Goal: Task Accomplishment & Management: Complete application form

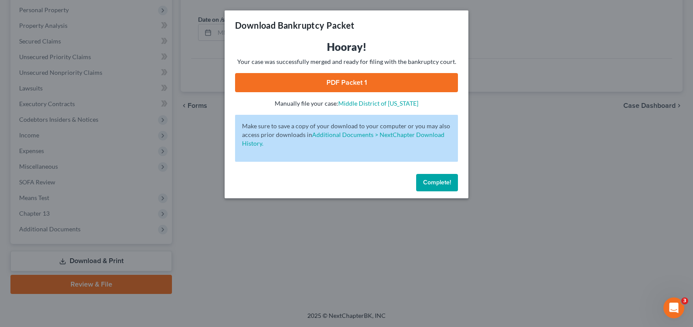
click at [431, 184] on span "Complete!" at bounding box center [437, 182] width 28 height 7
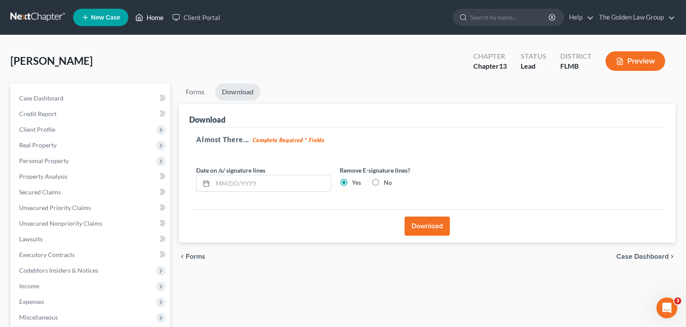
click at [157, 15] on link "Home" at bounding box center [149, 18] width 37 height 16
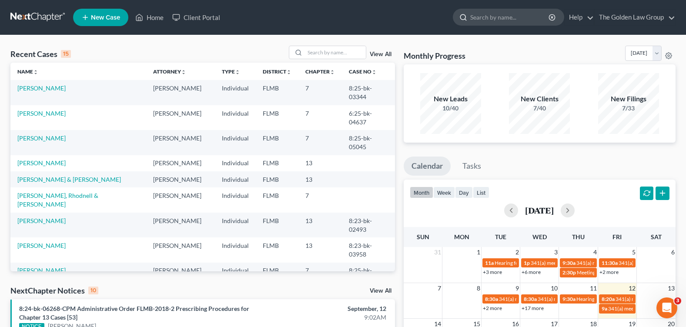
click at [474, 16] on input "search" at bounding box center [510, 17] width 80 height 16
type input "voytko"
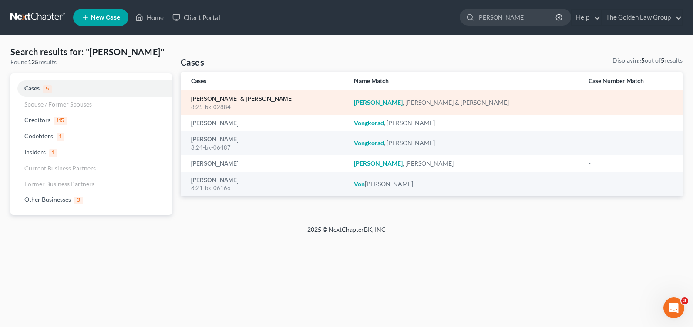
click at [203, 98] on link "[PERSON_NAME] & [PERSON_NAME]" at bounding box center [242, 99] width 102 height 6
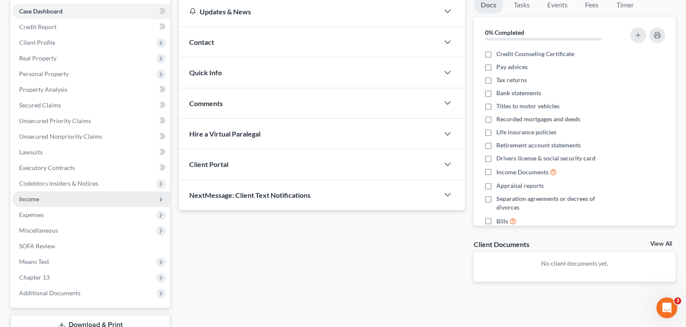
scroll to position [131, 0]
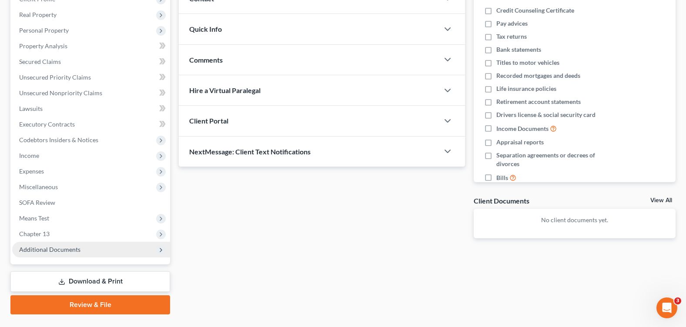
click at [72, 249] on span "Additional Documents" at bounding box center [49, 249] width 61 height 7
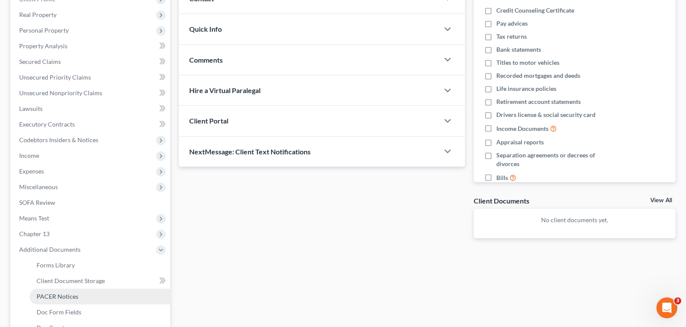
click at [77, 299] on link "PACER Notices" at bounding box center [100, 297] width 141 height 16
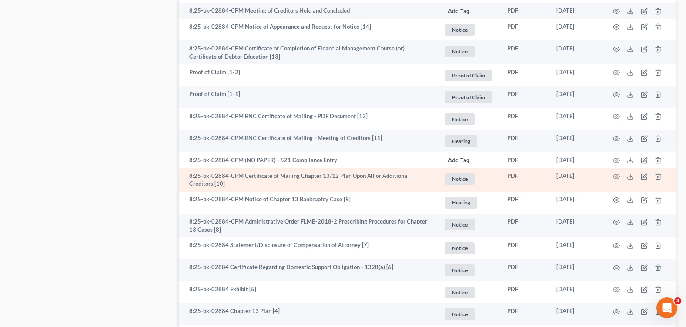
scroll to position [653, 0]
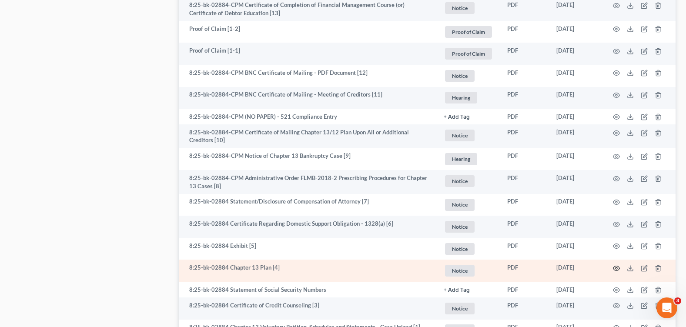
click at [615, 266] on icon "button" at bounding box center [616, 268] width 7 height 7
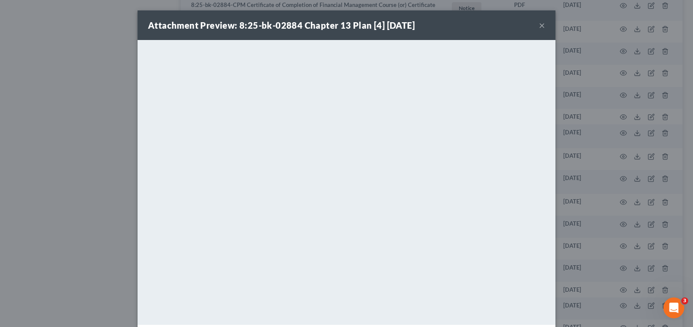
click at [539, 26] on button "×" at bounding box center [542, 25] width 6 height 10
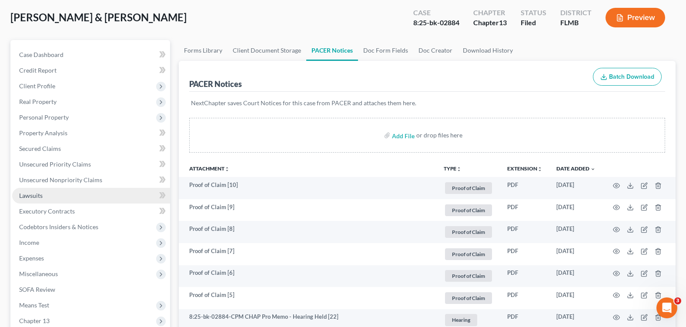
scroll to position [87, 0]
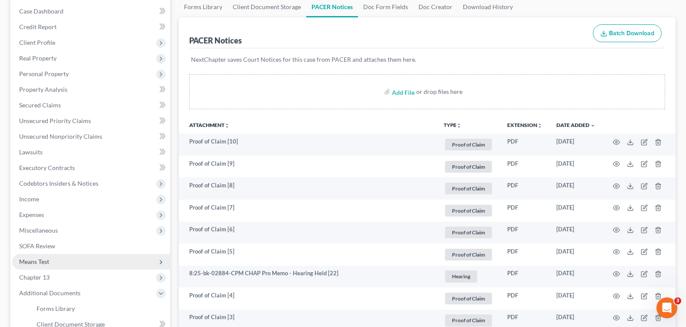
click at [55, 263] on span "Means Test" at bounding box center [91, 262] width 158 height 16
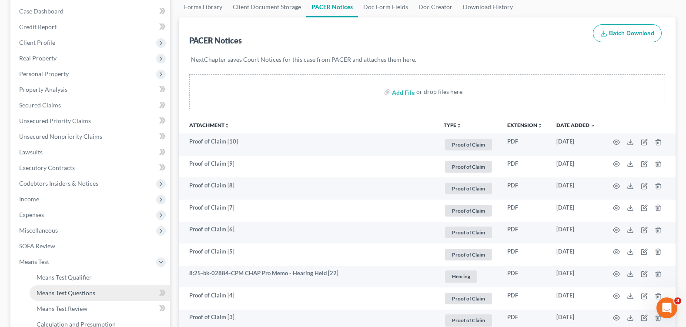
click at [78, 296] on link "Means Test Questions" at bounding box center [100, 294] width 141 height 16
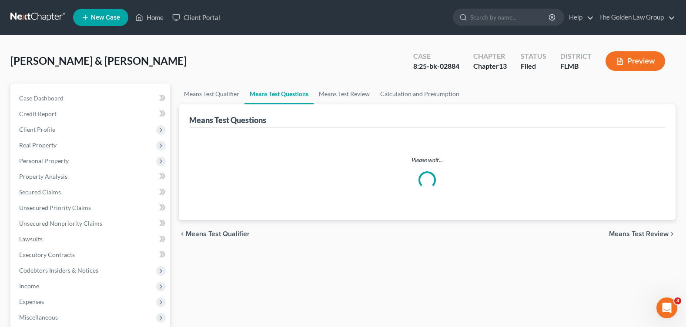
select select "2"
select select "0"
select select "60"
select select "2"
select select "60"
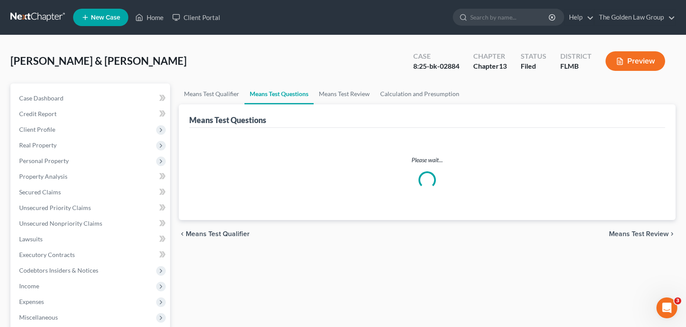
select select "4"
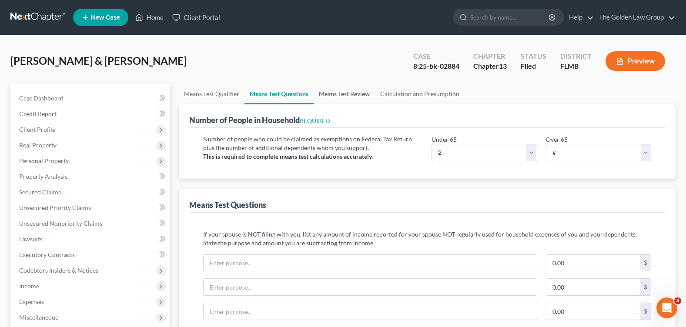
click at [355, 93] on link "Means Test Review" at bounding box center [344, 94] width 61 height 21
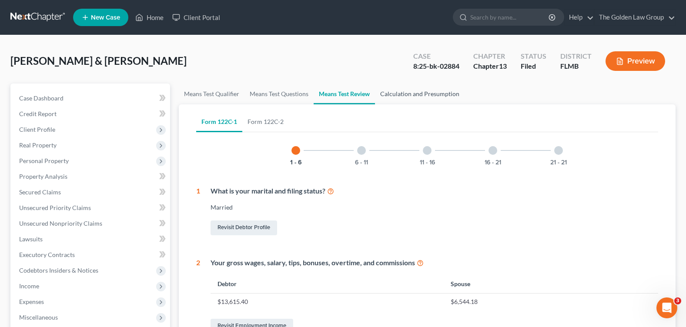
click at [395, 92] on link "Calculation and Presumption" at bounding box center [420, 94] width 90 height 21
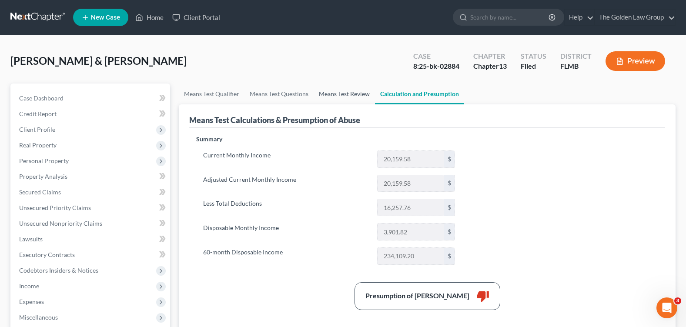
click at [335, 92] on link "Means Test Review" at bounding box center [344, 94] width 61 height 21
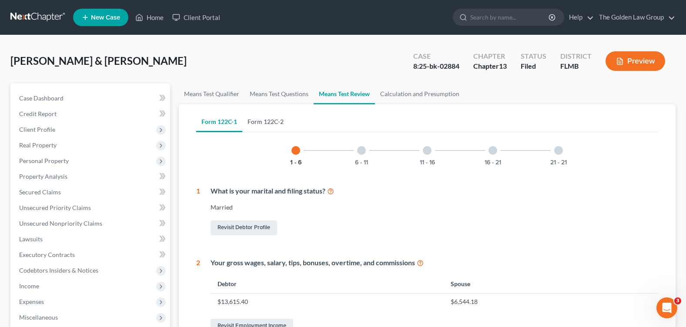
click at [272, 121] on link "Form 122C-2" at bounding box center [265, 121] width 47 height 21
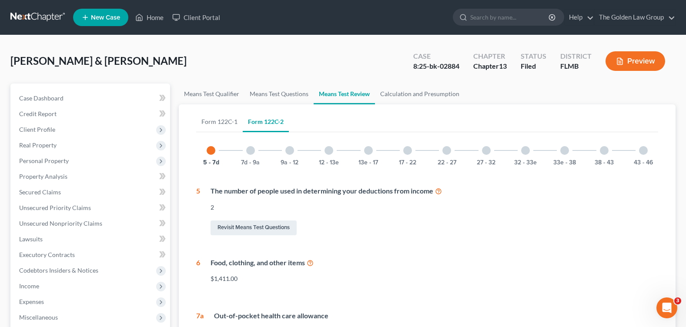
drag, startPoint x: 406, startPoint y: 152, endPoint x: 455, endPoint y: 153, distance: 49.2
click at [407, 152] on div at bounding box center [407, 150] width 9 height 9
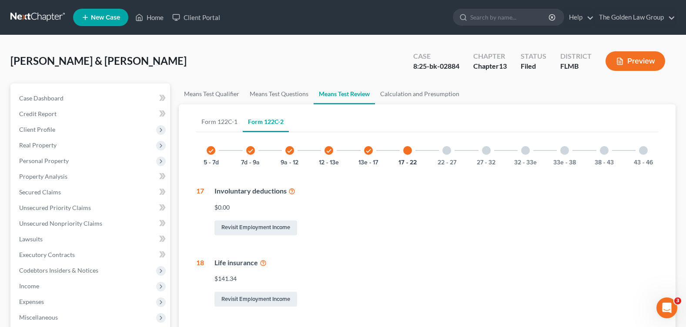
click at [528, 151] on div at bounding box center [525, 150] width 9 height 9
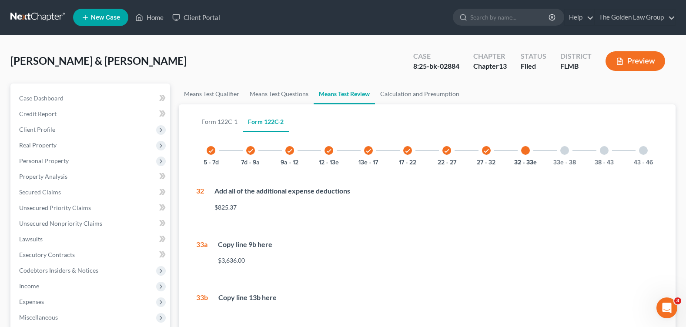
click at [562, 149] on div at bounding box center [565, 150] width 9 height 9
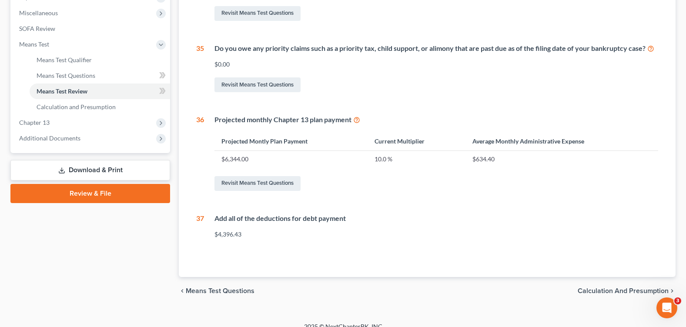
scroll to position [44, 0]
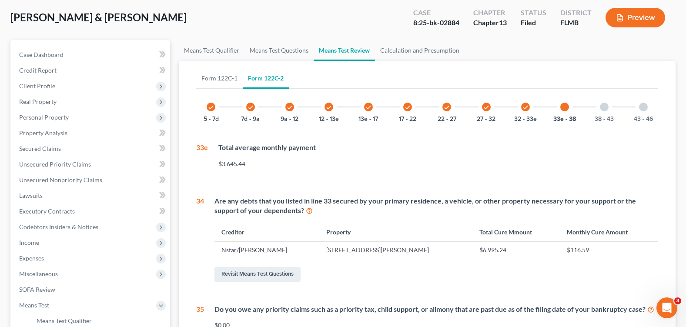
click at [607, 103] on div "38 - 43" at bounding box center [605, 107] width 30 height 30
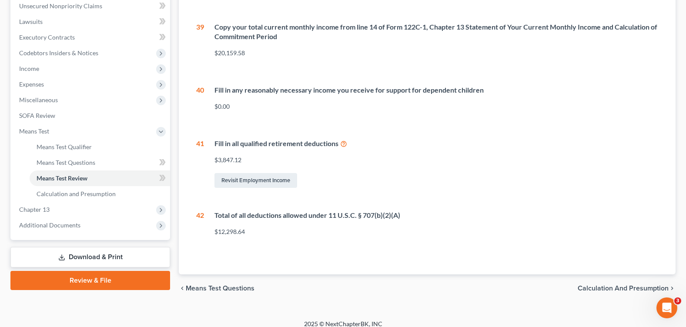
scroll to position [0, 0]
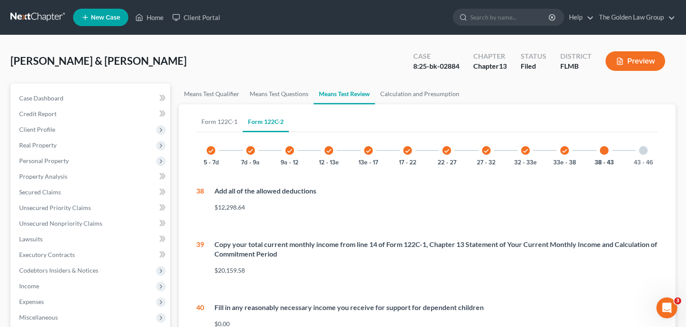
click at [253, 149] on icon "check" at bounding box center [251, 151] width 6 height 6
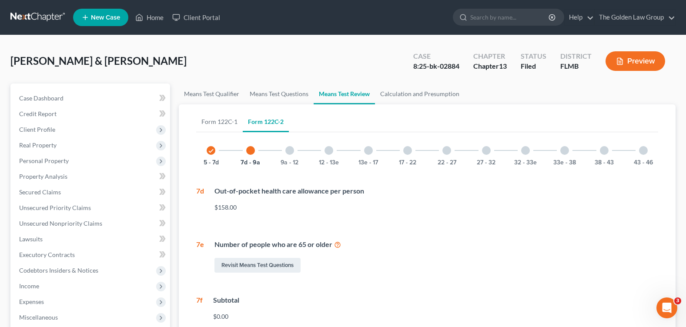
click at [291, 150] on div at bounding box center [290, 150] width 9 height 9
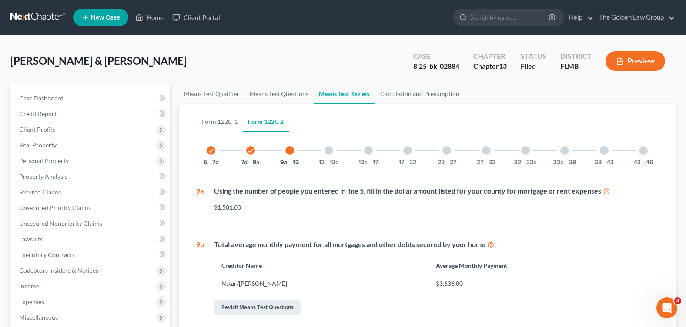
click at [329, 150] on div at bounding box center [329, 150] width 9 height 9
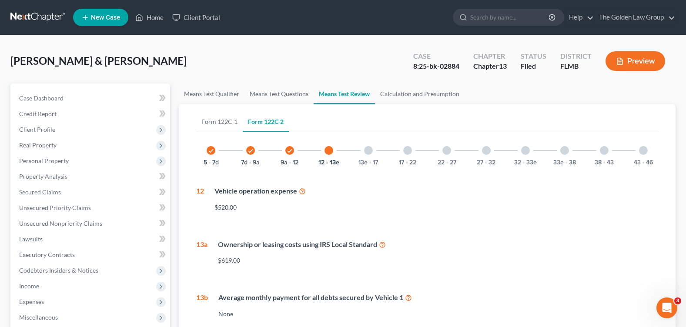
click at [369, 151] on div at bounding box center [368, 150] width 9 height 9
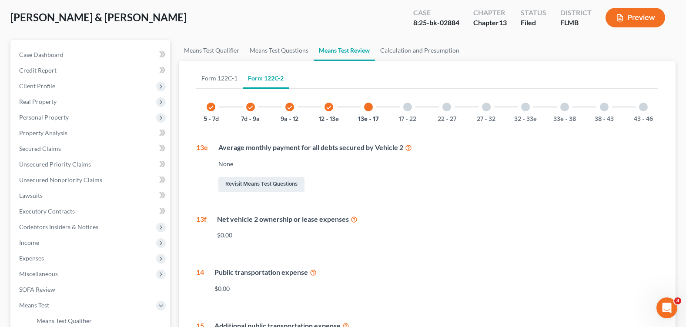
scroll to position [174, 0]
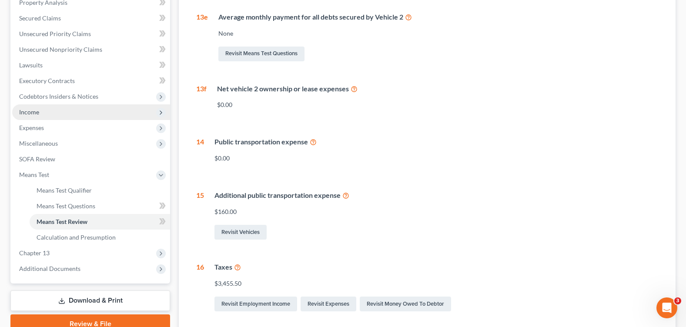
click at [39, 116] on span "Income" at bounding box center [91, 112] width 158 height 16
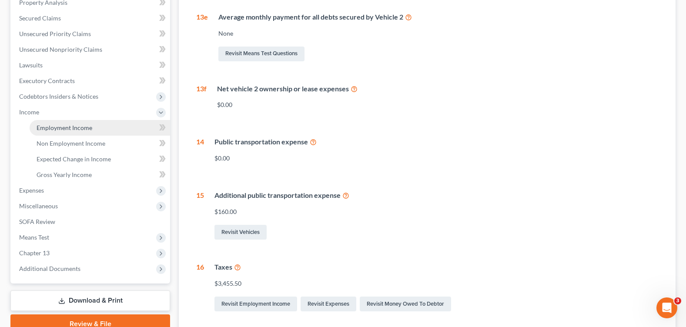
click at [58, 123] on link "Employment Income" at bounding box center [100, 128] width 141 height 16
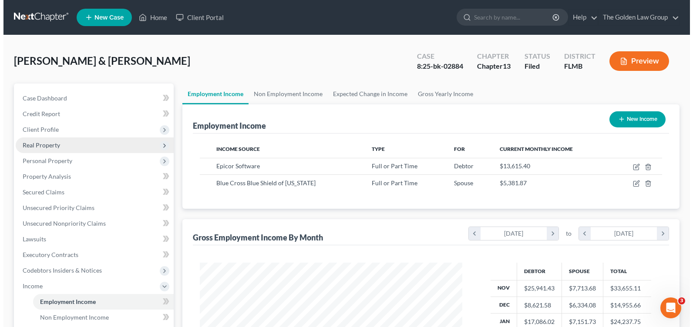
scroll to position [156, 279]
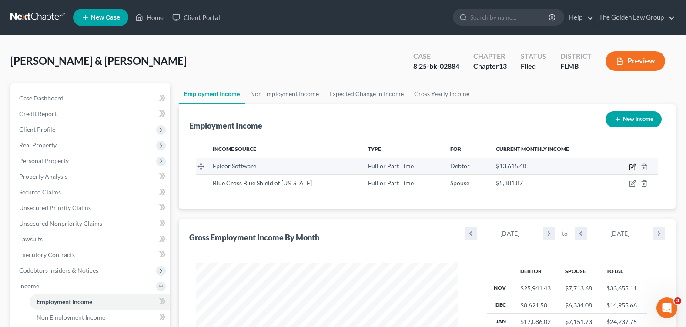
click at [635, 166] on icon "button" at bounding box center [632, 167] width 7 height 7
select select "0"
select select "45"
select select "2"
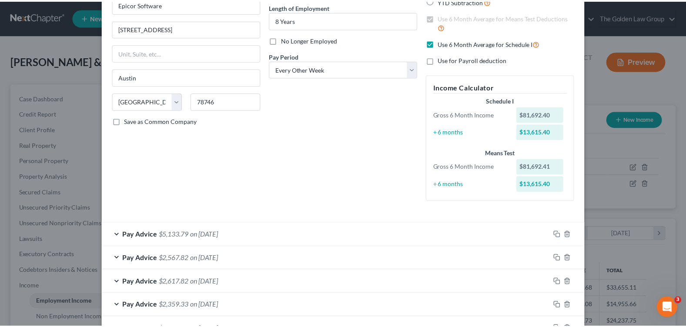
scroll to position [338, 0]
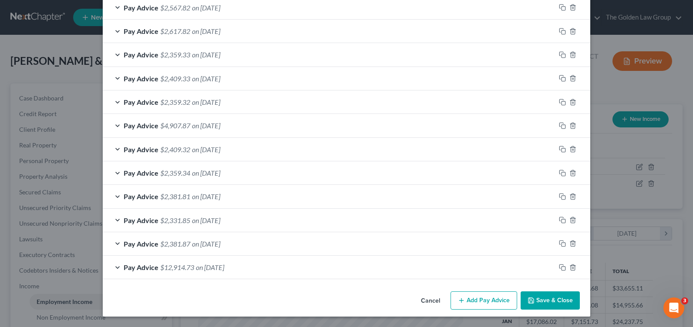
drag, startPoint x: 528, startPoint y: 297, endPoint x: 424, endPoint y: 270, distance: 106.5
click at [528, 297] on button "Save & Close" at bounding box center [550, 301] width 59 height 18
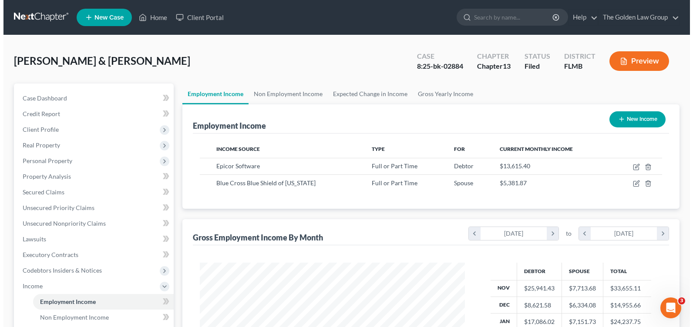
scroll to position [435076, 434952]
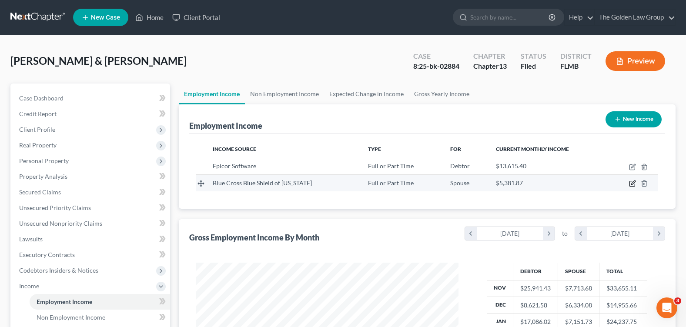
click at [632, 184] on icon "button" at bounding box center [634, 183] width 4 height 4
select select "0"
select select "9"
select select "2"
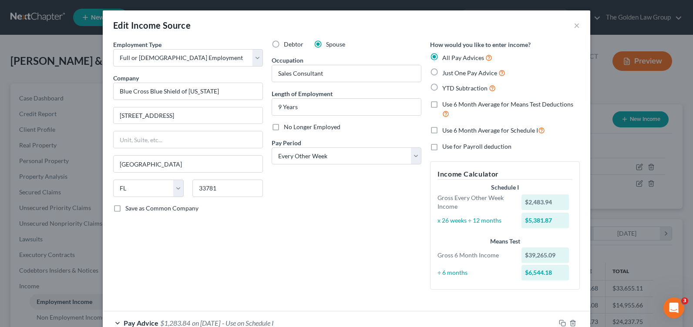
scroll to position [174, 0]
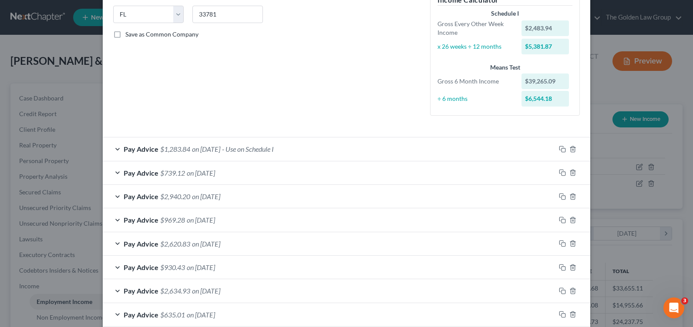
click at [114, 147] on div "Pay Advice $1,283.84 on 04/18/2025 - Use on Schedule I" at bounding box center [329, 149] width 453 height 23
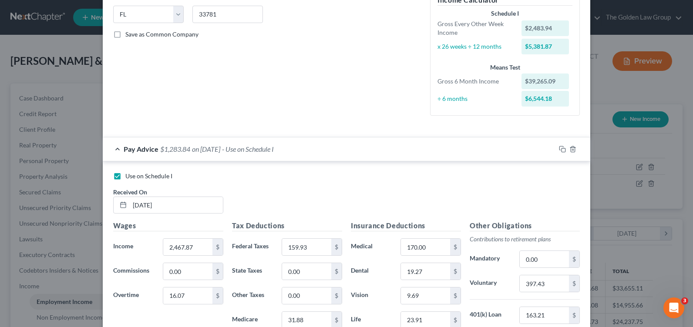
click at [125, 178] on label "Use on Schedule I" at bounding box center [148, 176] width 47 height 9
click at [129, 178] on input "Use on Schedule I" at bounding box center [132, 175] width 6 height 6
checkbox input "false"
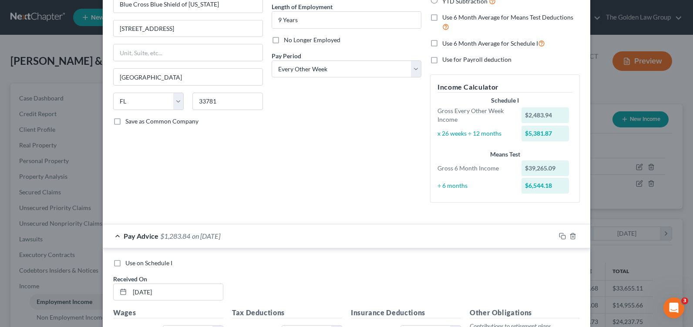
click at [442, 43] on label "Use 6 Month Average for Schedule I" at bounding box center [493, 43] width 103 height 10
click at [446, 43] on input "Use 6 Month Average for Schedule I" at bounding box center [449, 41] width 6 height 6
checkbox input "true"
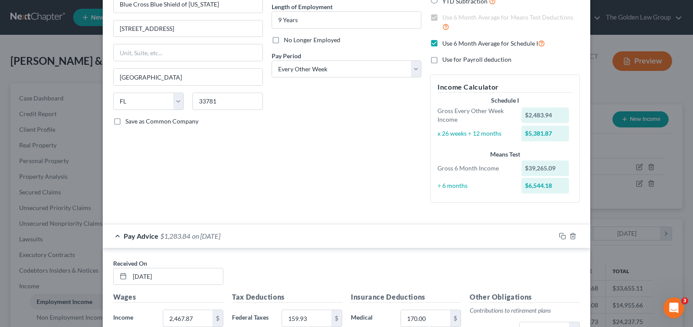
checkbox input "true"
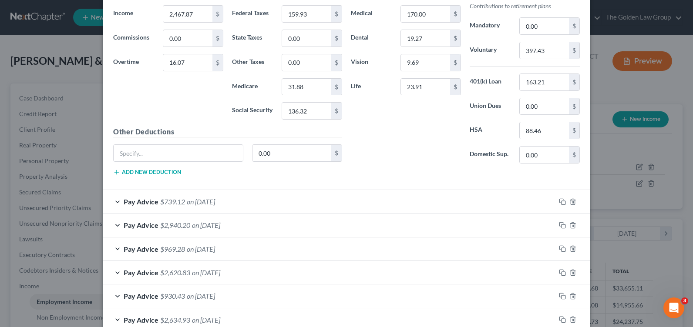
scroll to position [261, 0]
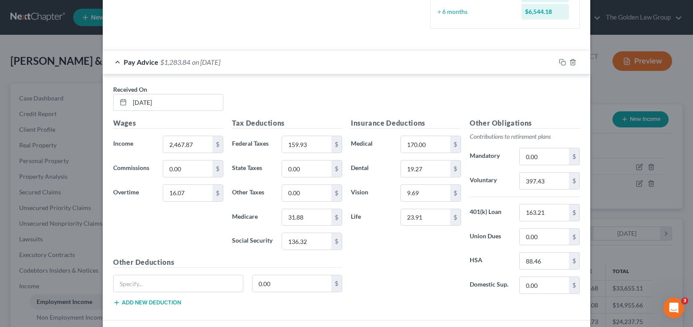
click at [116, 65] on div "Pay Advice $1,283.84 on 04/18/2025" at bounding box center [329, 61] width 453 height 23
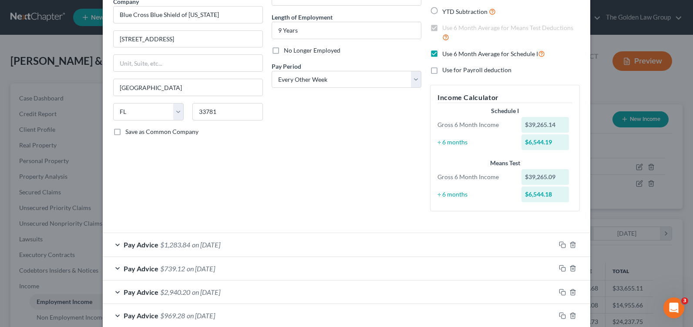
scroll to position [0, 0]
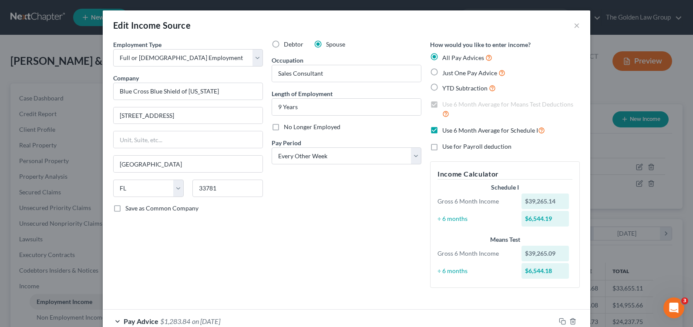
click at [348, 232] on div "Debtor Spouse Occupation Sales Consultant Length of Employment 9 Years No Longe…" at bounding box center [346, 167] width 158 height 255
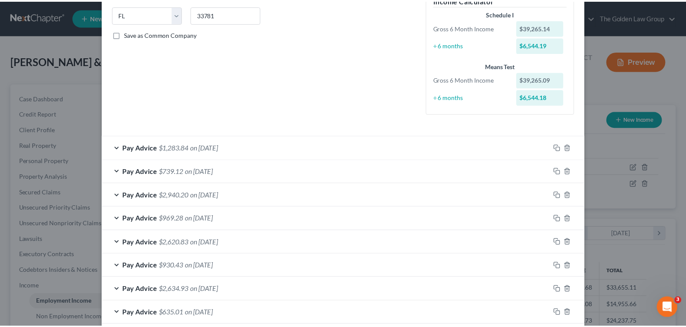
scroll to position [338, 0]
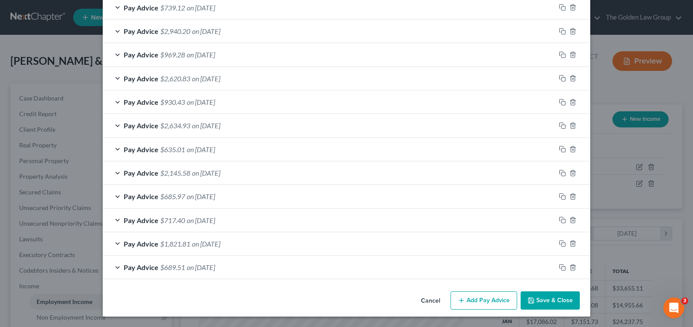
drag, startPoint x: 548, startPoint y: 299, endPoint x: 544, endPoint y: 294, distance: 5.3
click at [548, 299] on button "Save & Close" at bounding box center [550, 301] width 59 height 18
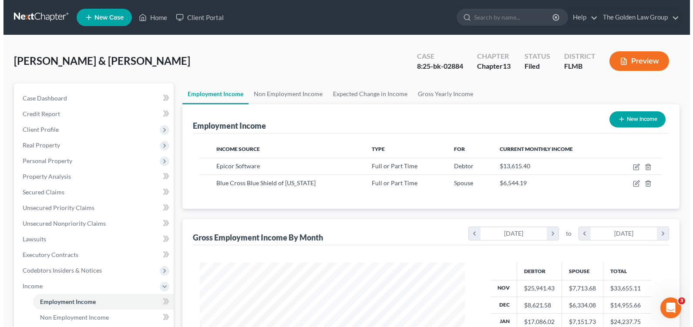
scroll to position [435076, 434952]
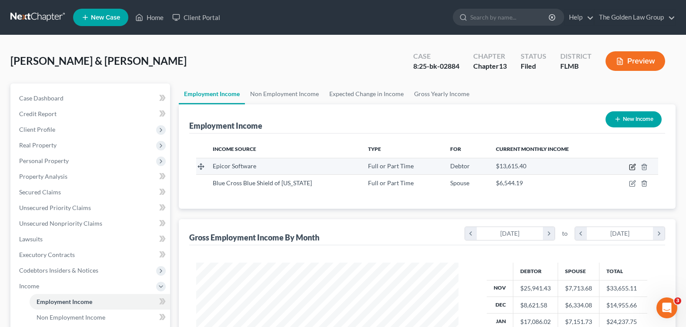
click at [632, 167] on icon "button" at bounding box center [632, 167] width 7 height 7
select select "0"
select select "45"
select select "2"
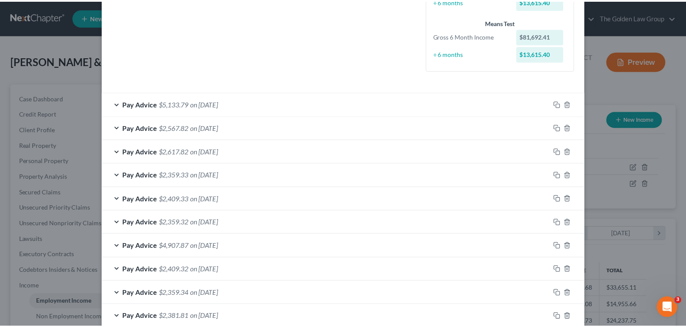
scroll to position [338, 0]
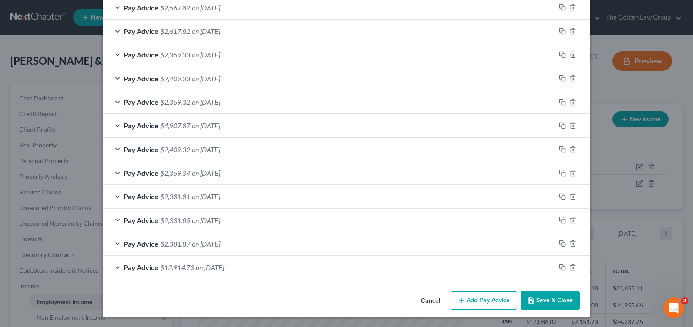
click at [533, 304] on button "Save & Close" at bounding box center [550, 301] width 59 height 18
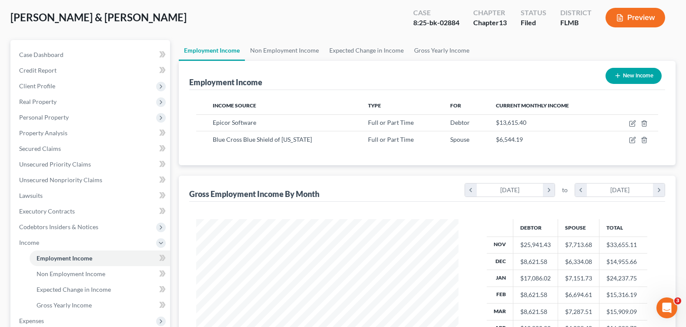
scroll to position [214, 0]
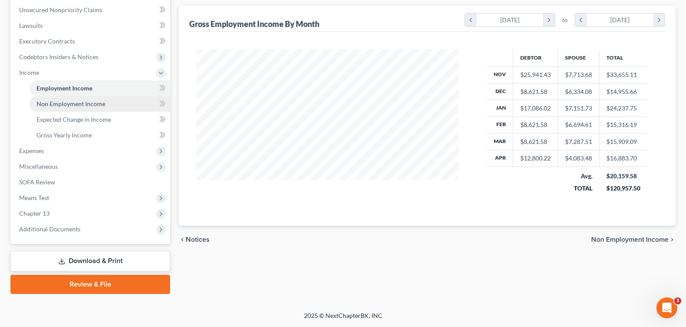
click at [83, 103] on span "Non Employment Income" at bounding box center [71, 103] width 69 height 7
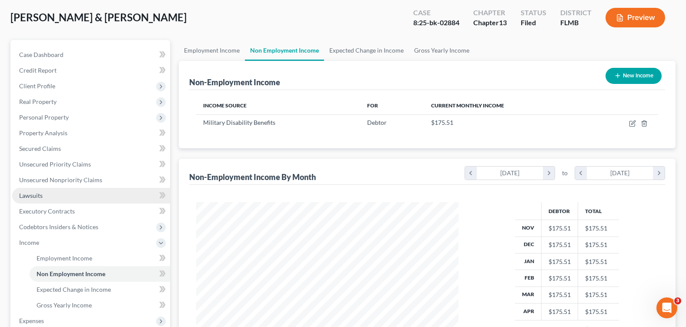
scroll to position [174, 0]
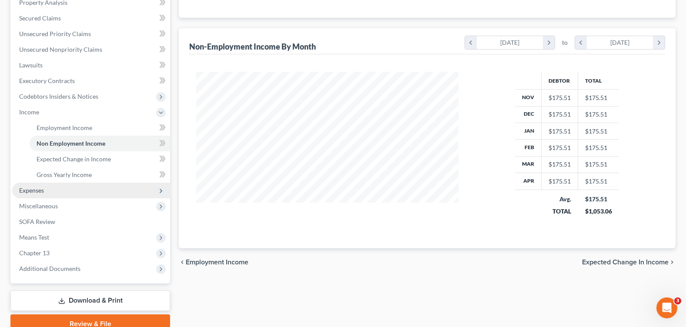
click at [69, 185] on span "Expenses" at bounding box center [91, 191] width 158 height 16
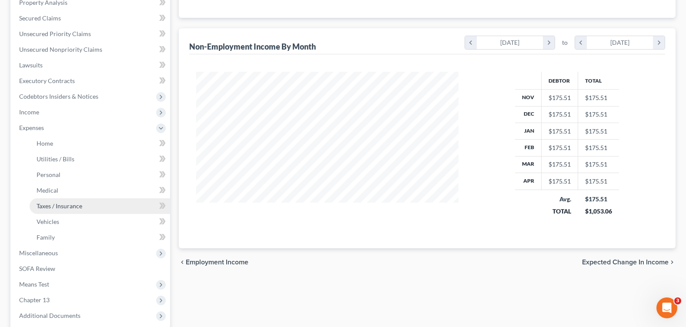
click at [91, 198] on link "Taxes / Insurance" at bounding box center [100, 206] width 141 height 16
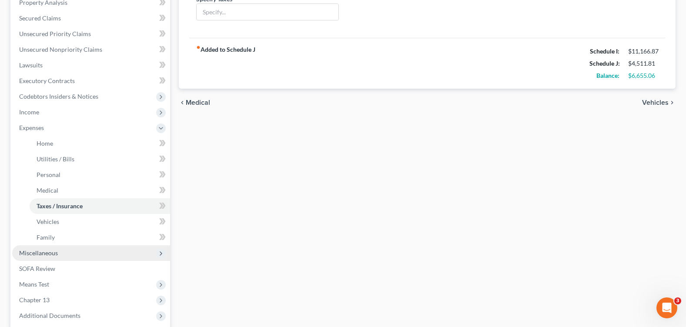
scroll to position [261, 0]
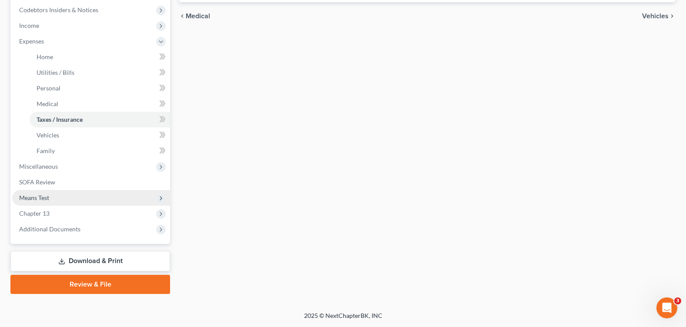
click at [53, 200] on span "Means Test" at bounding box center [91, 198] width 158 height 16
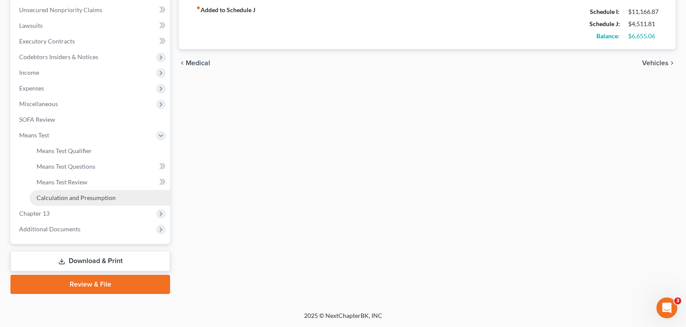
scroll to position [214, 0]
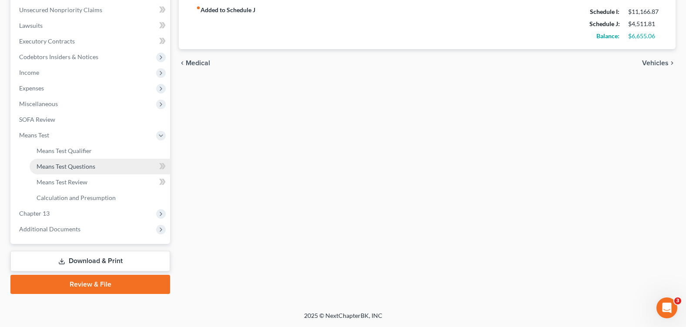
click at [80, 169] on span "Means Test Questions" at bounding box center [66, 166] width 59 height 7
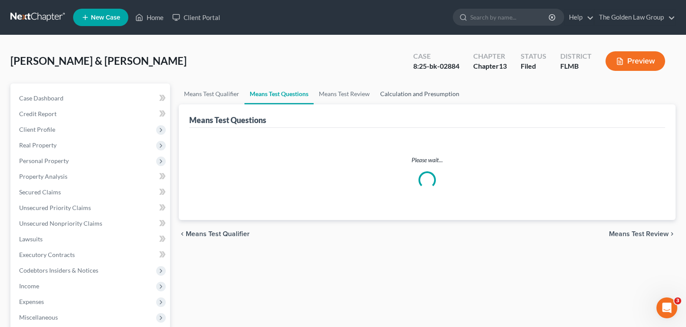
select select "2"
select select "0"
select select "60"
select select "2"
select select "60"
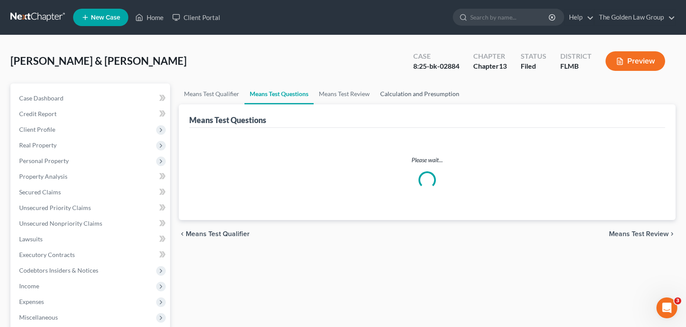
select select "4"
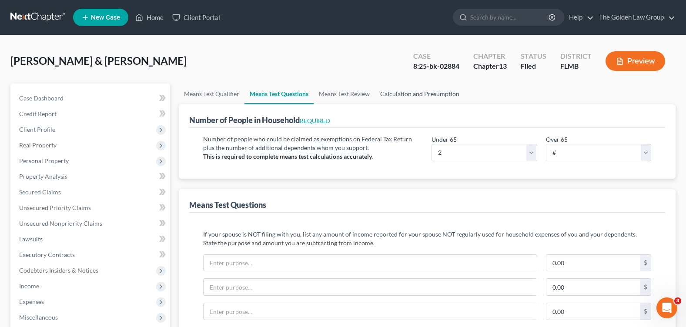
click at [397, 96] on link "Calculation and Presumption" at bounding box center [420, 94] width 90 height 21
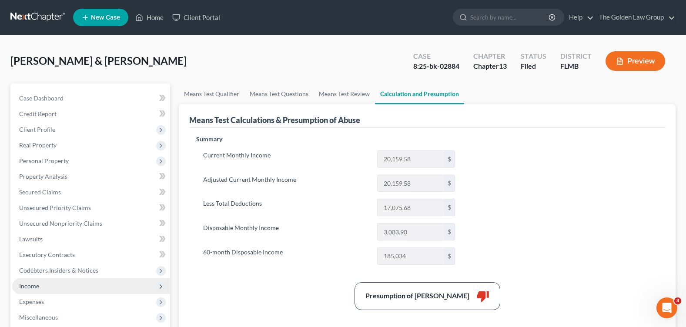
click at [57, 284] on span "Income" at bounding box center [91, 287] width 158 height 16
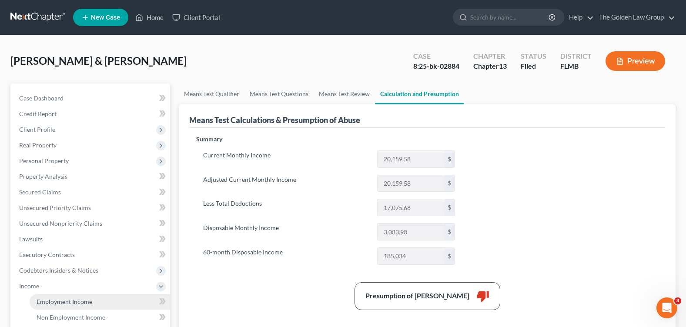
click at [85, 302] on span "Employment Income" at bounding box center [65, 301] width 56 height 7
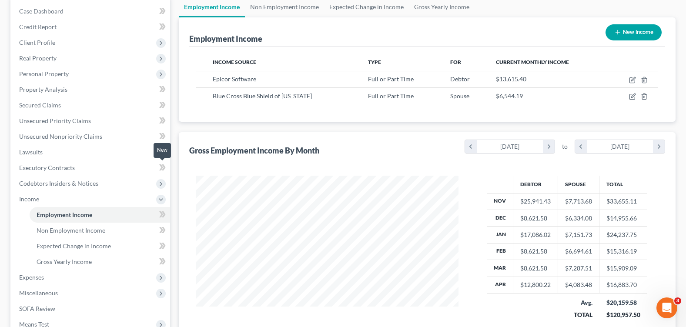
scroll to position [174, 0]
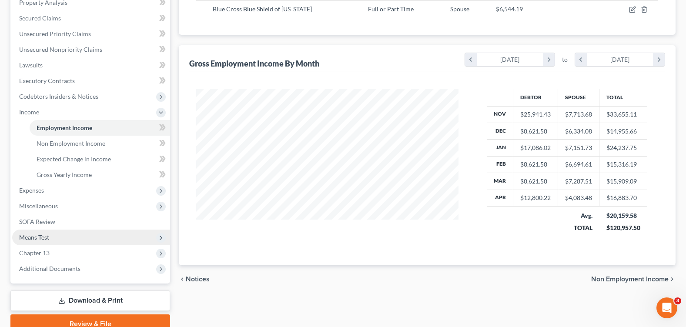
click at [47, 235] on span "Means Test" at bounding box center [34, 237] width 30 height 7
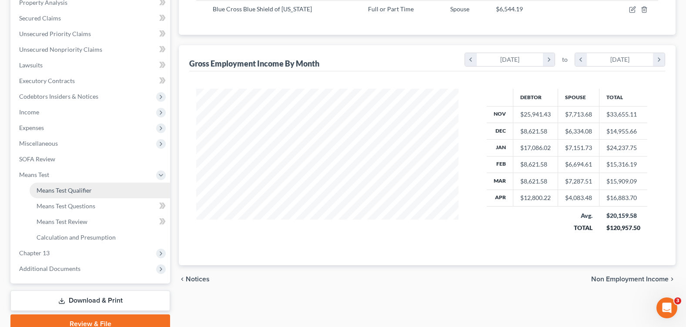
scroll to position [214, 0]
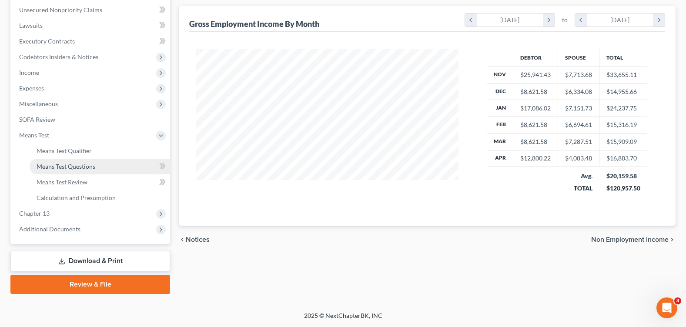
click at [94, 165] on span "Means Test Questions" at bounding box center [66, 166] width 59 height 7
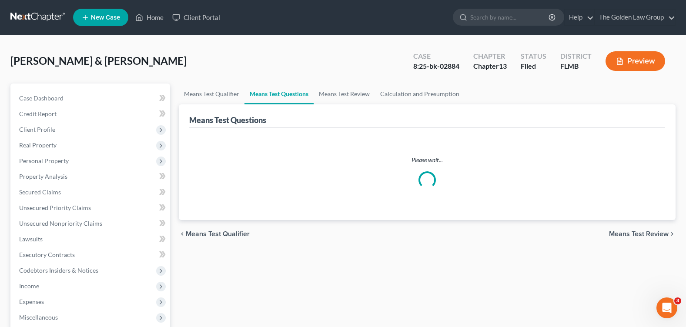
select select "2"
select select "0"
select select "60"
select select "2"
select select "60"
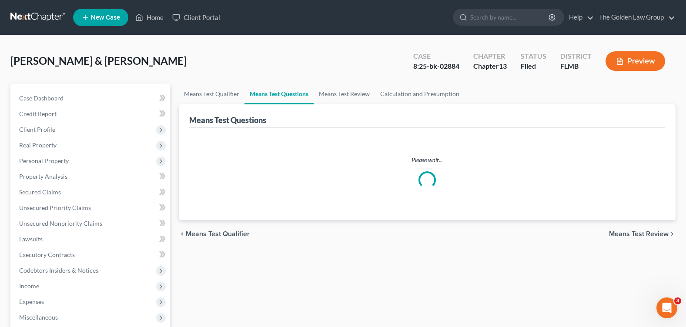
select select "4"
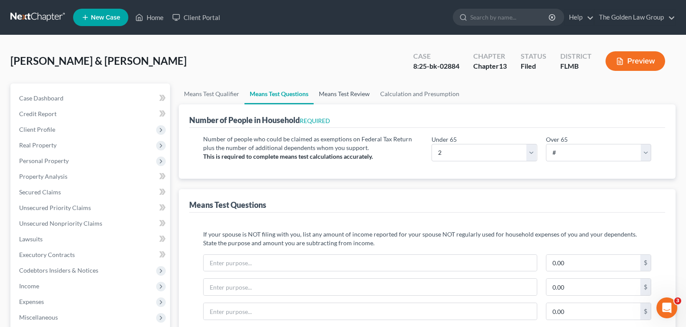
click at [356, 90] on link "Means Test Review" at bounding box center [344, 94] width 61 height 21
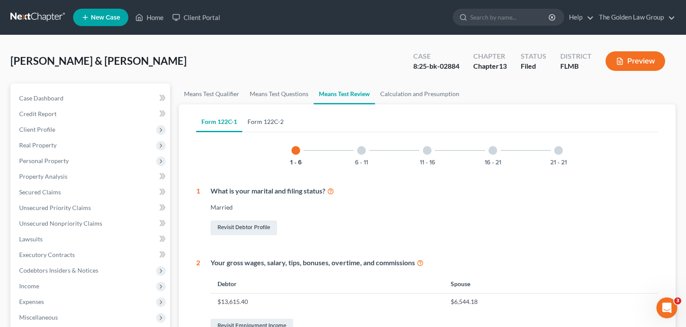
click at [265, 121] on link "Form 122C-2" at bounding box center [265, 121] width 47 height 21
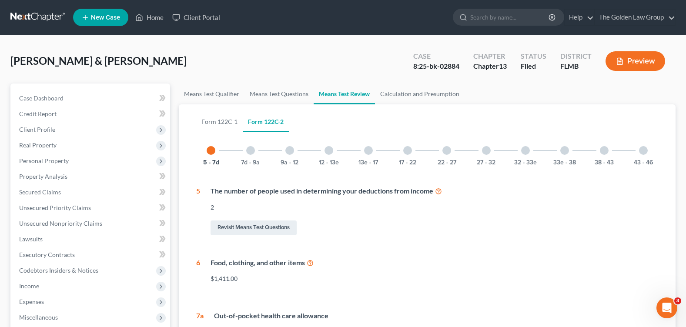
drag, startPoint x: 289, startPoint y: 152, endPoint x: 312, endPoint y: 157, distance: 23.2
click at [289, 152] on div at bounding box center [290, 150] width 9 height 9
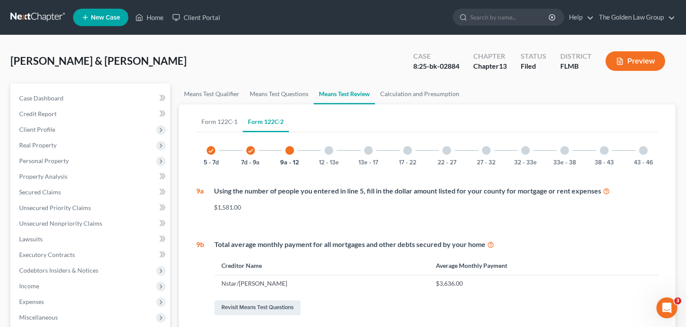
click at [370, 151] on div at bounding box center [368, 150] width 9 height 9
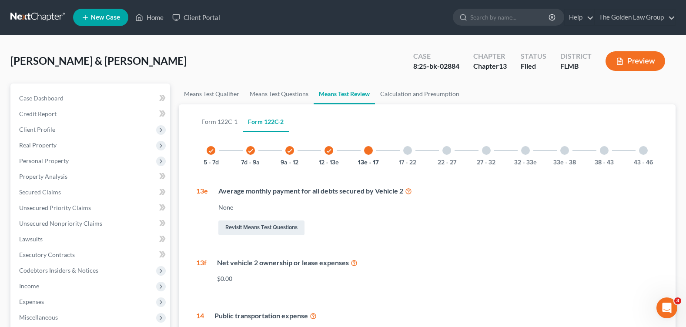
click at [447, 152] on div at bounding box center [447, 150] width 9 height 9
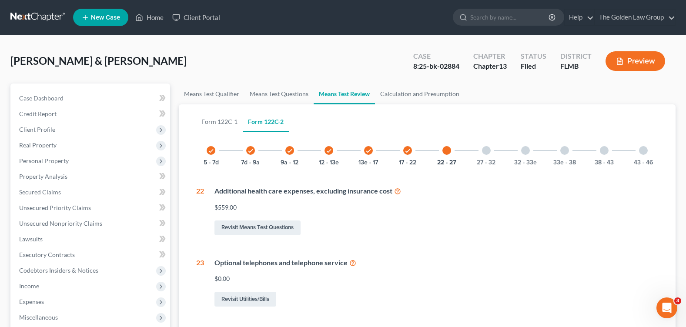
click at [528, 152] on div at bounding box center [525, 150] width 9 height 9
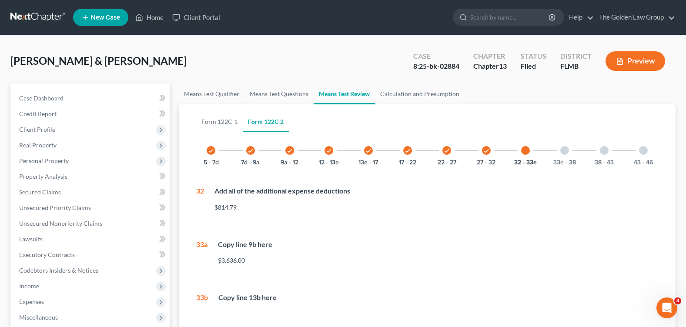
click at [604, 151] on div at bounding box center [604, 150] width 9 height 9
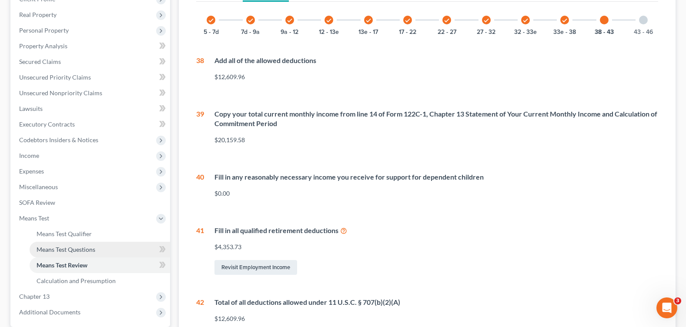
scroll to position [226, 0]
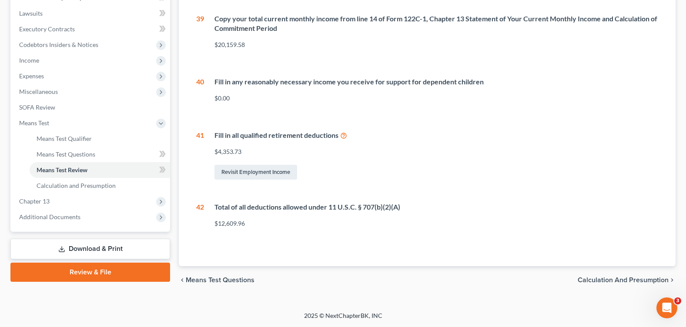
click at [90, 247] on link "Download & Print" at bounding box center [90, 249] width 160 height 20
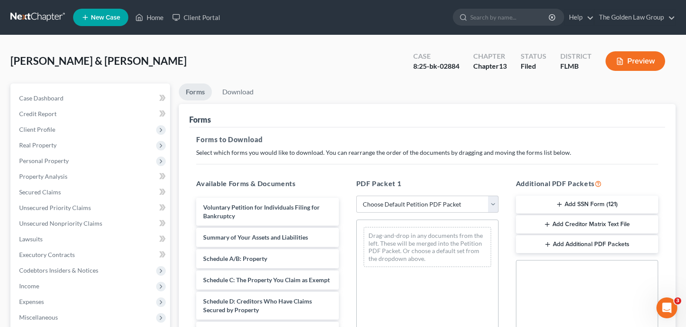
scroll to position [210, 0]
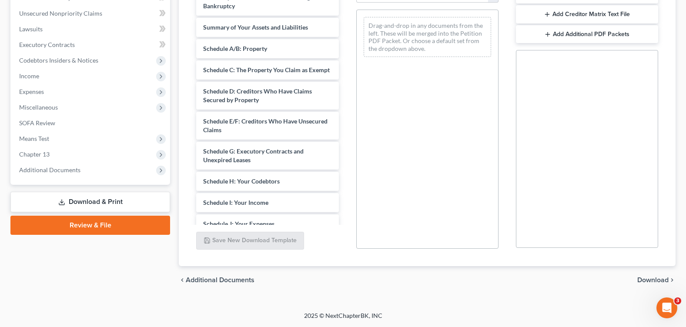
click at [124, 218] on link "Review & File" at bounding box center [90, 225] width 160 height 19
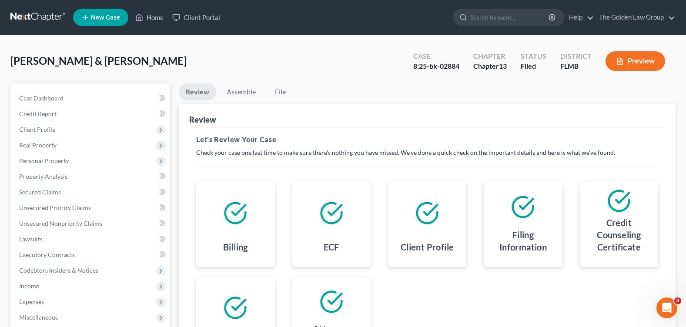
scroll to position [151, 0]
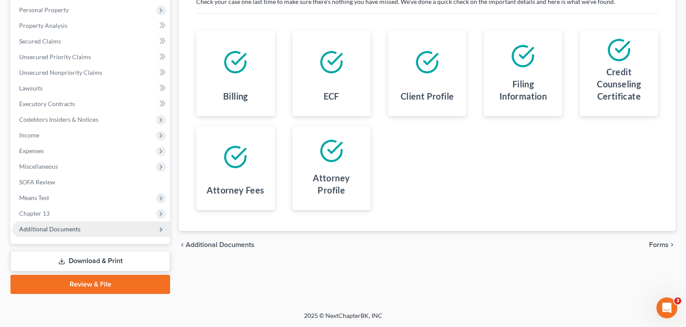
click at [84, 233] on span "Additional Documents" at bounding box center [91, 230] width 158 height 16
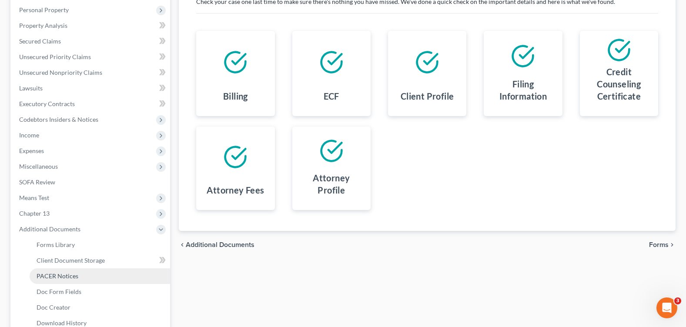
click at [84, 272] on link "PACER Notices" at bounding box center [100, 277] width 141 height 16
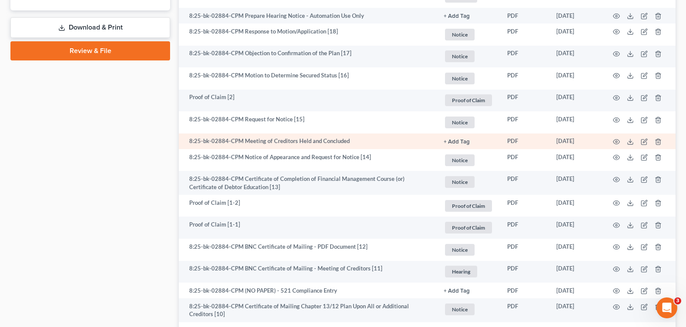
scroll to position [733, 0]
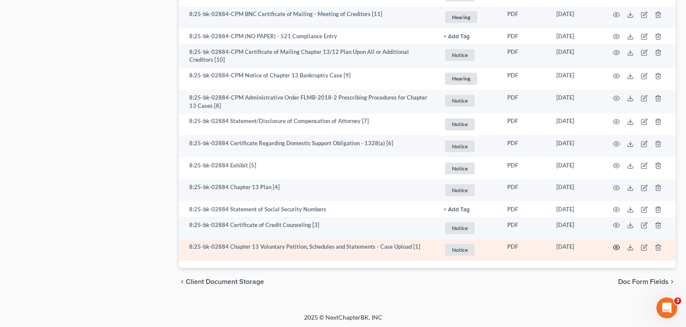
click at [616, 244] on icon "button" at bounding box center [616, 247] width 7 height 7
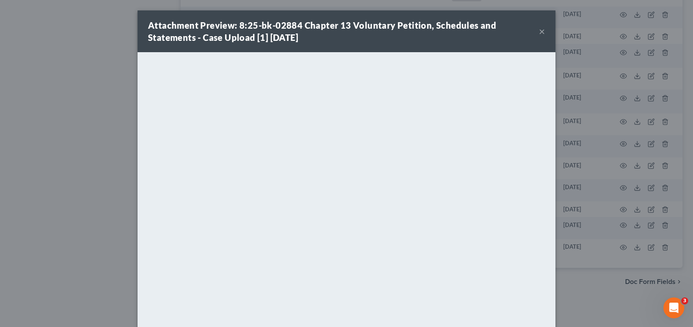
click at [539, 33] on button "×" at bounding box center [542, 31] width 6 height 10
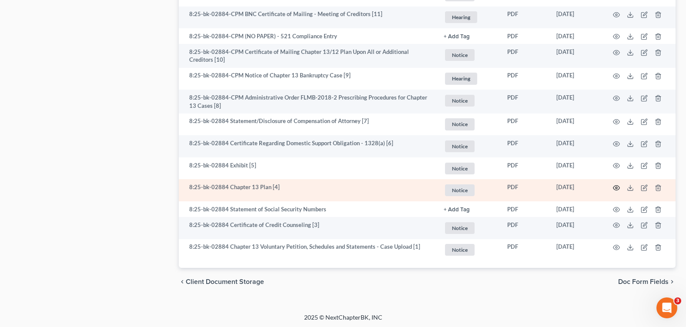
click at [618, 187] on icon "button" at bounding box center [616, 188] width 7 height 7
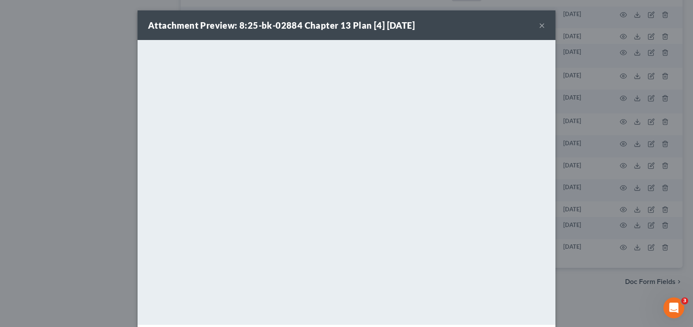
click at [539, 25] on button "×" at bounding box center [542, 25] width 6 height 10
click at [537, 25] on div "Attachment Preview: 8:25-bk-02884 Chapter 13 Plan [4] 05/02/2025 × <object ng-a…" at bounding box center [346, 163] width 693 height 327
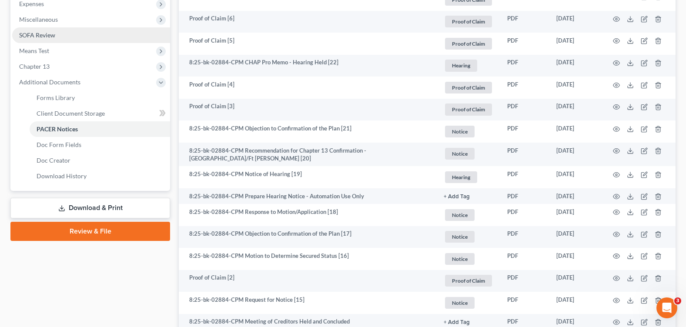
scroll to position [211, 0]
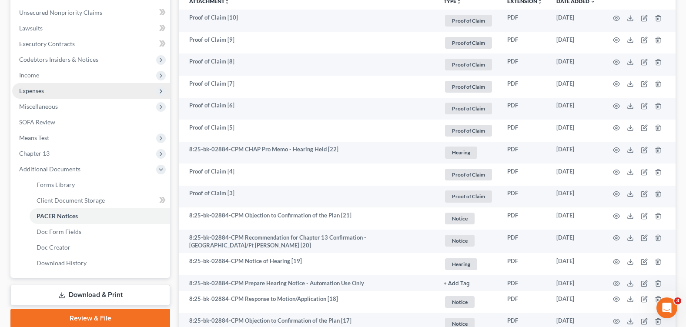
click at [53, 93] on span "Expenses" at bounding box center [91, 91] width 158 height 16
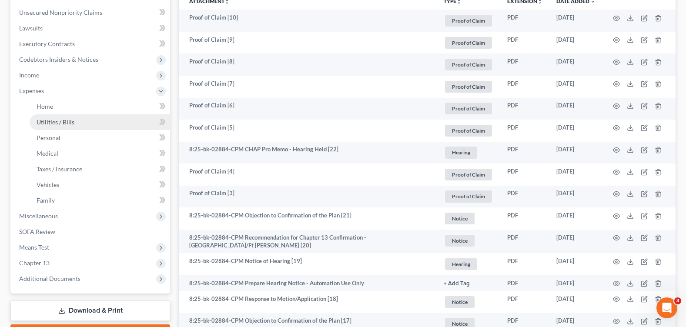
click at [70, 121] on span "Utilities / Bills" at bounding box center [56, 121] width 38 height 7
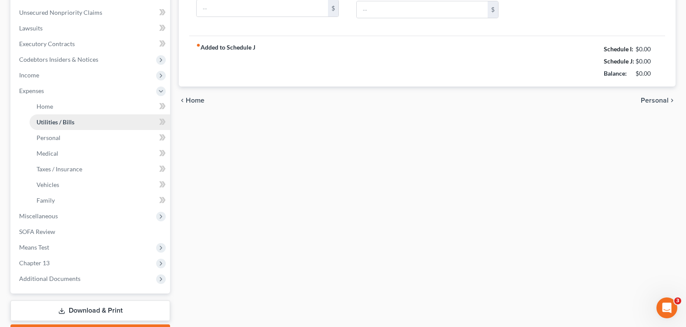
type input "110.00"
type input "100.00"
type input "186.53"
type input "107.28"
type input "365.00"
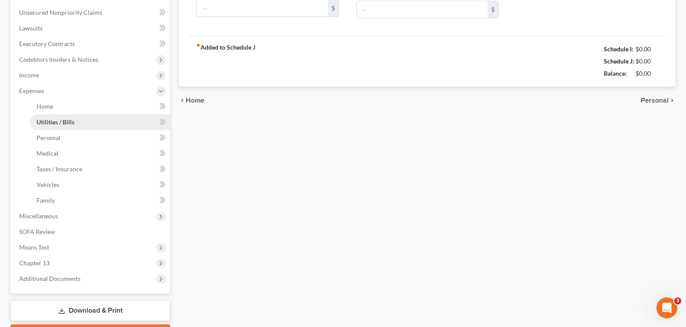
type input "0.00"
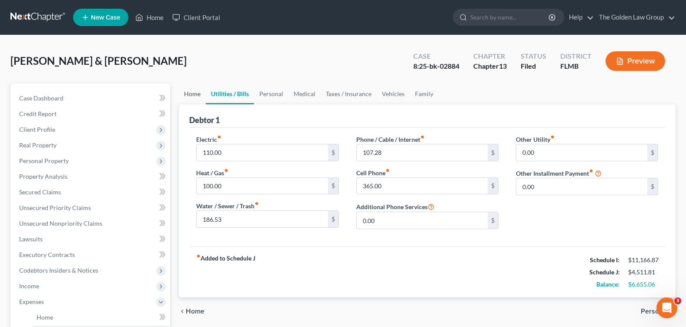
click at [194, 96] on link "Home" at bounding box center [192, 94] width 27 height 21
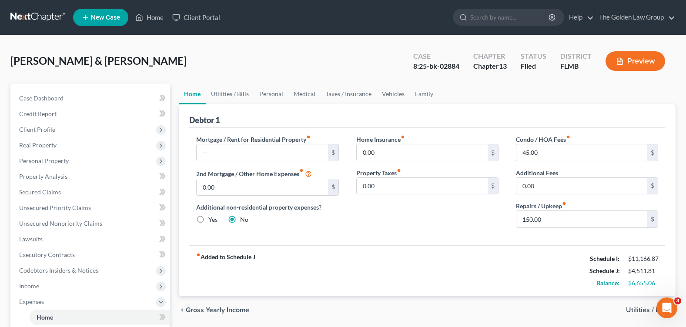
click at [366, 236] on div "Mortgage / Rent for Residential Property fiber_manual_record $ 2nd Mortgage / O…" at bounding box center [427, 187] width 476 height 118
click at [231, 95] on link "Utilities / Bills" at bounding box center [230, 94] width 48 height 21
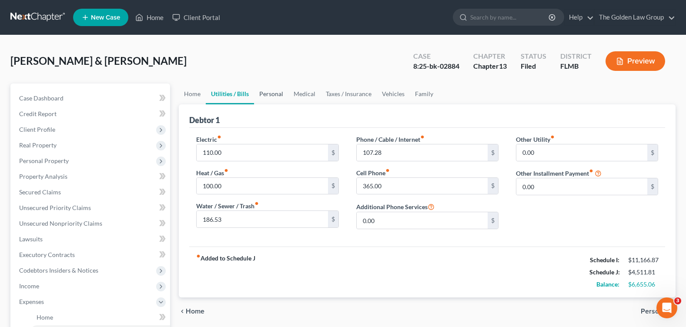
click at [266, 94] on link "Personal" at bounding box center [271, 94] width 34 height 21
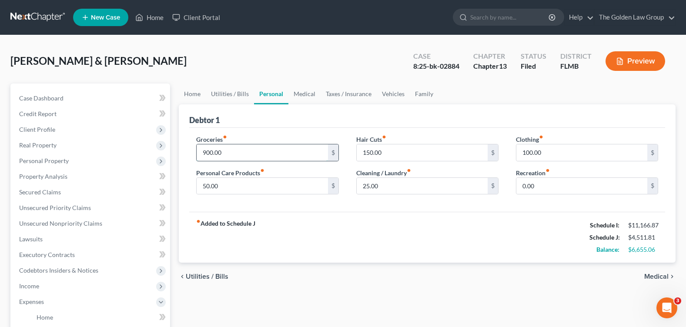
click at [232, 151] on input "900.00" at bounding box center [262, 152] width 131 height 17
type input "1,000"
click at [542, 189] on input "0.00" at bounding box center [582, 186] width 131 height 17
type input "100"
drag, startPoint x: 504, startPoint y: 227, endPoint x: 516, endPoint y: 211, distance: 19.7
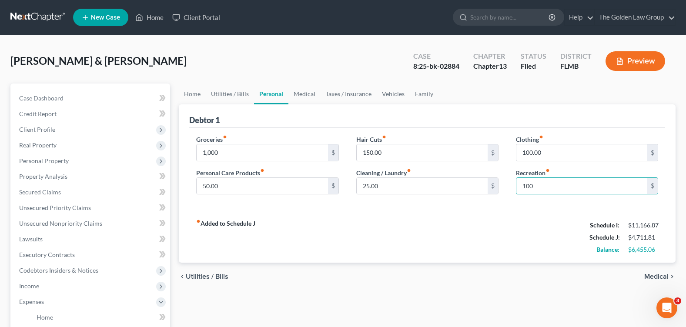
click at [505, 226] on div "fiber_manual_record Added to Schedule J Schedule I: $11,166.87 Schedule J: $4,7…" at bounding box center [427, 237] width 476 height 51
click at [311, 97] on link "Medical" at bounding box center [305, 94] width 32 height 21
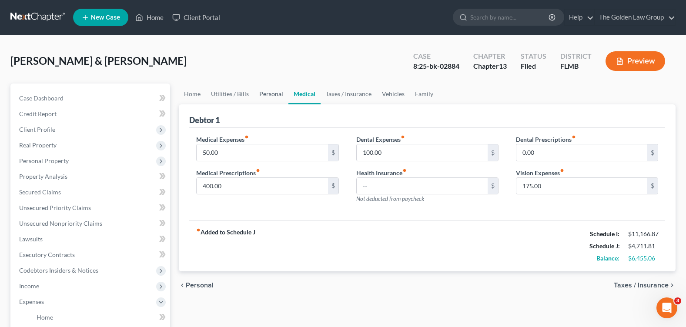
click at [271, 89] on link "Personal" at bounding box center [271, 94] width 34 height 21
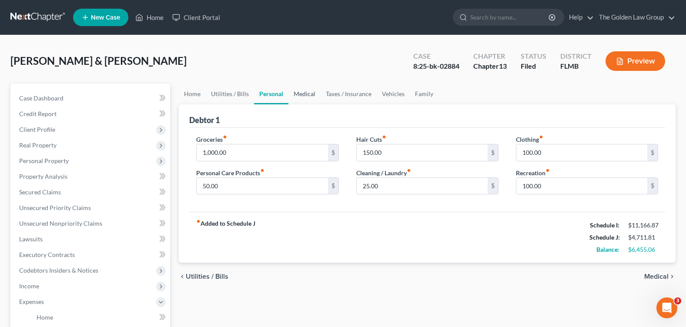
click at [304, 95] on link "Medical" at bounding box center [305, 94] width 32 height 21
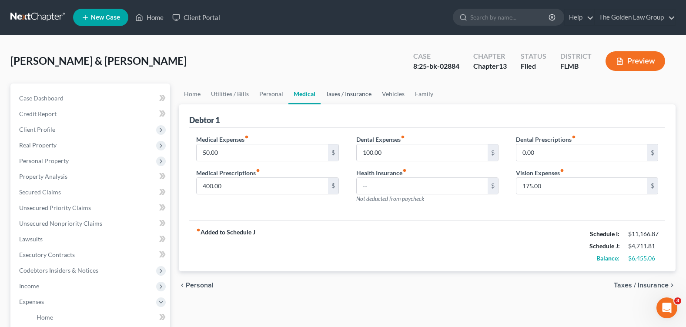
click at [347, 95] on link "Taxes / Insurance" at bounding box center [349, 94] width 56 height 21
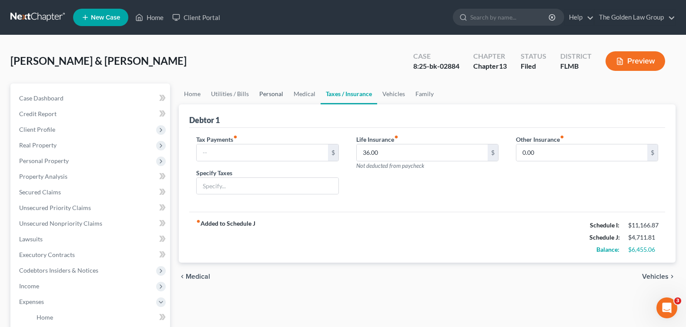
click at [275, 95] on link "Personal" at bounding box center [271, 94] width 34 height 21
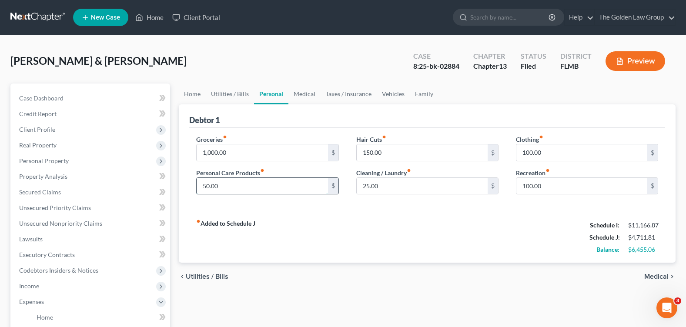
click at [218, 184] on input "50.00" at bounding box center [262, 186] width 131 height 17
click at [528, 190] on input "100.00" at bounding box center [582, 186] width 131 height 17
type input "150"
click at [434, 239] on div "fiber_manual_record Added to Schedule J Schedule I: $11,166.87 Schedule J: $4,7…" at bounding box center [427, 237] width 476 height 51
click at [308, 92] on link "Medical" at bounding box center [305, 94] width 32 height 21
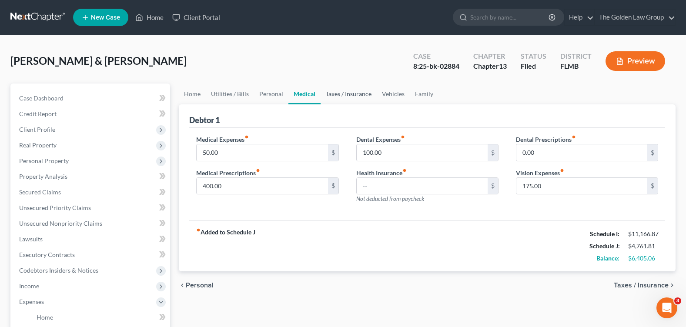
click at [339, 92] on link "Taxes / Insurance" at bounding box center [349, 94] width 56 height 21
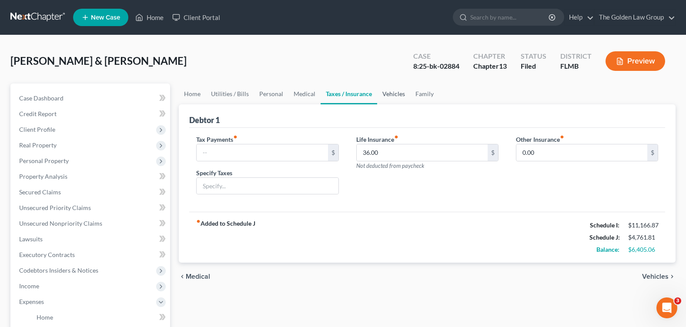
click at [390, 94] on link "Vehicles" at bounding box center [393, 94] width 33 height 21
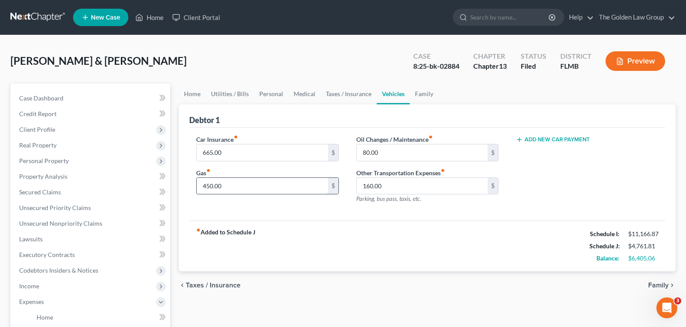
click at [214, 188] on input "450.00" at bounding box center [262, 186] width 131 height 17
click at [384, 147] on input "80.00" at bounding box center [422, 152] width 131 height 17
click at [412, 226] on div "fiber_manual_record Added to Schedule J Schedule I: $11,166.87 Schedule J: $4,7…" at bounding box center [427, 246] width 476 height 51
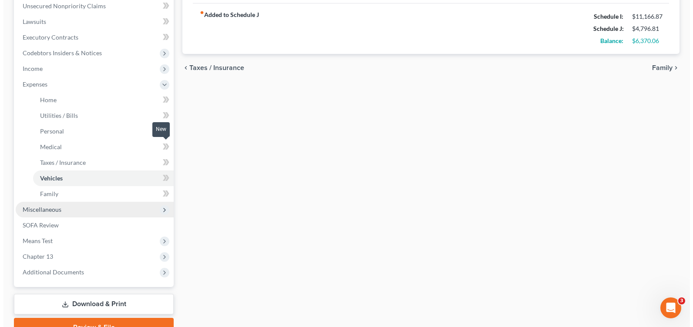
scroll to position [261, 0]
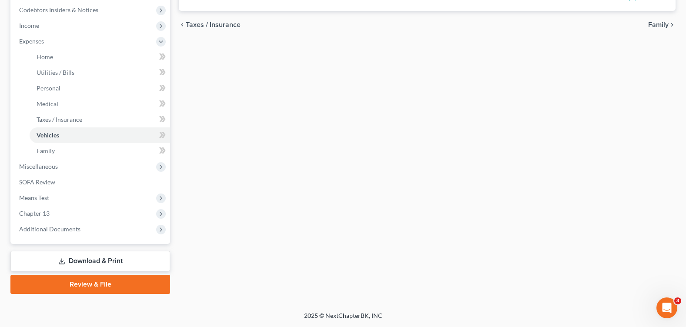
click at [75, 262] on link "Download & Print" at bounding box center [90, 261] width 160 height 20
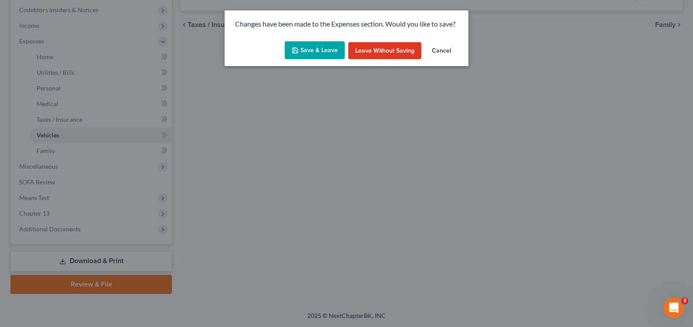
click at [315, 51] on button "Save & Leave" at bounding box center [315, 50] width 60 height 18
type input "115.00"
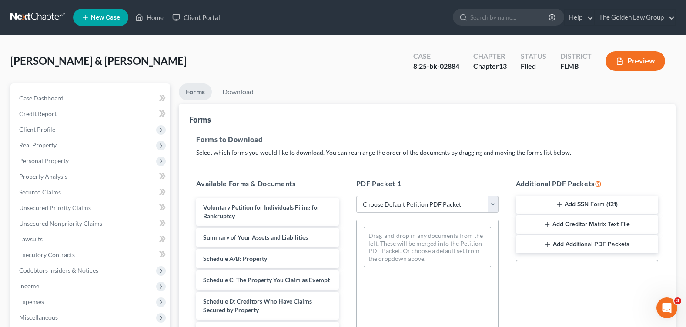
click at [409, 198] on select "Choose Default Petition PDF Packet Complete Bankruptcy Petition (all forms and …" at bounding box center [427, 204] width 142 height 17
select select "2"
click at [356, 196] on select "Choose Default Petition PDF Packet Complete Bankruptcy Petition (all forms and …" at bounding box center [427, 204] width 142 height 17
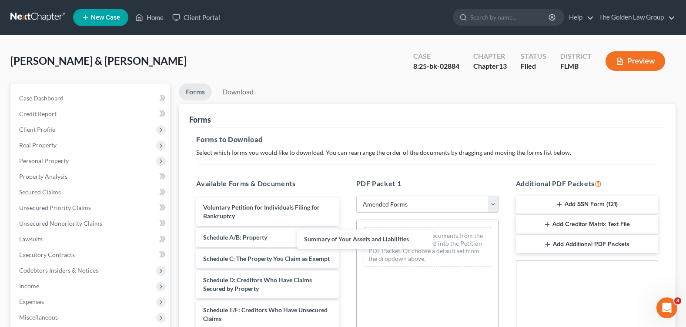
drag, startPoint x: 311, startPoint y: 239, endPoint x: 410, endPoint y: 240, distance: 98.4
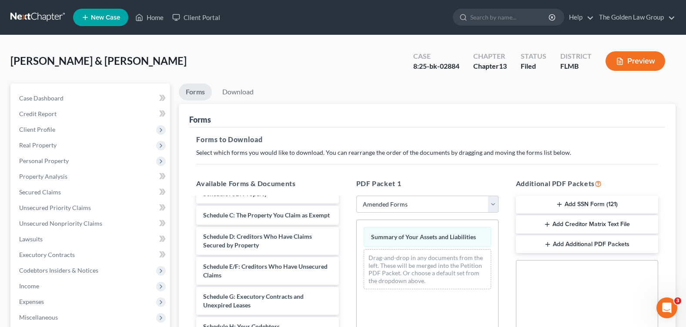
scroll to position [174, 0]
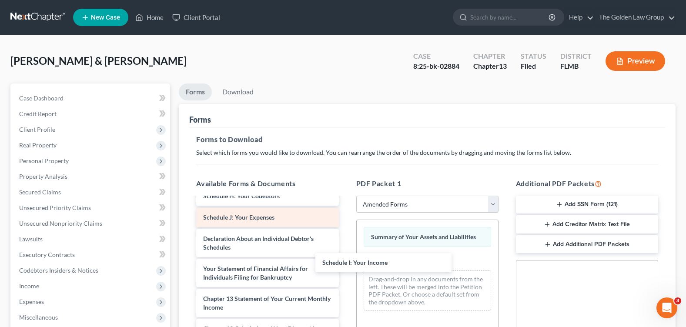
drag, startPoint x: 308, startPoint y: 230, endPoint x: 300, endPoint y: 232, distance: 8.0
click at [346, 262] on div "Schedule I: Your Income Voluntary Petition for Individuals Filing for Bankruptc…" at bounding box center [267, 232] width 156 height 417
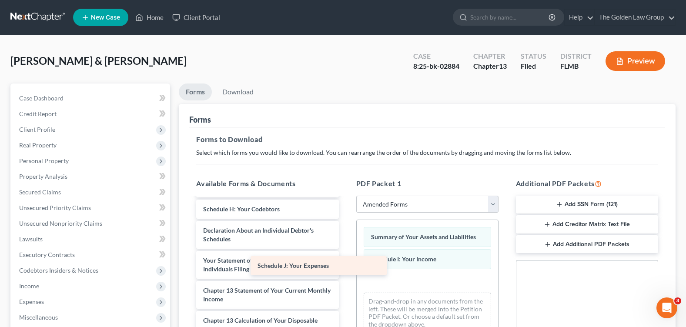
scroll to position [170, 0]
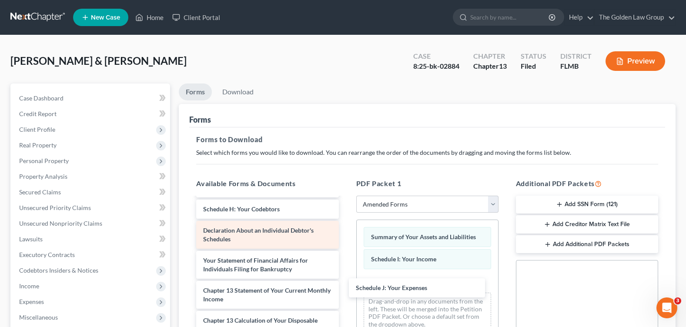
drag, startPoint x: 299, startPoint y: 229, endPoint x: 319, endPoint y: 241, distance: 23.6
click at [346, 287] on div "Schedule J: Your Expenses Voluntary Petition for Individuals Filing for Bankrup…" at bounding box center [267, 235] width 156 height 396
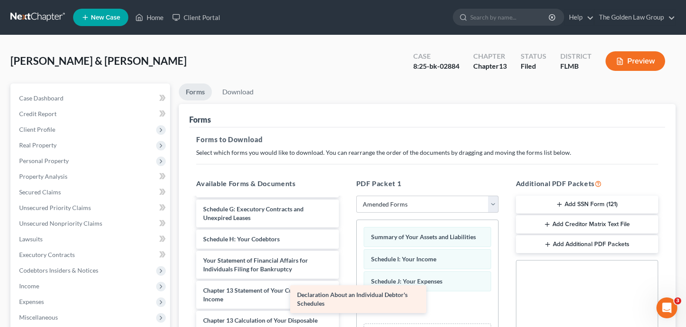
scroll to position [140, 0]
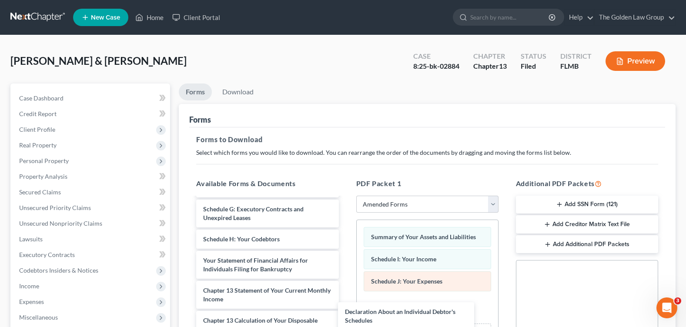
drag, startPoint x: 306, startPoint y: 239, endPoint x: 473, endPoint y: 272, distance: 170.2
click at [346, 304] on div "Declaration About an Individual Debtor's Schedules Voluntary Petition for Indiv…" at bounding box center [267, 250] width 156 height 366
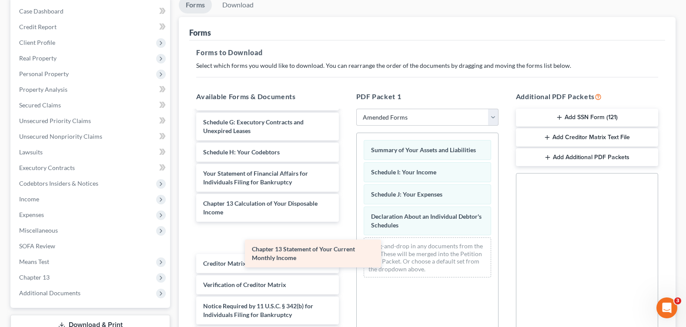
scroll to position [110, 0]
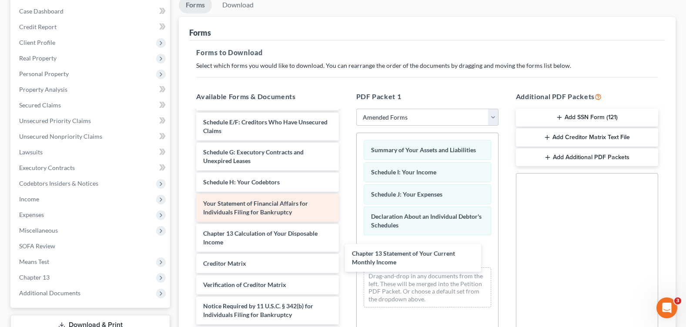
drag, startPoint x: 291, startPoint y: 205, endPoint x: 289, endPoint y: 218, distance: 12.3
click at [346, 251] on div "Chapter 13 Statement of Your Current Monthly Income Voluntary Petition for Indi…" at bounding box center [267, 178] width 156 height 336
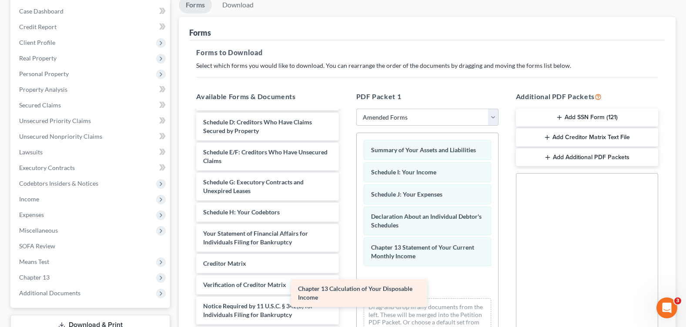
scroll to position [80, 0]
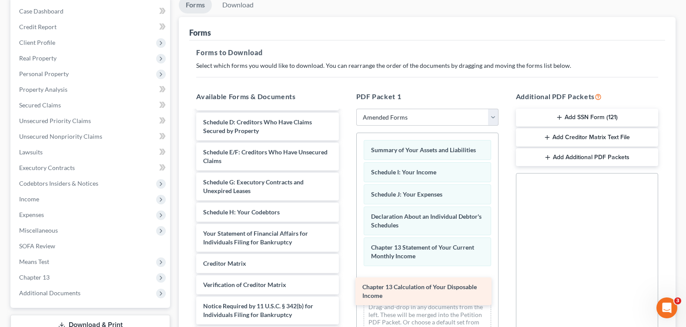
drag, startPoint x: 292, startPoint y: 239, endPoint x: 452, endPoint y: 292, distance: 168.0
click at [346, 292] on div "Chapter 13 Calculation of Your Disposable Income Voluntary Petition for Individ…" at bounding box center [267, 193] width 156 height 306
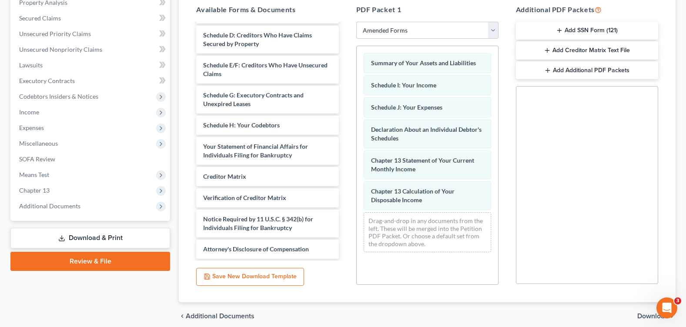
scroll to position [210, 0]
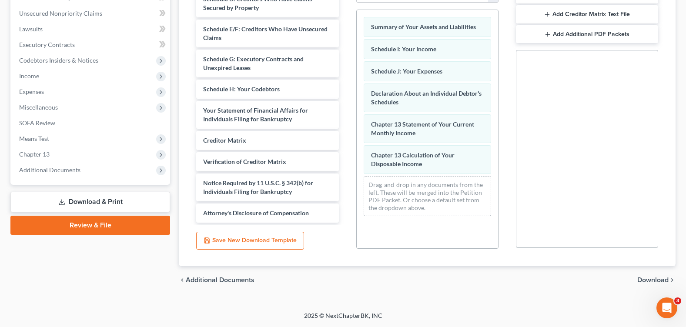
click at [650, 282] on span "Download" at bounding box center [653, 280] width 31 height 7
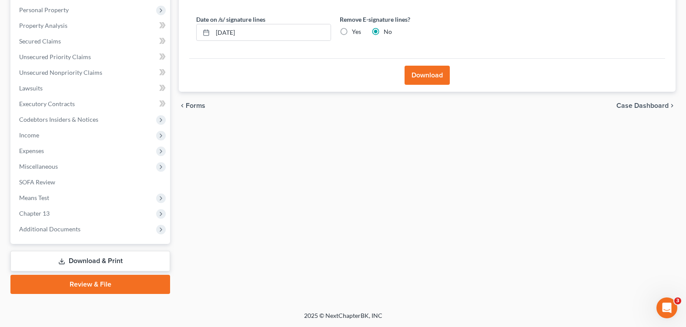
scroll to position [151, 0]
click at [352, 31] on label "Yes" at bounding box center [356, 31] width 9 height 9
click at [356, 31] on input "Yes" at bounding box center [359, 30] width 6 height 6
radio input "true"
radio input "false"
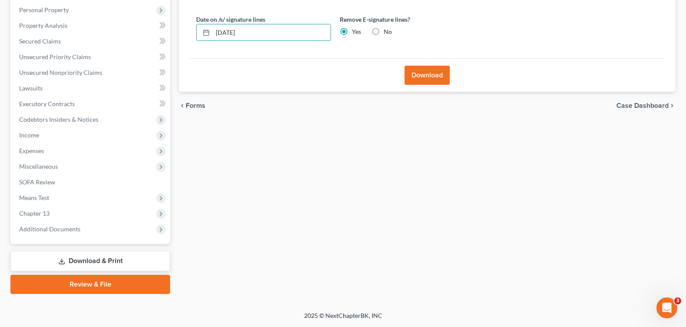
drag, startPoint x: 265, startPoint y: 32, endPoint x: 190, endPoint y: 28, distance: 75.8
click at [190, 28] on div "Almost There... Complete Required * Fields Date on /s/ signature lines 09/12/20…" at bounding box center [427, 17] width 476 height 82
click at [440, 75] on button "Download" at bounding box center [427, 75] width 45 height 19
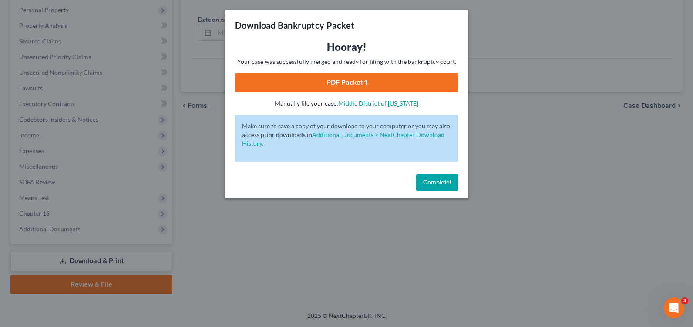
click at [358, 85] on link "PDF Packet 1" at bounding box center [346, 82] width 223 height 19
click at [441, 179] on span "Complete!" at bounding box center [437, 182] width 28 height 7
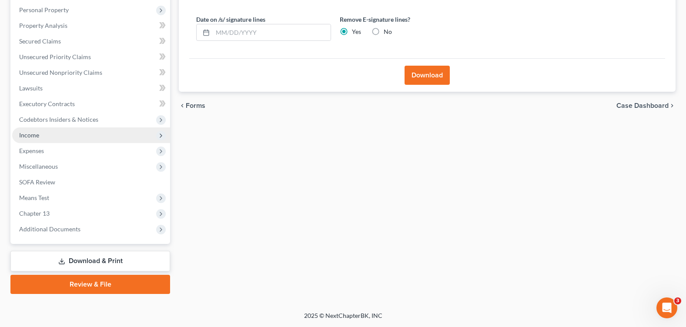
click at [54, 131] on span "Income" at bounding box center [91, 136] width 158 height 16
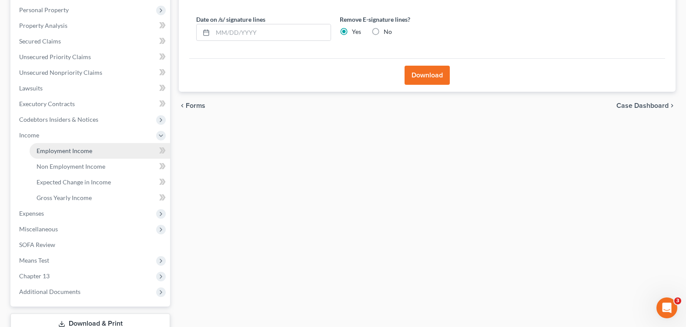
click at [72, 151] on span "Employment Income" at bounding box center [65, 150] width 56 height 7
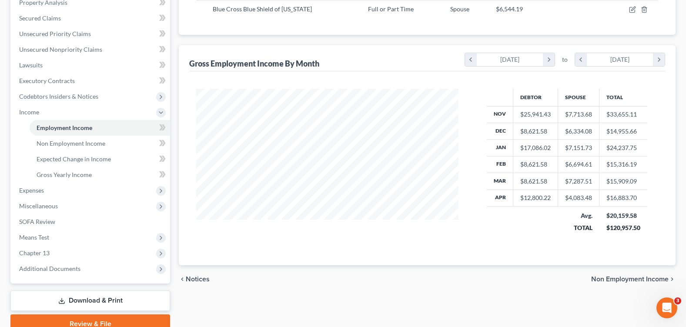
scroll to position [214, 0]
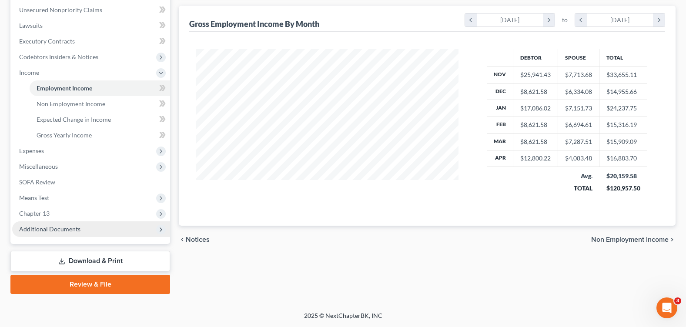
click at [77, 228] on span "Additional Documents" at bounding box center [49, 228] width 61 height 7
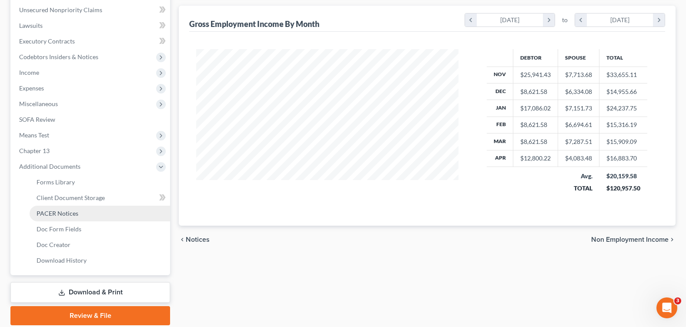
click at [67, 213] on span "PACER Notices" at bounding box center [58, 213] width 42 height 7
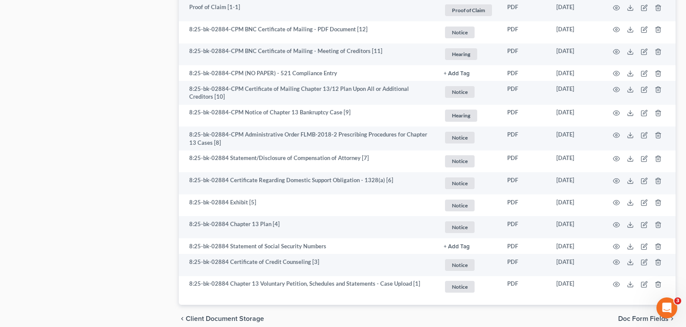
scroll to position [733, 0]
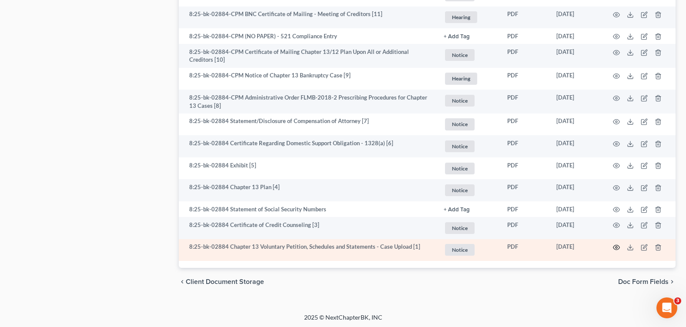
click at [617, 245] on icon "button" at bounding box center [616, 247] width 7 height 7
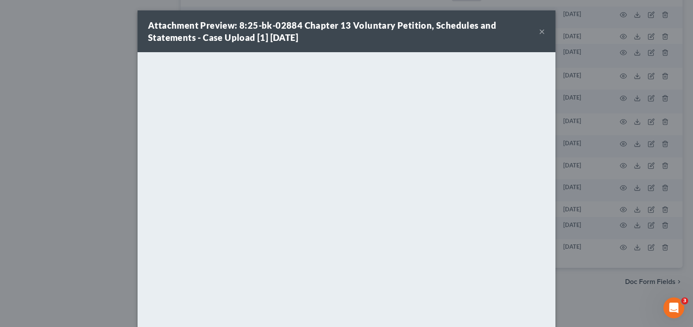
click at [539, 32] on button "×" at bounding box center [542, 31] width 6 height 10
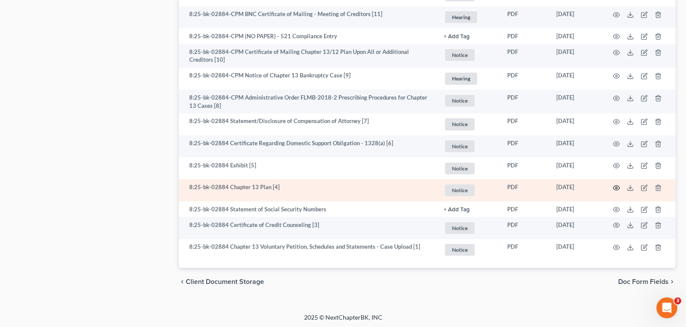
click at [617, 186] on icon "button" at bounding box center [616, 188] width 7 height 7
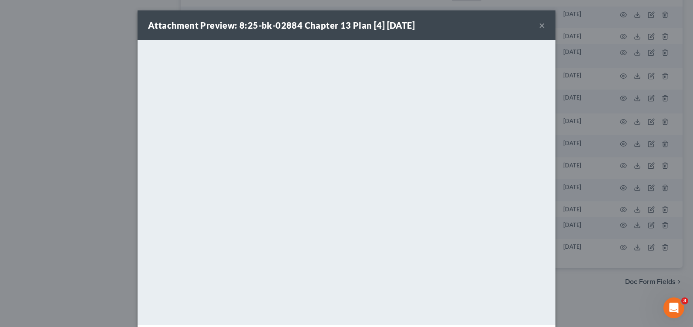
click at [541, 27] on button "×" at bounding box center [542, 25] width 6 height 10
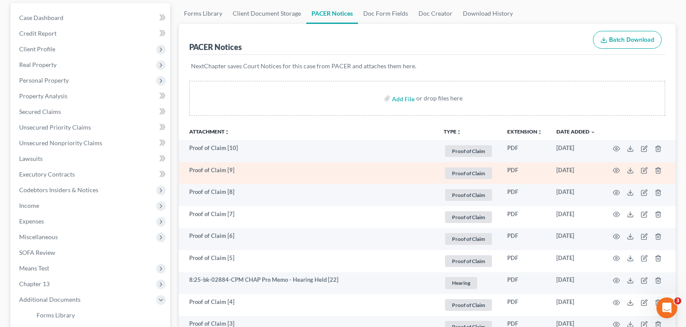
scroll to position [0, 0]
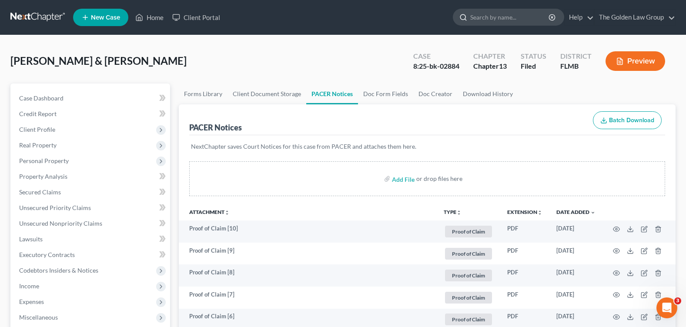
click at [485, 13] on input "search" at bounding box center [510, 17] width 80 height 16
type input "[PERSON_NAME]"
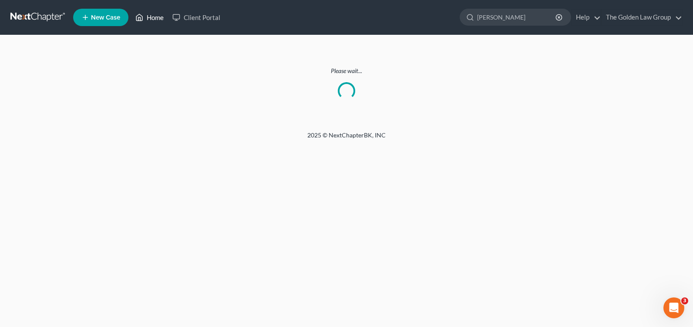
click at [153, 16] on link "Home" at bounding box center [149, 18] width 37 height 16
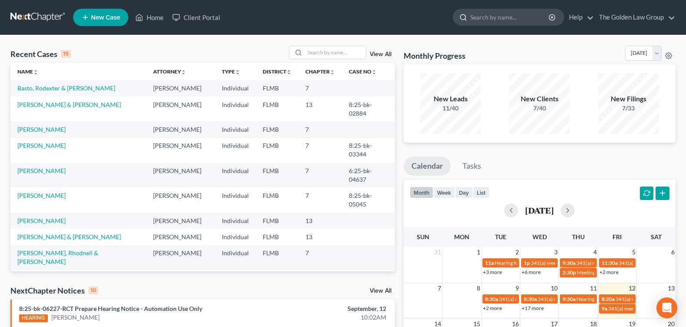
click at [492, 16] on input "search" at bounding box center [510, 17] width 80 height 16
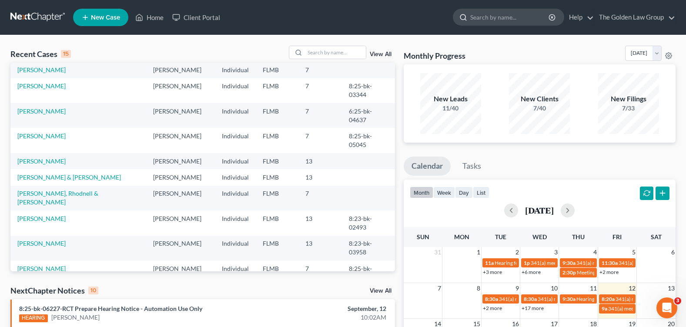
click at [501, 21] on input "search" at bounding box center [510, 17] width 80 height 16
type input "[PERSON_NAME]"
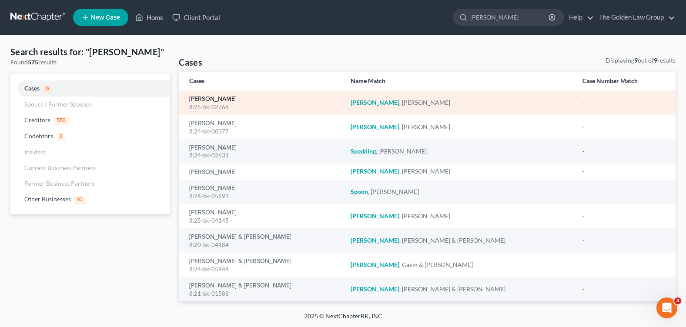
click at [204, 98] on link "[PERSON_NAME]" at bounding box center [212, 99] width 47 height 6
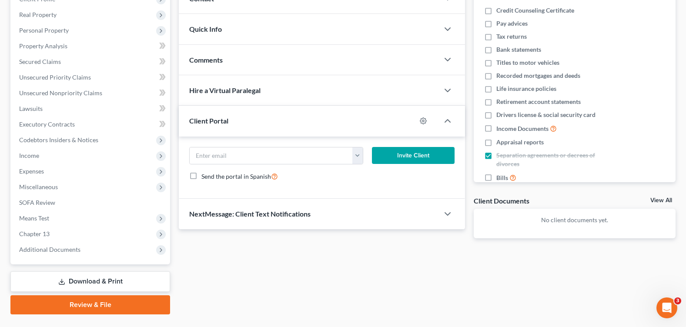
scroll to position [151, 0]
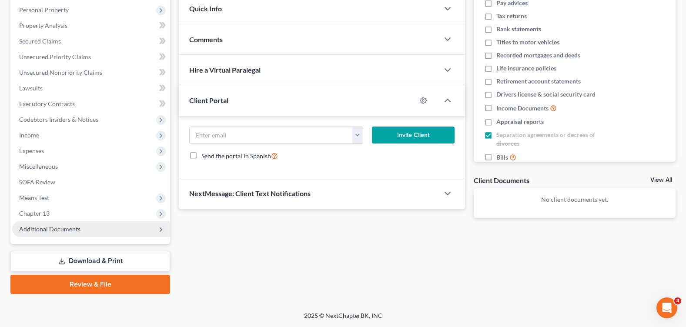
click at [41, 231] on span "Additional Documents" at bounding box center [49, 228] width 61 height 7
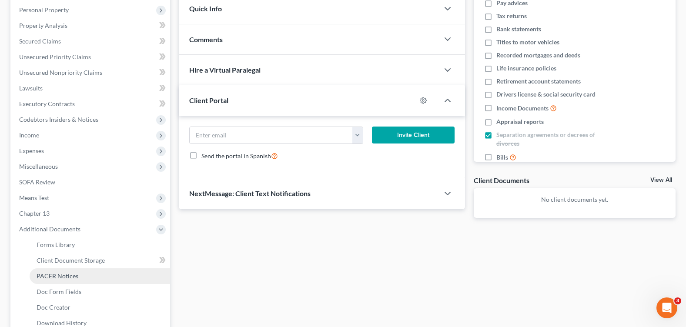
click at [67, 281] on link "PACER Notices" at bounding box center [100, 277] width 141 height 16
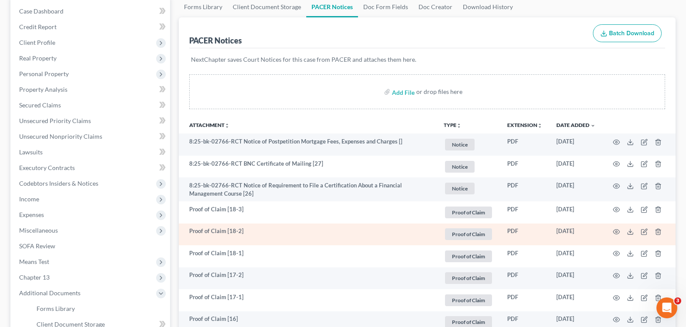
scroll to position [218, 0]
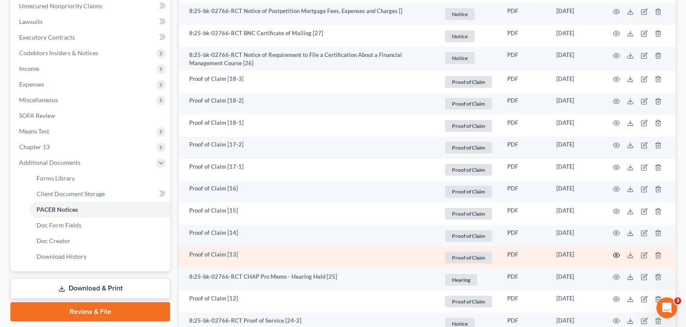
click at [615, 253] on icon "button" at bounding box center [616, 255] width 7 height 7
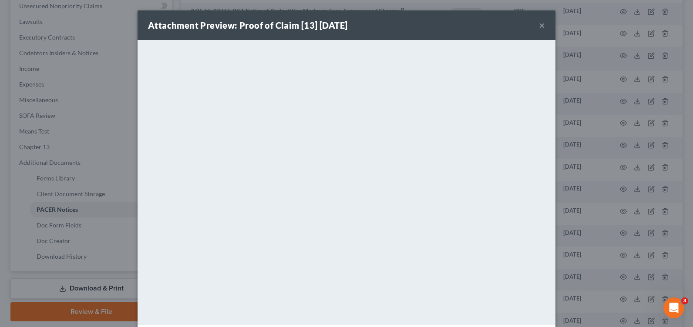
click at [539, 25] on button "×" at bounding box center [542, 25] width 6 height 10
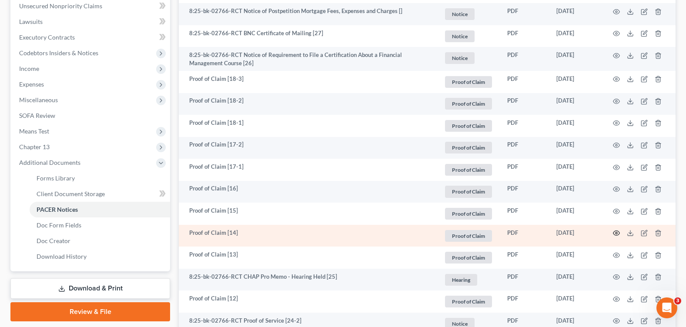
click at [618, 231] on icon "button" at bounding box center [616, 233] width 7 height 7
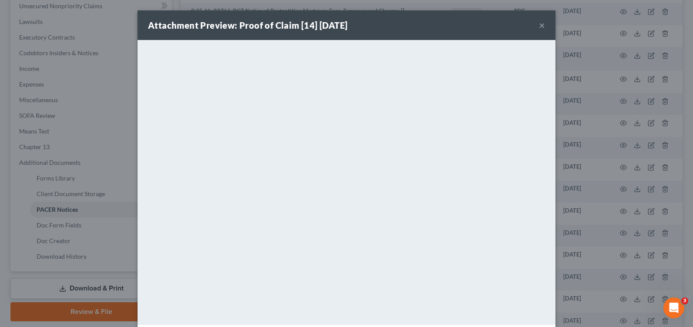
click at [540, 23] on button "×" at bounding box center [542, 25] width 6 height 10
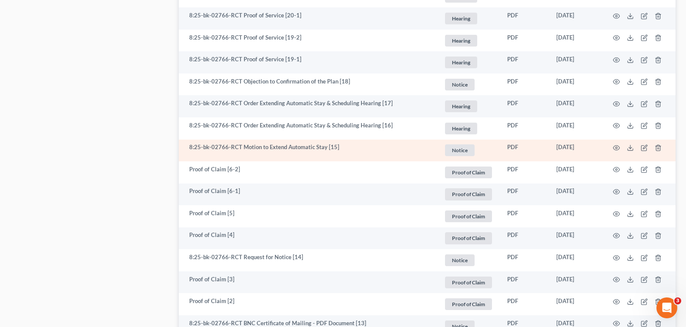
scroll to position [1088, 0]
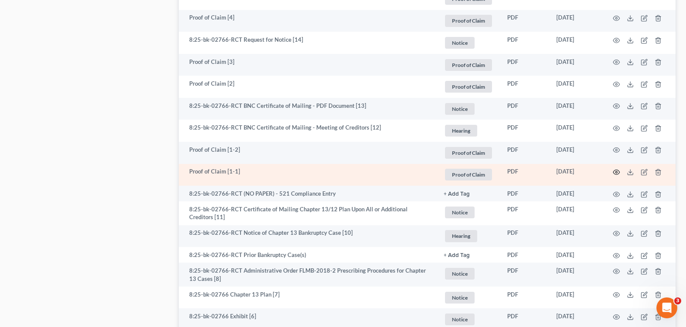
click at [615, 171] on icon "button" at bounding box center [616, 172] width 7 height 7
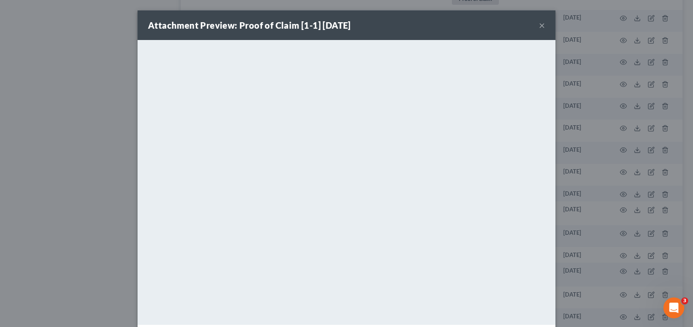
click at [539, 27] on button "×" at bounding box center [542, 25] width 6 height 10
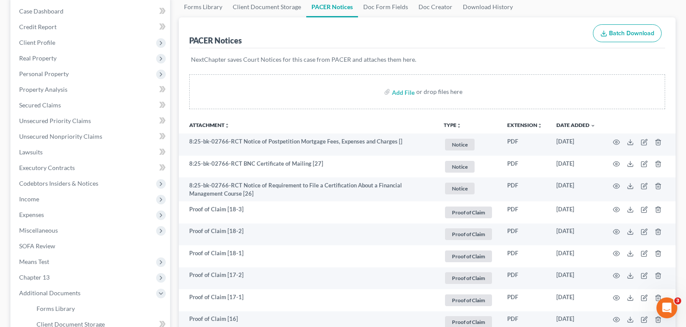
scroll to position [0, 0]
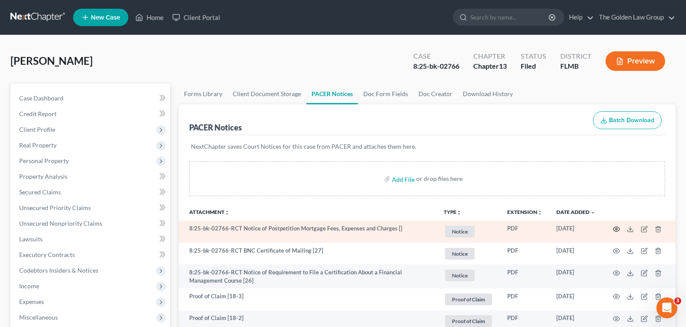
click at [614, 228] on icon "button" at bounding box center [616, 229] width 7 height 7
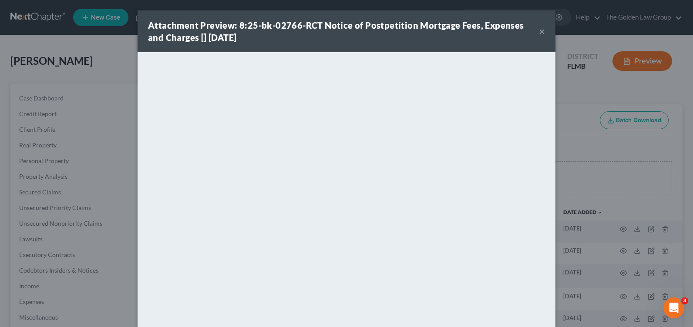
click at [670, 35] on div "Attachment Preview: 8:25-bk-02766-RCT Notice of Postpetition Mortgage Fees, Exp…" at bounding box center [346, 163] width 693 height 327
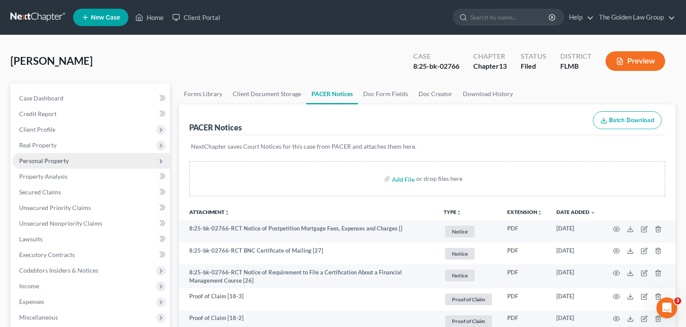
click at [68, 159] on span "Personal Property" at bounding box center [91, 161] width 158 height 16
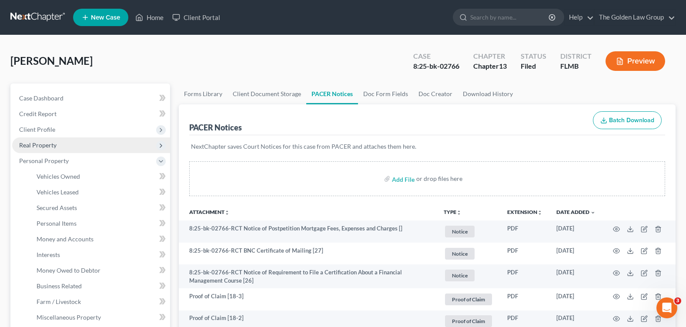
click at [63, 146] on span "Real Property" at bounding box center [91, 146] width 158 height 16
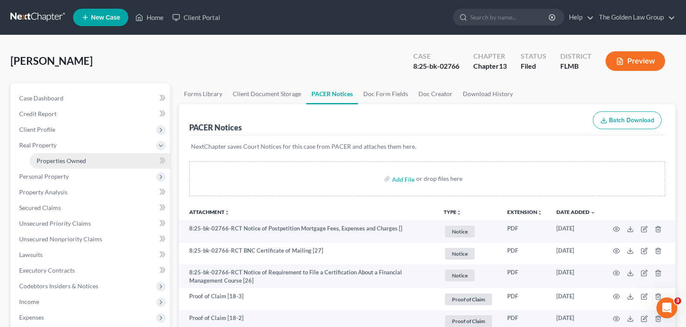
click at [65, 158] on span "Properties Owned" at bounding box center [62, 160] width 50 height 7
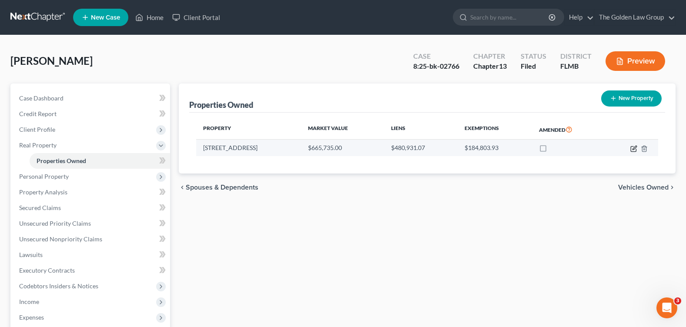
click at [637, 147] on icon "button" at bounding box center [635, 148] width 4 height 4
select select "9"
select select "3"
select select "0"
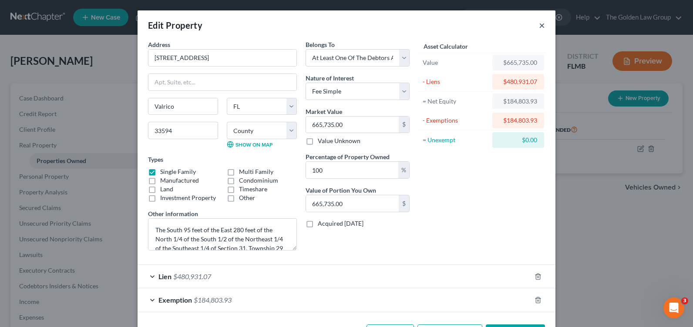
click at [539, 26] on button "×" at bounding box center [542, 25] width 6 height 10
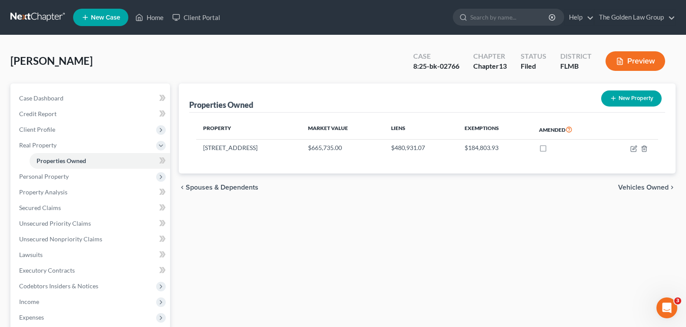
scroll to position [87, 0]
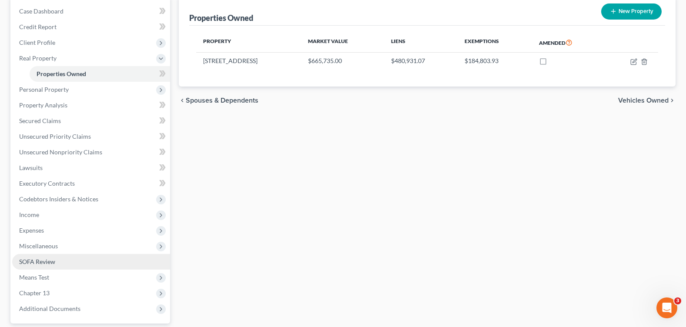
click at [48, 259] on span "SOFA Review" at bounding box center [37, 261] width 36 height 7
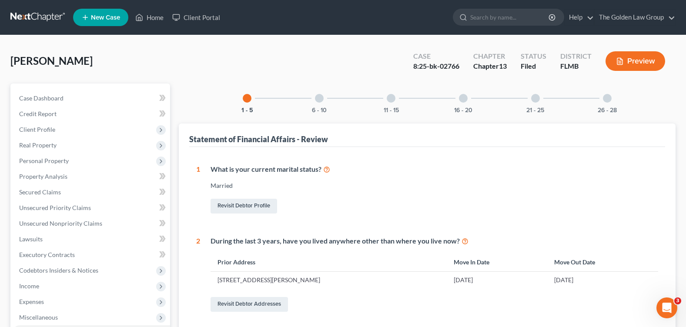
click at [286, 76] on div "[PERSON_NAME] Upgraded Case 8:25-bk-02766 Chapter Chapter 13 Status Filed Distr…" at bounding box center [342, 65] width 665 height 38
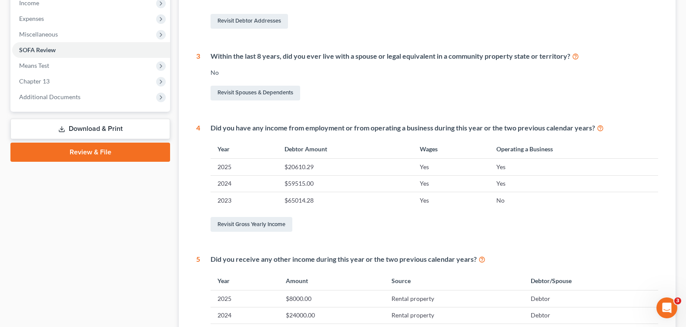
scroll to position [22, 0]
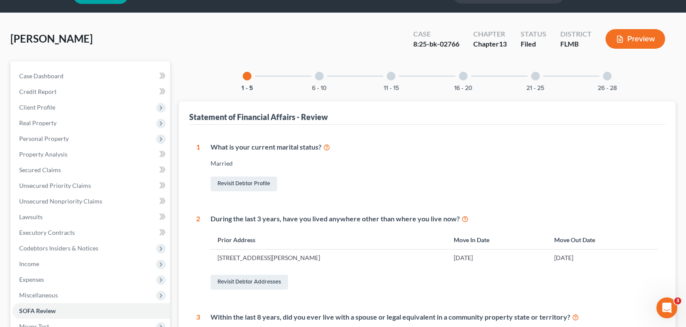
click at [328, 73] on div "6 - 10" at bounding box center [320, 76] width 30 height 30
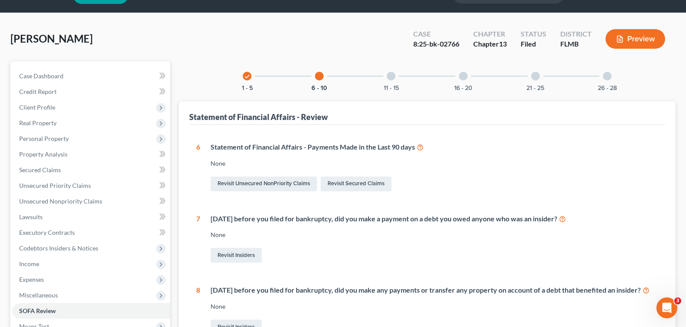
click at [323, 76] on div at bounding box center [319, 76] width 9 height 9
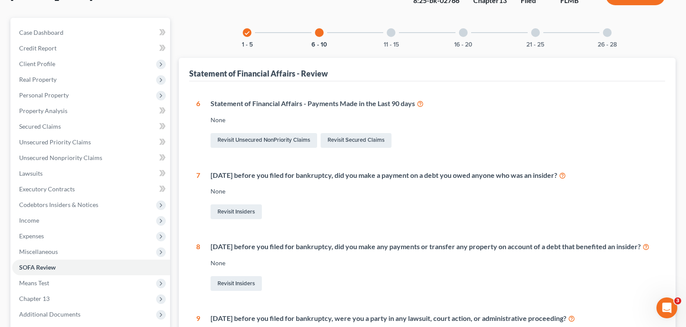
scroll to position [0, 0]
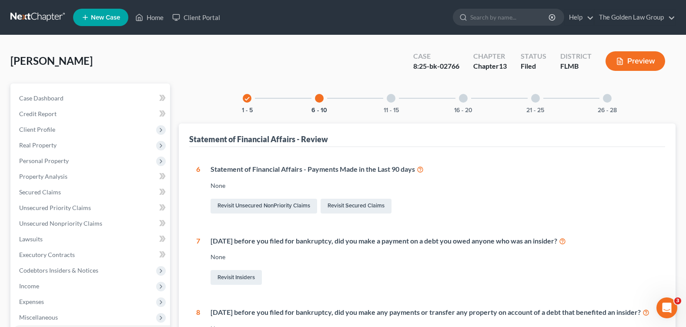
click at [392, 97] on div at bounding box center [391, 98] width 9 height 9
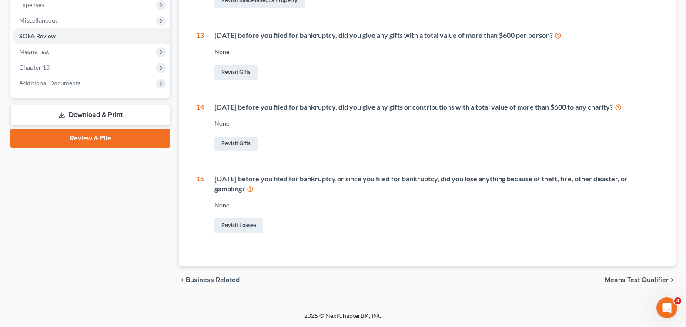
scroll to position [36, 0]
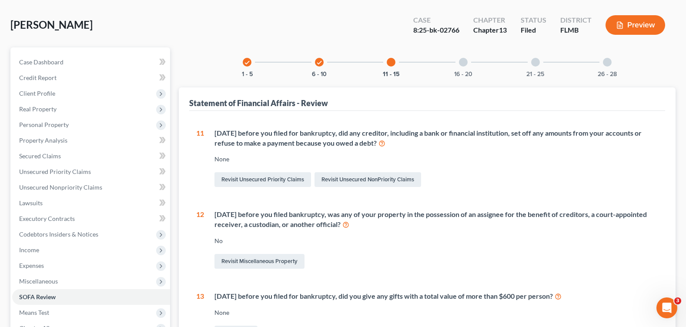
click at [459, 64] on div "16 - 20" at bounding box center [464, 62] width 30 height 30
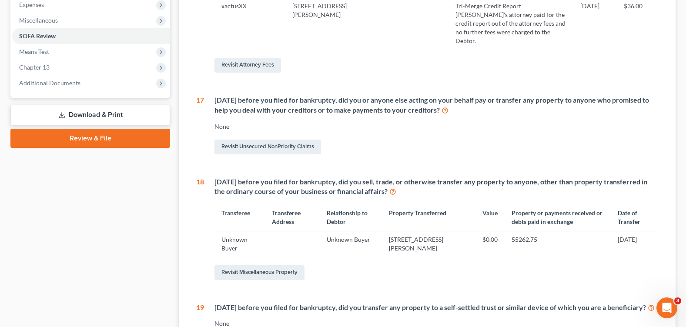
scroll to position [80, 0]
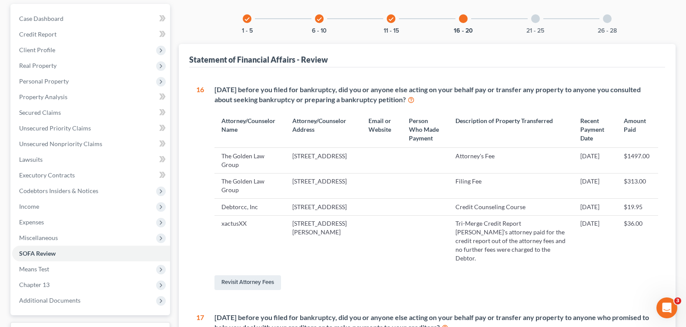
click at [537, 20] on div at bounding box center [535, 18] width 9 height 9
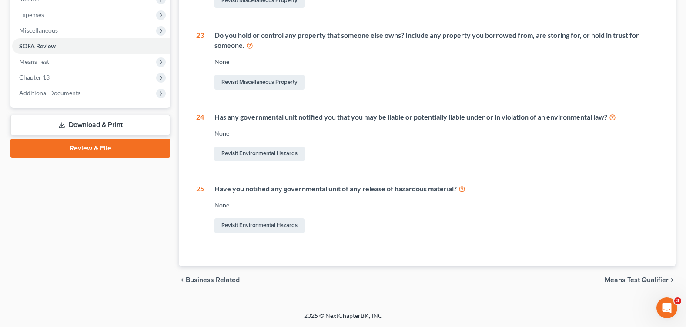
scroll to position [26, 0]
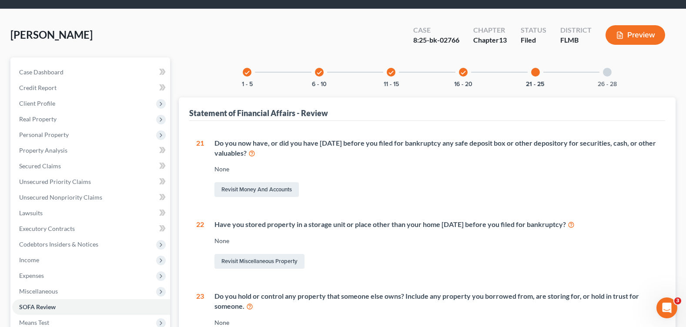
click at [609, 75] on div at bounding box center [607, 72] width 9 height 9
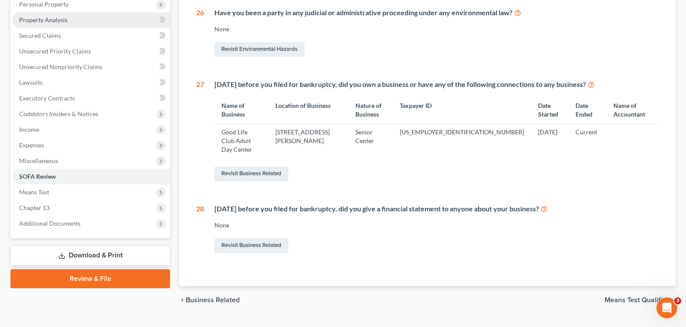
scroll to position [0, 0]
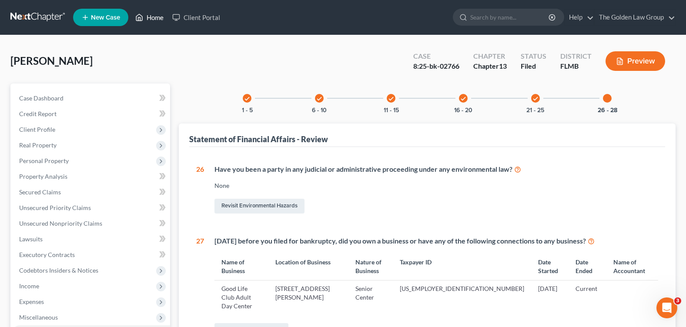
click at [158, 18] on link "Home" at bounding box center [149, 18] width 37 height 16
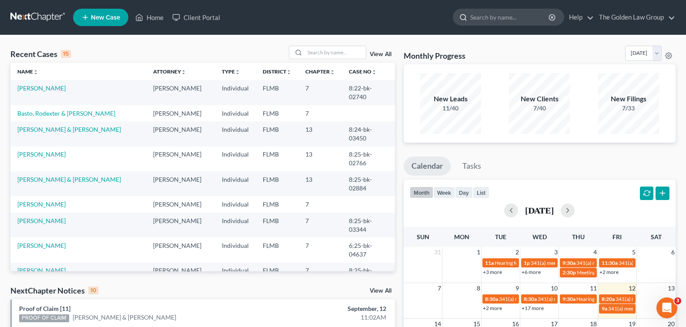
click at [484, 18] on input "search" at bounding box center [510, 17] width 80 height 16
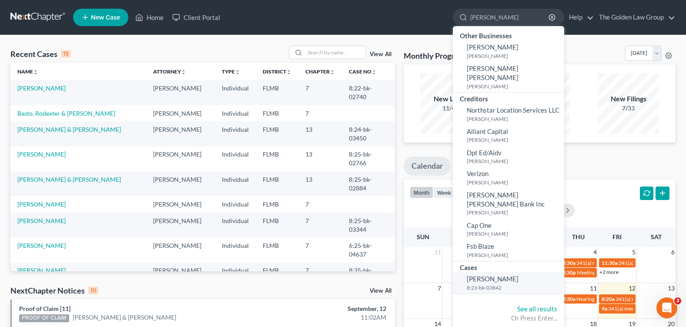
type input "[PERSON_NAME]"
click at [495, 275] on span "[PERSON_NAME]" at bounding box center [493, 279] width 52 height 8
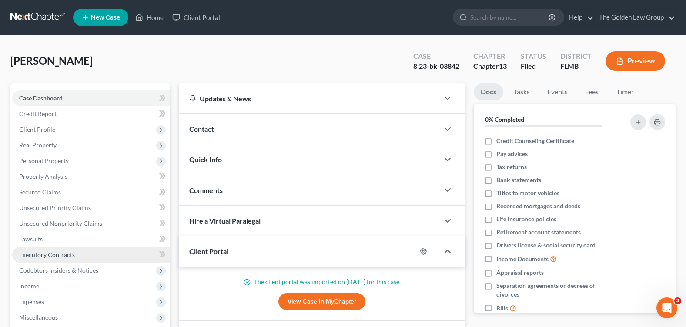
scroll to position [174, 0]
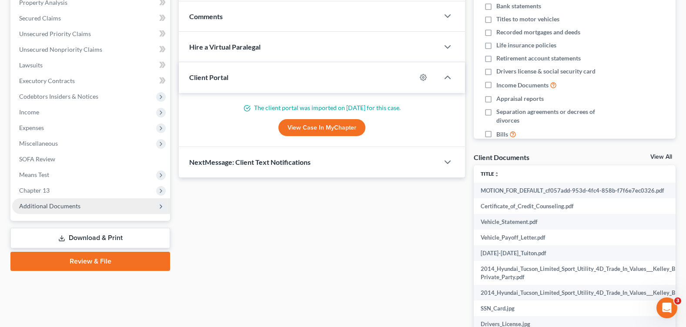
click at [74, 206] on span "Additional Documents" at bounding box center [49, 205] width 61 height 7
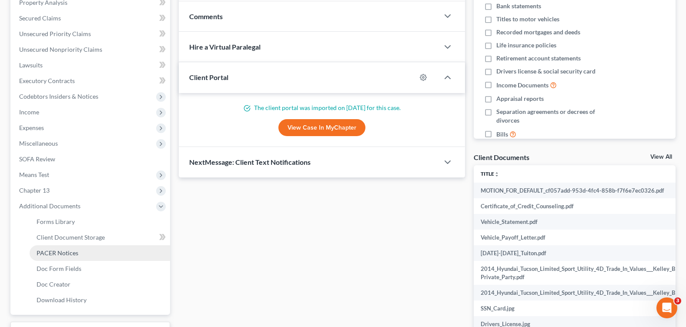
click at [86, 253] on link "PACER Notices" at bounding box center [100, 253] width 141 height 16
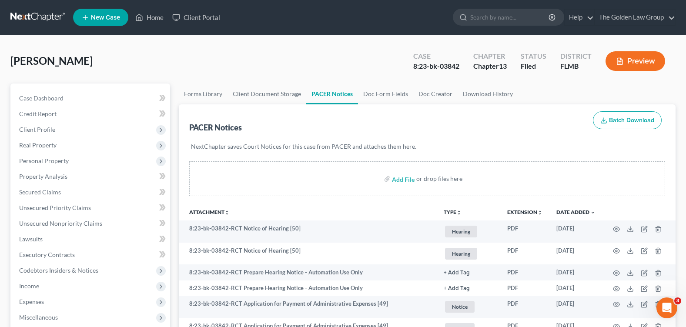
click at [235, 72] on div "[PERSON_NAME] Upgraded Case 8:23-bk-03842 Chapter Chapter 13 Status Filed Distr…" at bounding box center [342, 65] width 665 height 38
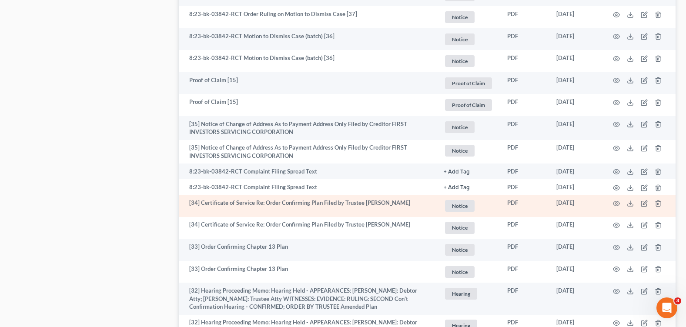
scroll to position [827, 0]
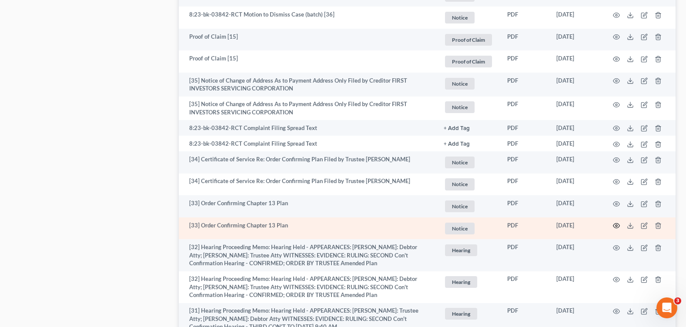
click at [615, 225] on icon "button" at bounding box center [616, 225] width 7 height 7
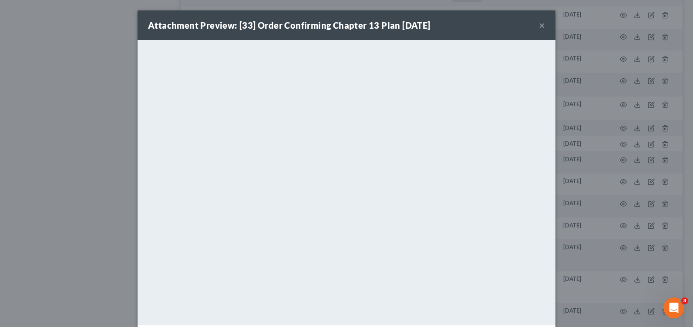
click at [539, 24] on button "×" at bounding box center [542, 25] width 6 height 10
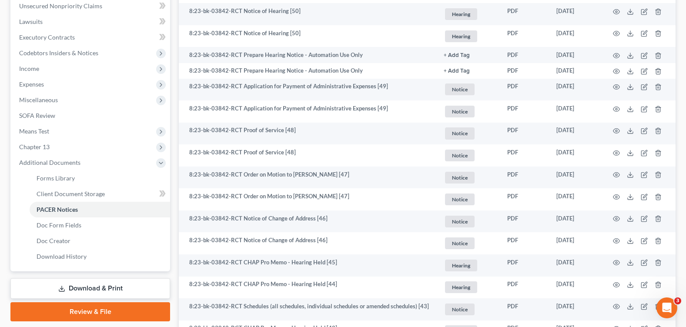
scroll to position [0, 0]
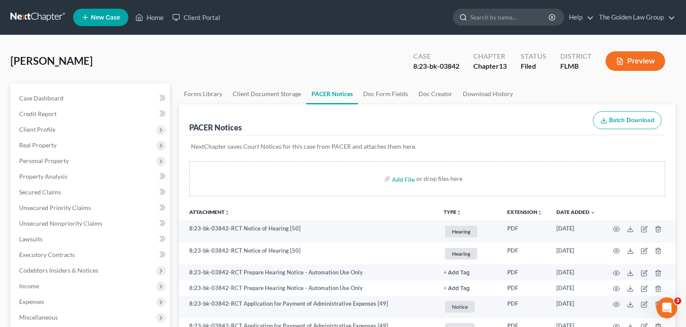
click at [482, 12] on input "search" at bounding box center [510, 17] width 80 height 16
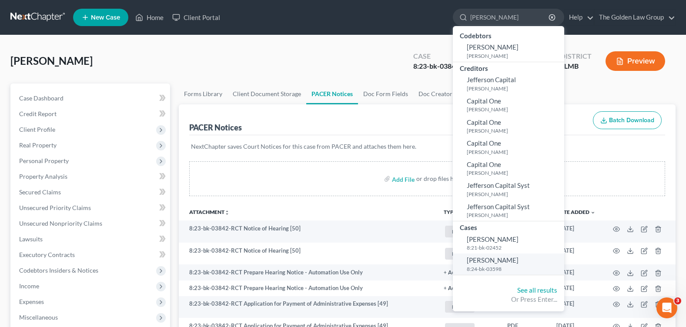
type input "[PERSON_NAME]"
click at [483, 262] on span "[PERSON_NAME]" at bounding box center [493, 260] width 52 height 8
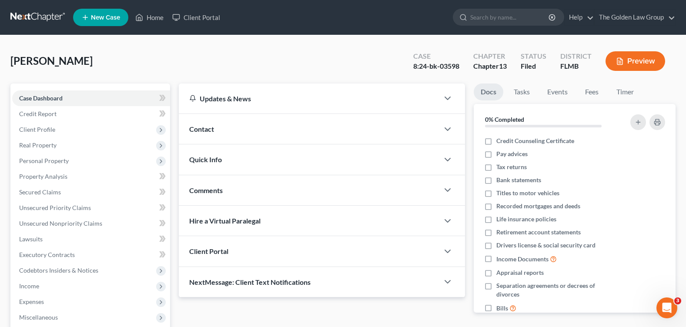
scroll to position [131, 0]
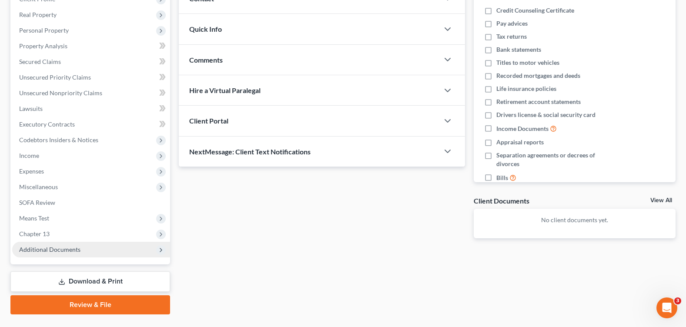
click at [58, 251] on span "Additional Documents" at bounding box center [49, 249] width 61 height 7
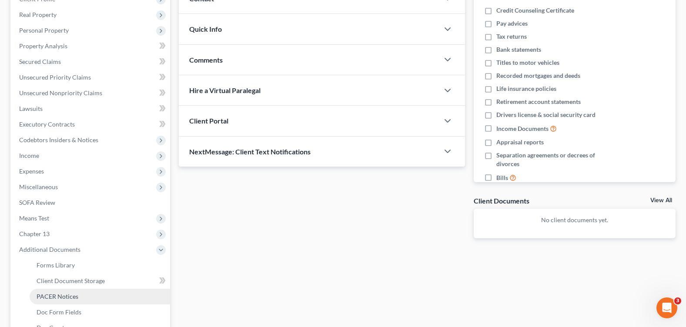
click at [63, 291] on link "PACER Notices" at bounding box center [100, 297] width 141 height 16
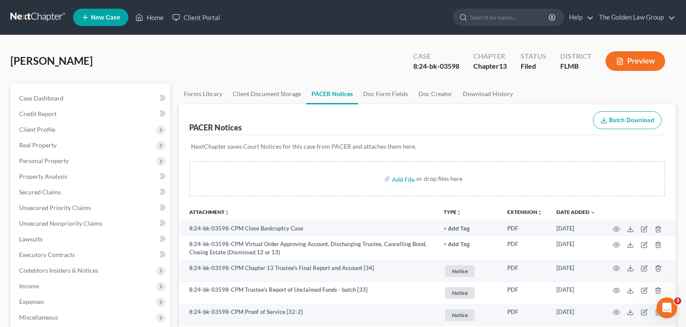
click at [322, 62] on div "[PERSON_NAME] Upgraded Case 8:24-bk-03598 Chapter Chapter 13 Status Filed Distr…" at bounding box center [342, 65] width 665 height 38
click at [492, 17] on input "search" at bounding box center [510, 17] width 80 height 16
type input "[PERSON_NAME]"
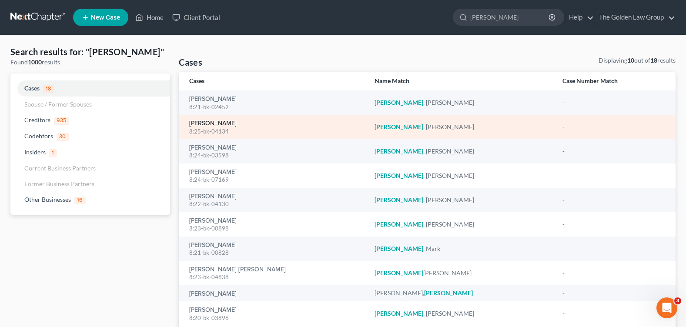
click at [202, 123] on link "[PERSON_NAME]" at bounding box center [212, 124] width 47 height 6
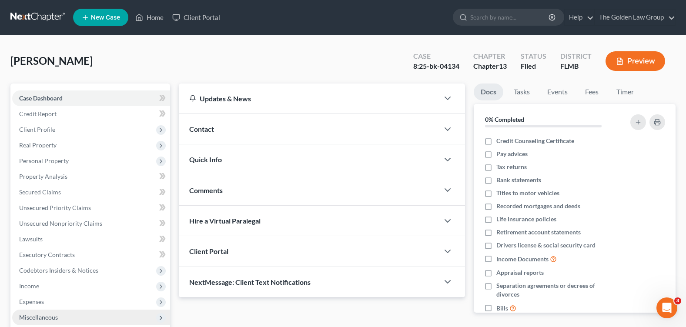
scroll to position [131, 0]
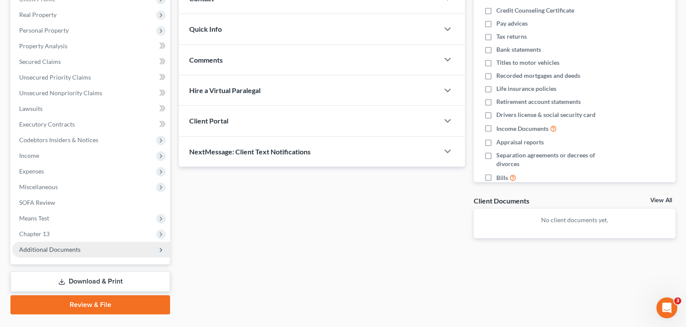
click at [65, 247] on span "Additional Documents" at bounding box center [49, 249] width 61 height 7
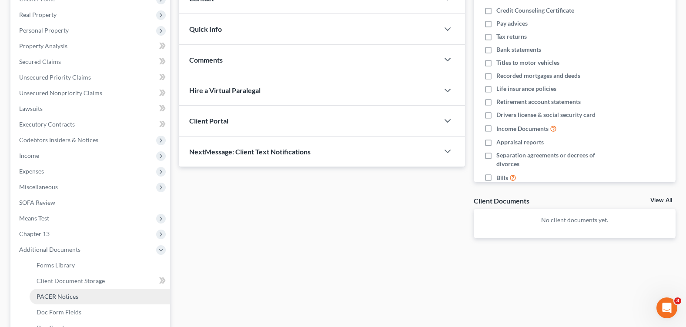
click at [74, 299] on span "PACER Notices" at bounding box center [58, 296] width 42 height 7
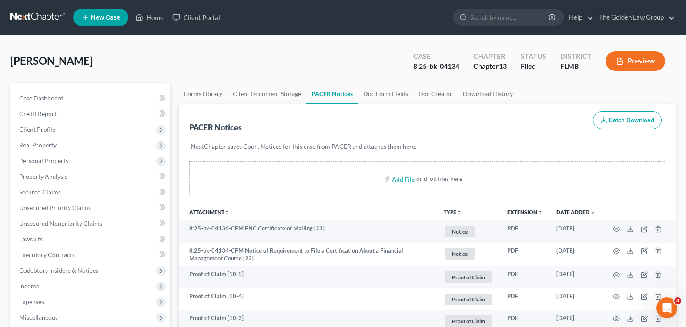
click at [285, 65] on div "[PERSON_NAME] Upgraded Case 8:25-bk-04134 Chapter Chapter 13 Status Filed Distr…" at bounding box center [342, 65] width 665 height 38
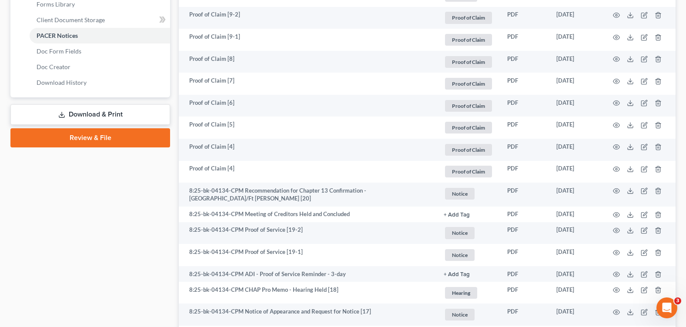
scroll to position [435, 0]
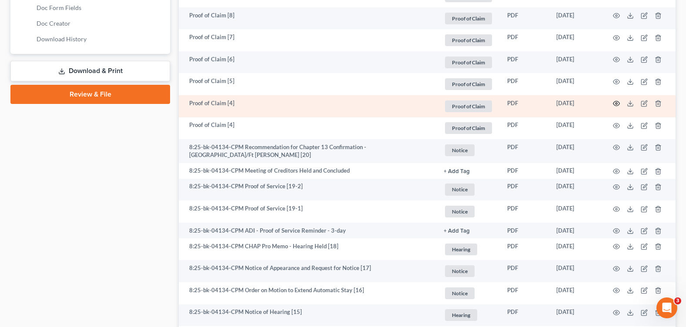
click at [618, 106] on icon "button" at bounding box center [616, 103] width 7 height 7
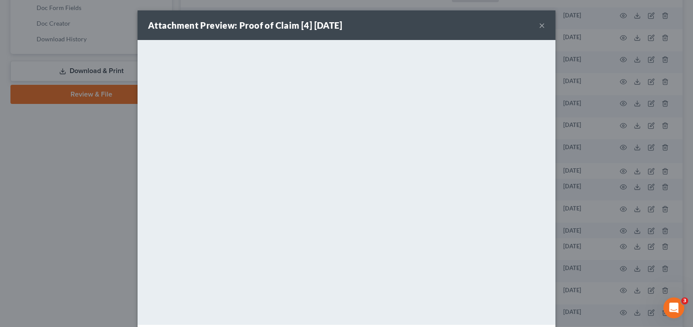
click at [539, 24] on button "×" at bounding box center [542, 25] width 6 height 10
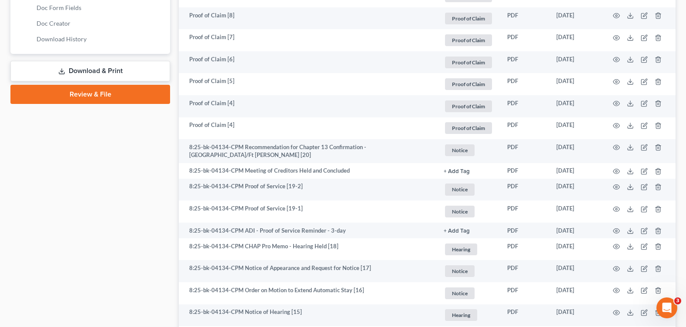
click at [112, 198] on div "Case Dashboard Payments Invoices Payments Payments Credit Report Client Profile" at bounding box center [90, 221] width 168 height 1147
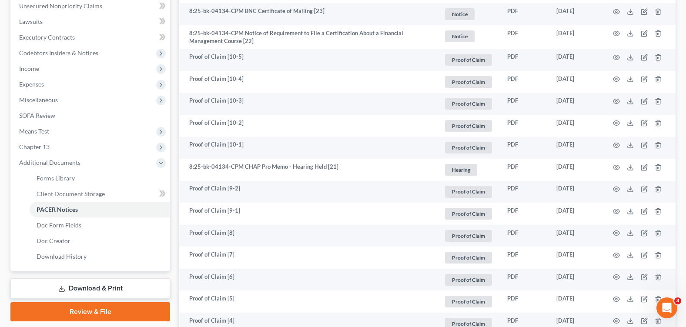
scroll to position [0, 0]
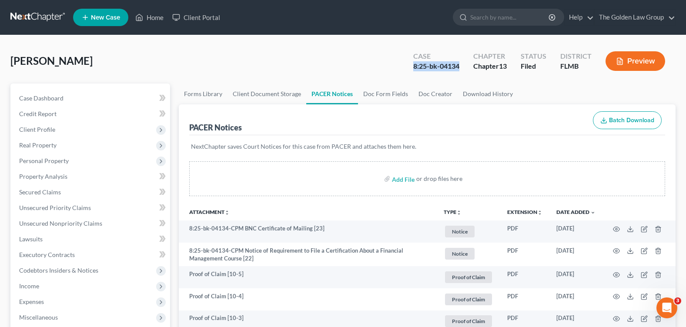
drag, startPoint x: 413, startPoint y: 65, endPoint x: 458, endPoint y: 67, distance: 45.8
click at [458, 67] on div "8:25-bk-04134" at bounding box center [436, 66] width 46 height 10
copy div "8:25-bk-04134"
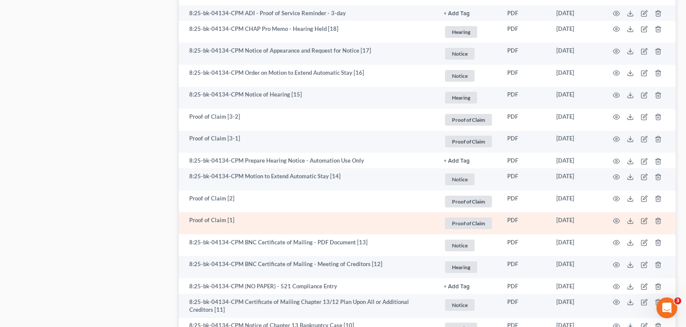
scroll to position [783, 0]
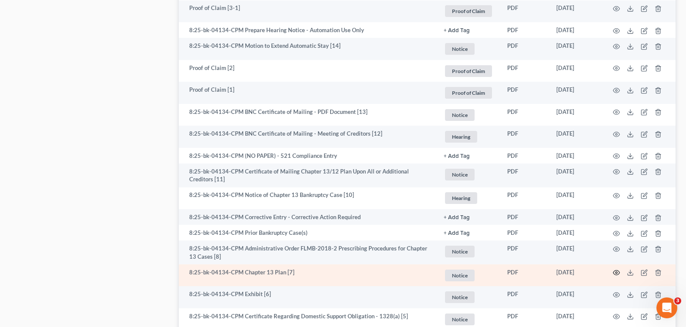
click at [619, 271] on icon "button" at bounding box center [617, 273] width 7 height 5
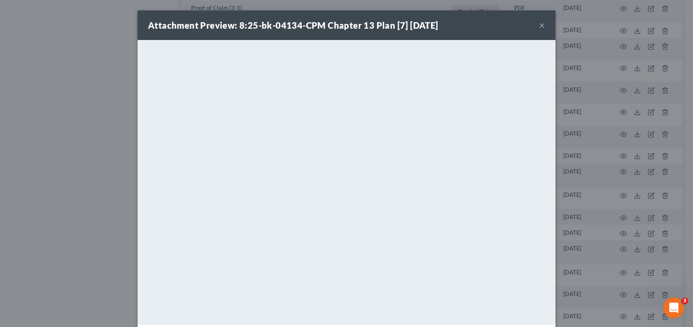
click at [535, 27] on div "Attachment Preview: 8:25-bk-04134-CPM Chapter 13 Plan [7] [DATE] ×" at bounding box center [347, 25] width 418 height 30
click at [539, 28] on button "×" at bounding box center [542, 25] width 6 height 10
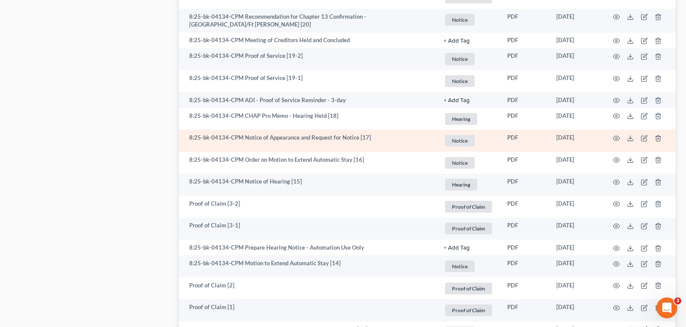
scroll to position [479, 0]
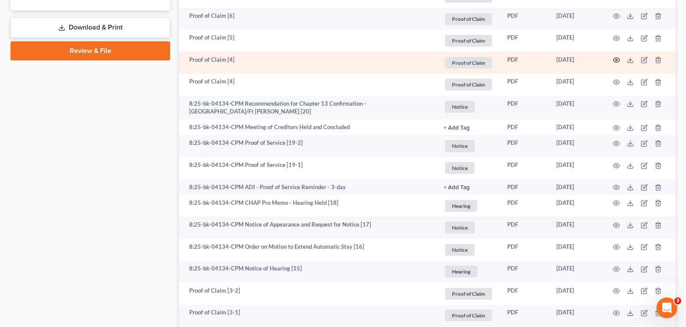
click at [618, 60] on circle "button" at bounding box center [617, 60] width 2 height 2
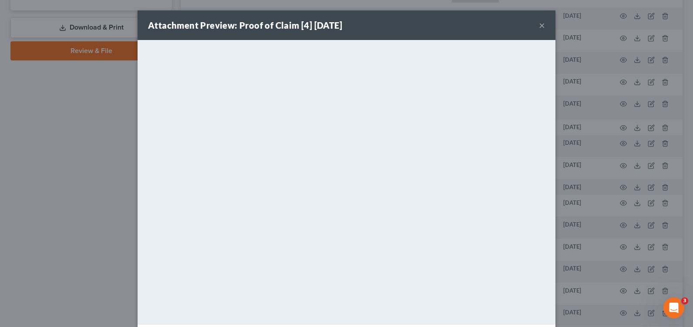
click at [539, 25] on button "×" at bounding box center [542, 25] width 6 height 10
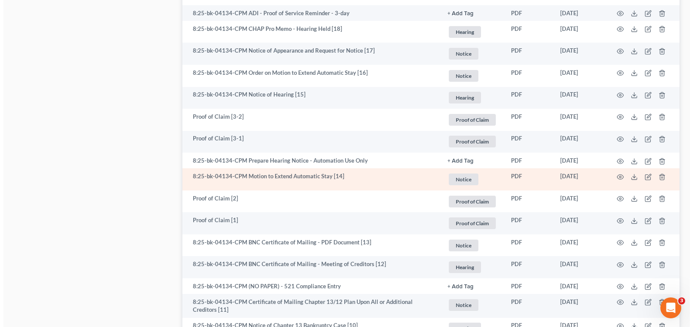
scroll to position [783, 0]
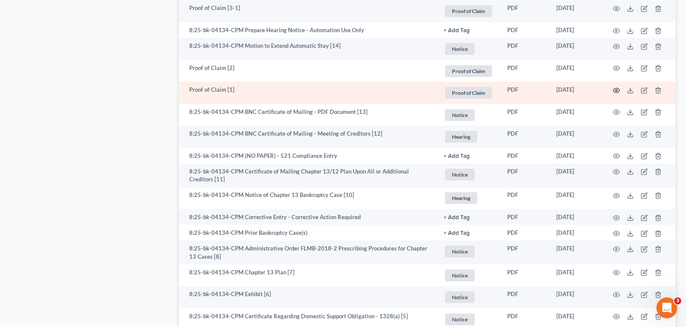
click at [615, 90] on icon "button" at bounding box center [616, 90] width 7 height 7
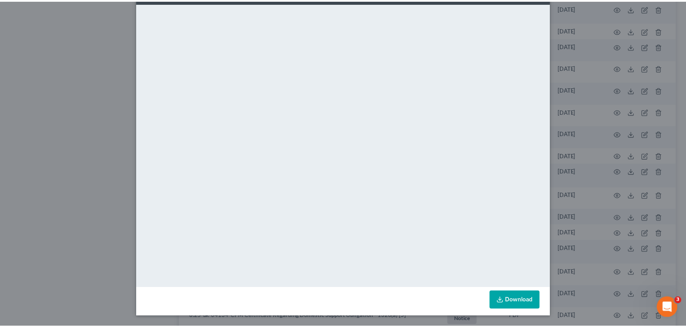
scroll to position [0, 0]
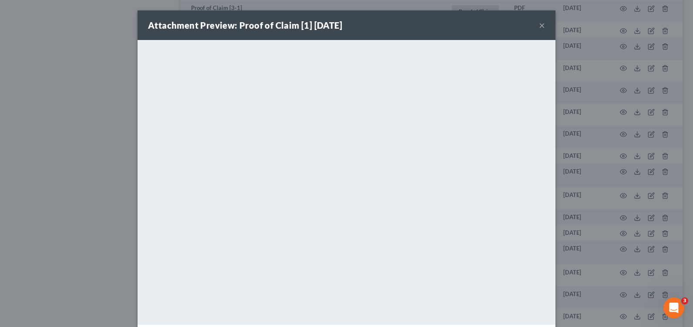
click at [539, 24] on button "×" at bounding box center [542, 25] width 6 height 10
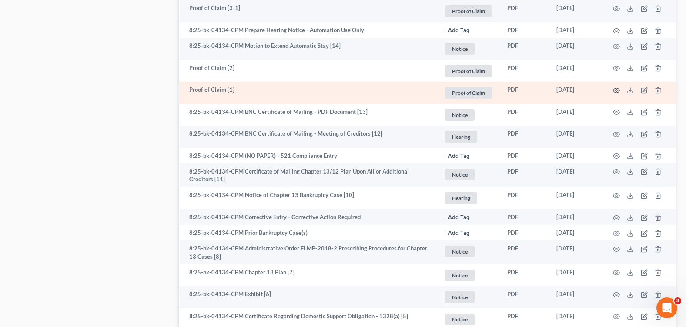
click at [615, 89] on icon "button" at bounding box center [616, 90] width 7 height 7
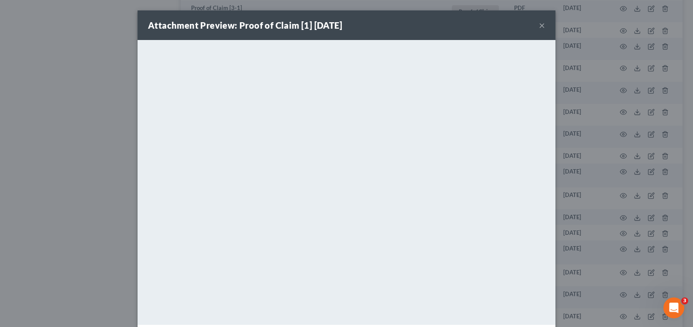
click at [539, 27] on button "×" at bounding box center [542, 25] width 6 height 10
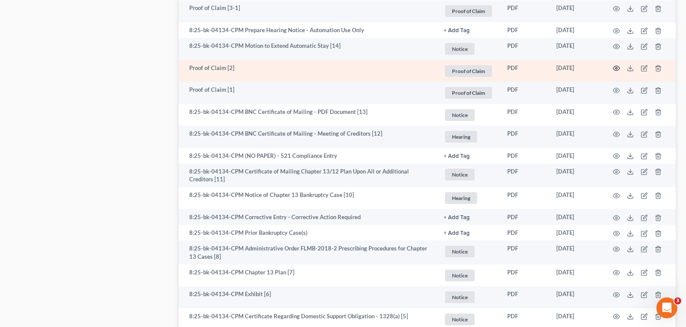
click at [616, 65] on icon "button" at bounding box center [616, 68] width 7 height 7
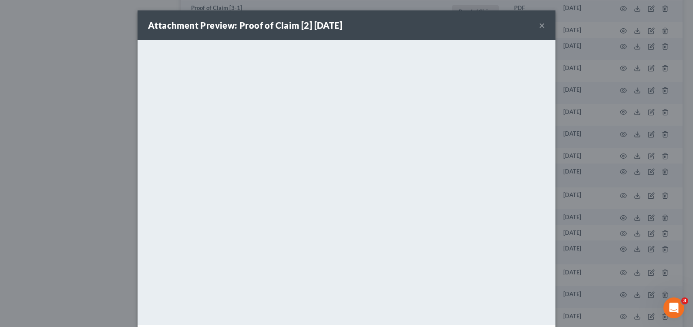
drag, startPoint x: 538, startPoint y: 24, endPoint x: 133, endPoint y: 149, distance: 424.0
click at [539, 24] on button "×" at bounding box center [542, 25] width 6 height 10
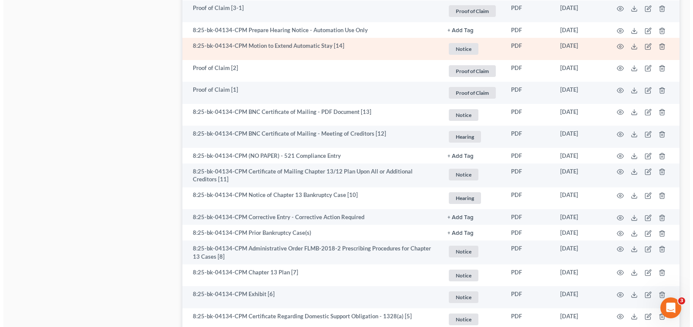
scroll to position [696, 0]
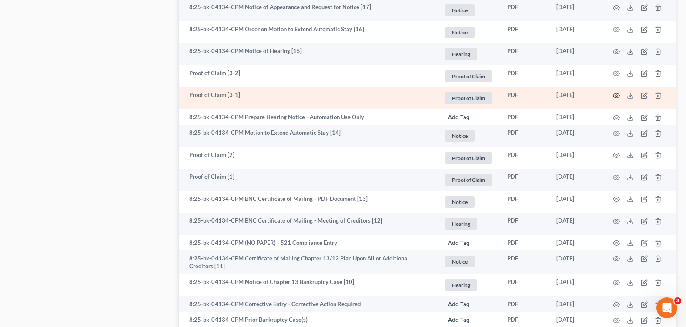
click at [615, 93] on icon "button" at bounding box center [616, 95] width 7 height 7
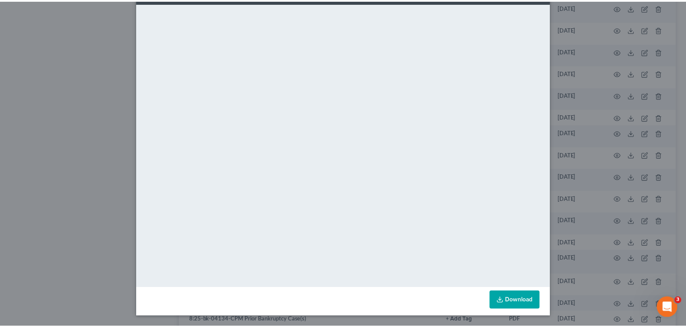
scroll to position [0, 0]
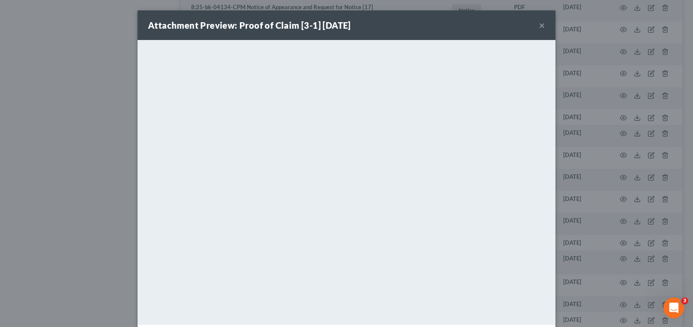
click at [539, 27] on button "×" at bounding box center [542, 25] width 6 height 10
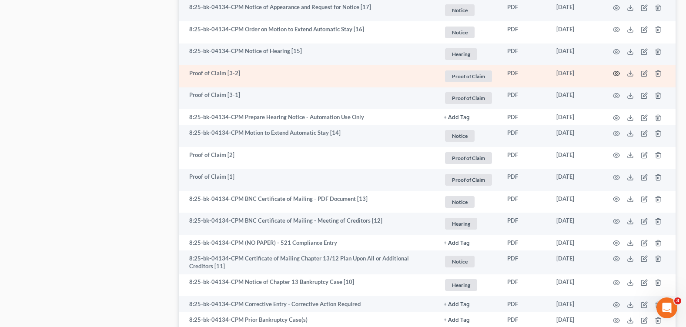
click at [613, 71] on icon "button" at bounding box center [616, 73] width 7 height 7
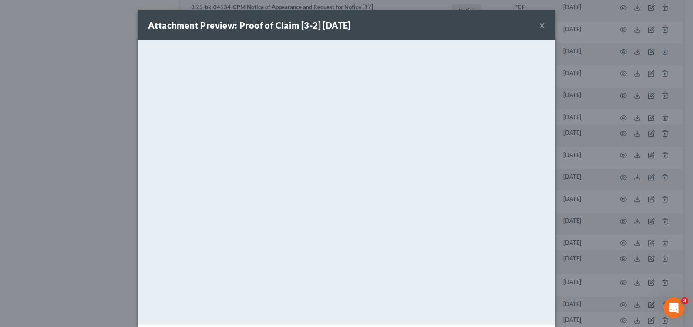
click at [540, 24] on button "×" at bounding box center [542, 25] width 6 height 10
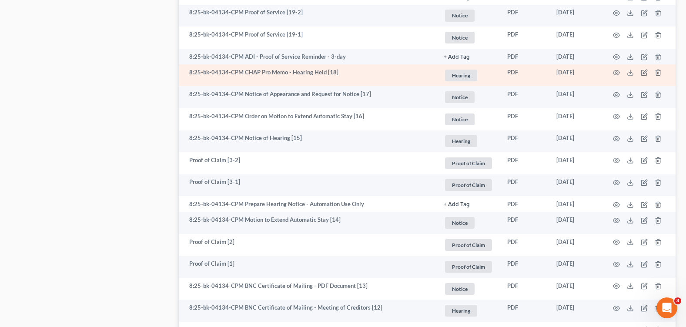
scroll to position [479, 0]
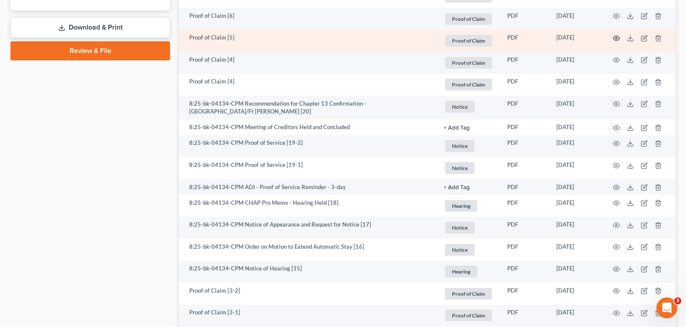
click at [614, 38] on icon "button" at bounding box center [617, 38] width 7 height 5
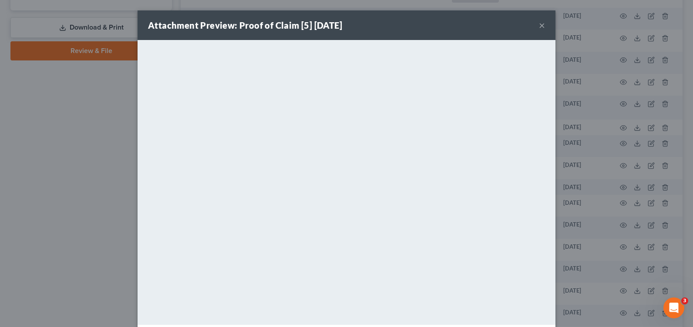
click at [540, 24] on button "×" at bounding box center [542, 25] width 6 height 10
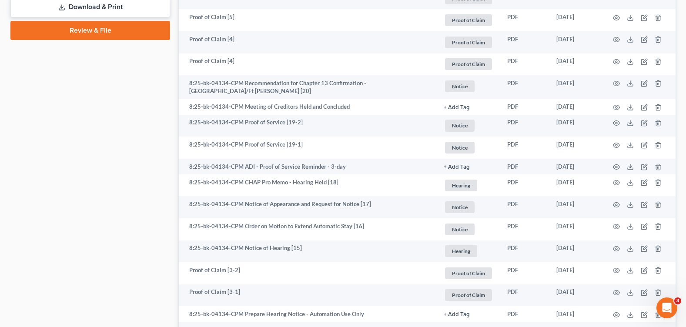
scroll to position [456, 0]
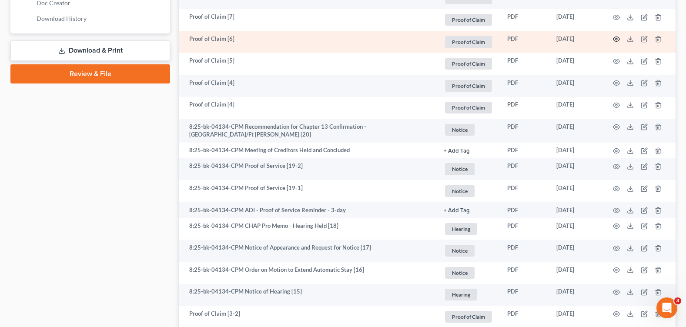
click at [615, 39] on icon "button" at bounding box center [616, 39] width 7 height 7
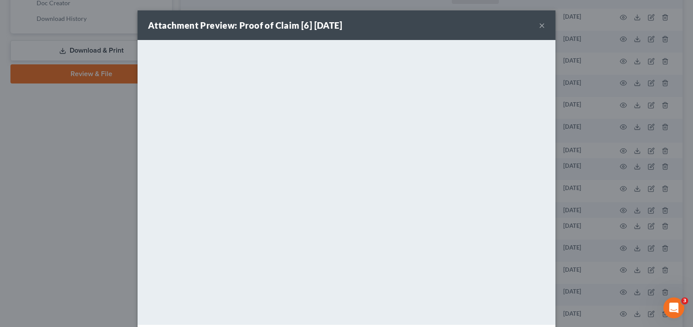
drag, startPoint x: 537, startPoint y: 26, endPoint x: 510, endPoint y: 45, distance: 33.1
click at [539, 26] on button "×" at bounding box center [542, 25] width 6 height 10
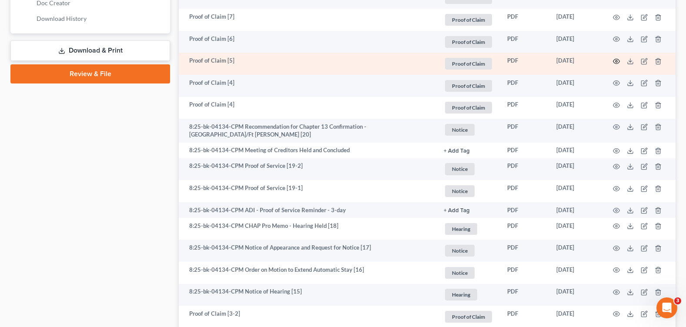
click at [618, 60] on icon "button" at bounding box center [616, 61] width 7 height 7
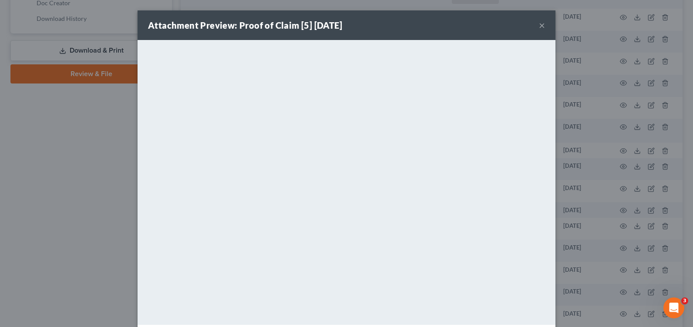
click at [539, 24] on button "×" at bounding box center [542, 25] width 6 height 10
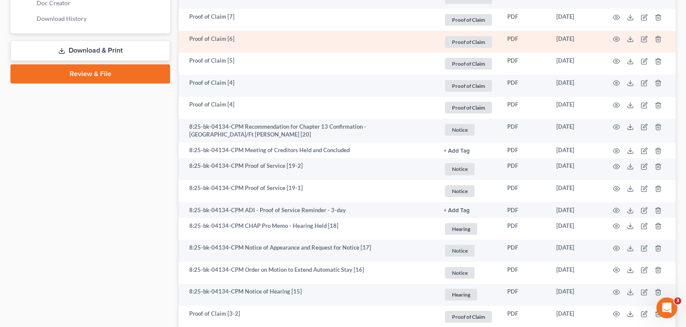
scroll to position [412, 0]
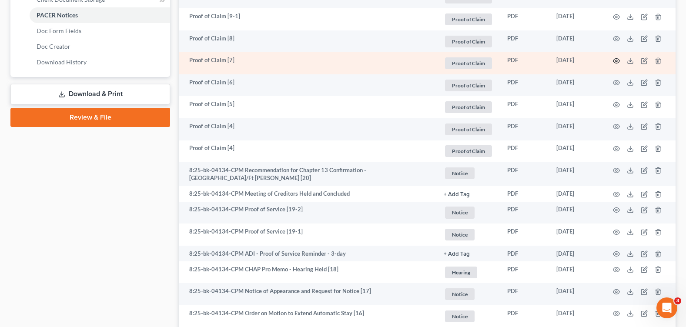
click at [616, 60] on icon "button" at bounding box center [616, 60] width 7 height 7
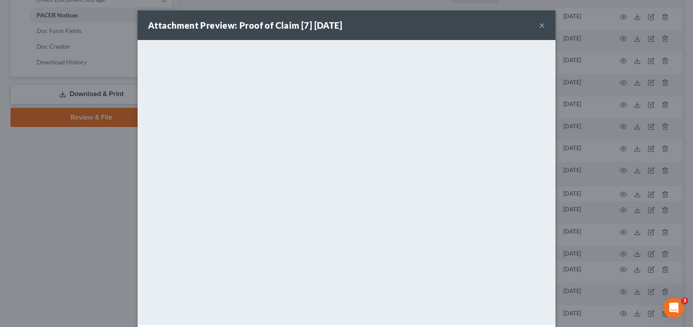
click at [539, 28] on button "×" at bounding box center [542, 25] width 6 height 10
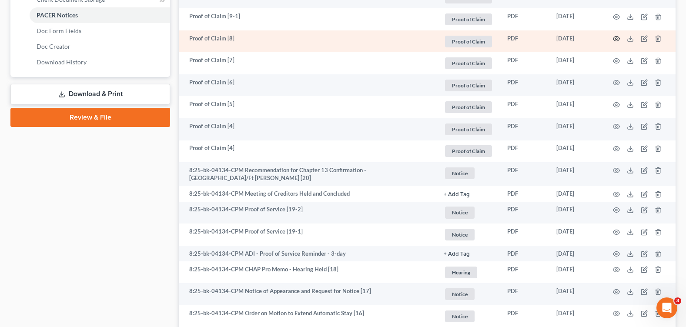
click at [616, 40] on circle "button" at bounding box center [617, 39] width 2 height 2
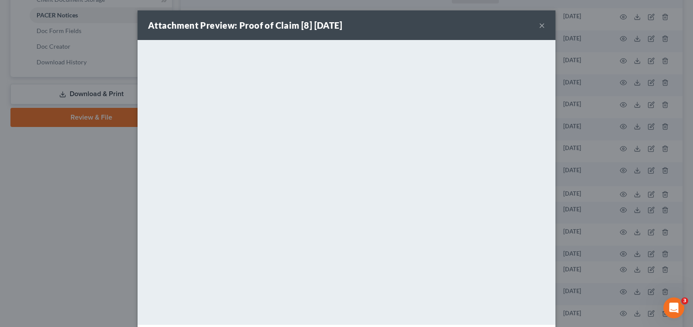
click at [539, 26] on button "×" at bounding box center [542, 25] width 6 height 10
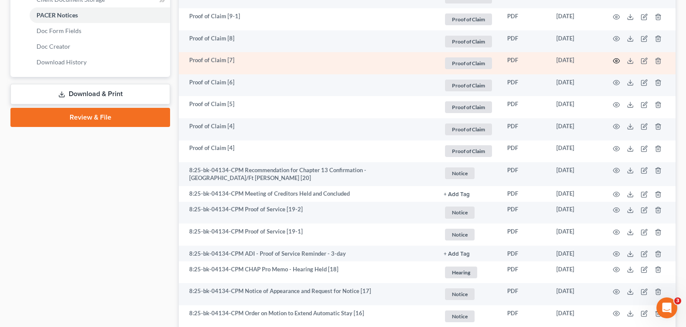
click at [619, 60] on icon "button" at bounding box center [616, 60] width 7 height 7
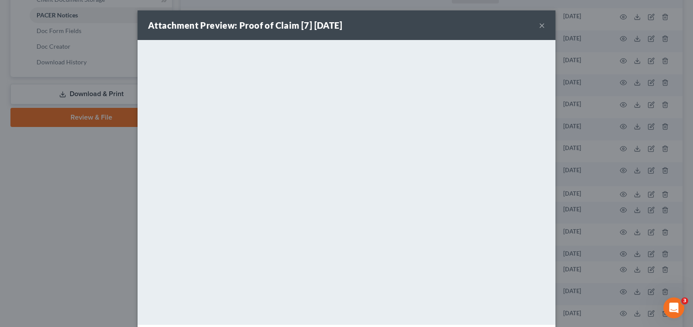
click at [539, 24] on button "×" at bounding box center [542, 25] width 6 height 10
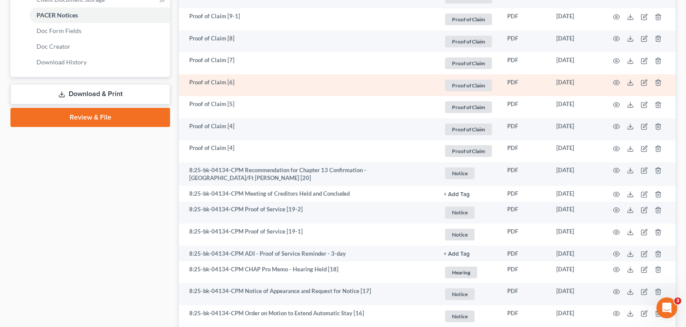
click at [620, 83] on td at bounding box center [639, 85] width 73 height 22
click at [617, 83] on icon "button" at bounding box center [616, 82] width 7 height 7
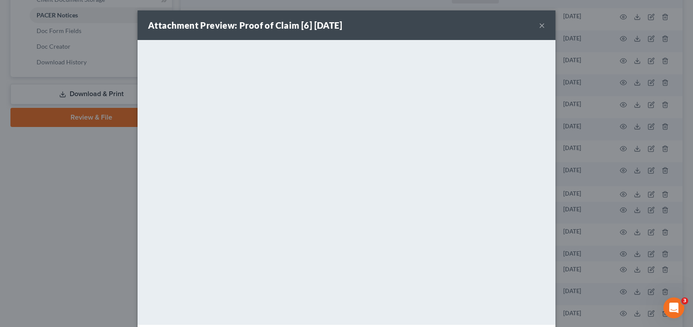
drag, startPoint x: 540, startPoint y: 26, endPoint x: 380, endPoint y: 72, distance: 165.7
click at [540, 26] on button "×" at bounding box center [542, 25] width 6 height 10
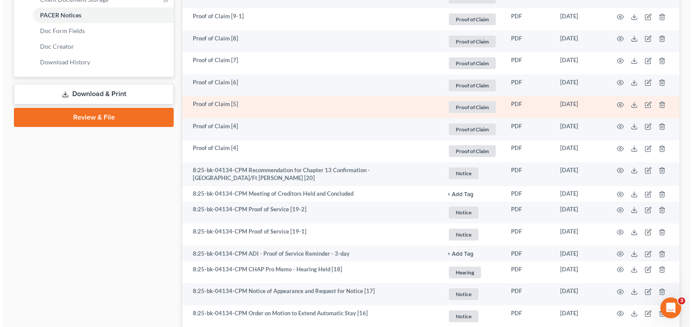
scroll to position [369, 0]
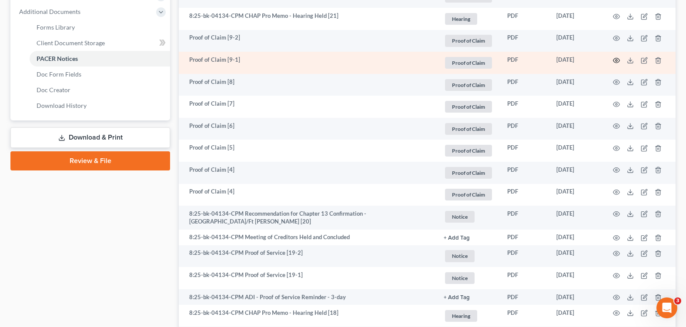
click at [615, 59] on icon "button" at bounding box center [617, 60] width 7 height 5
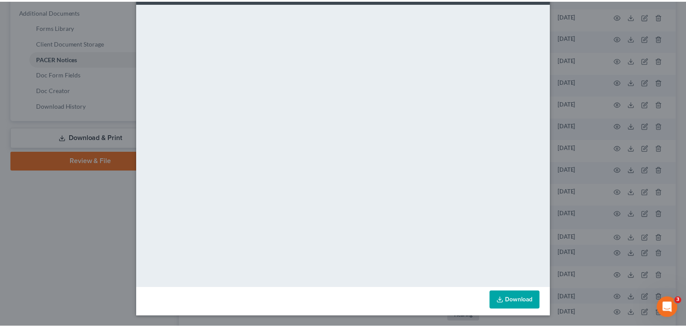
scroll to position [0, 0]
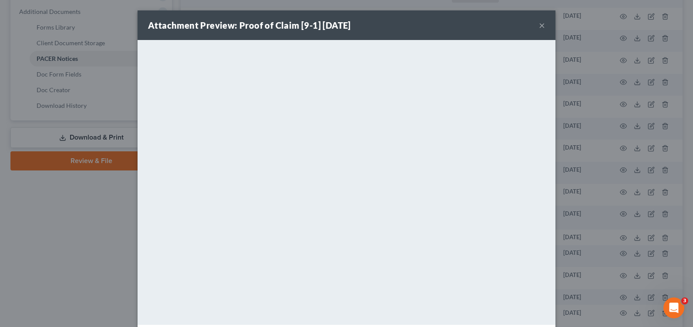
click at [539, 27] on button "×" at bounding box center [542, 25] width 6 height 10
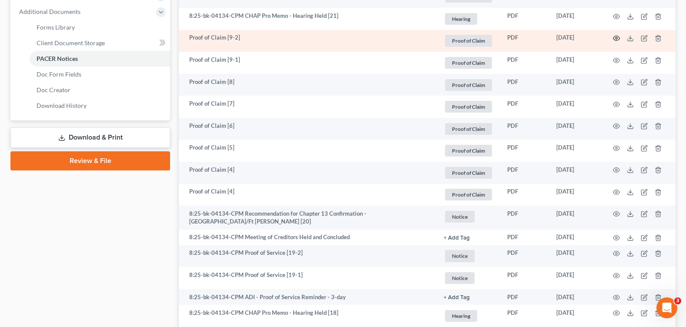
click at [617, 40] on icon "button" at bounding box center [616, 38] width 7 height 7
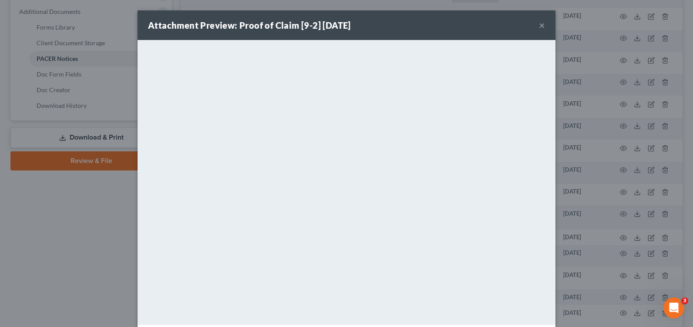
click at [540, 25] on button "×" at bounding box center [542, 25] width 6 height 10
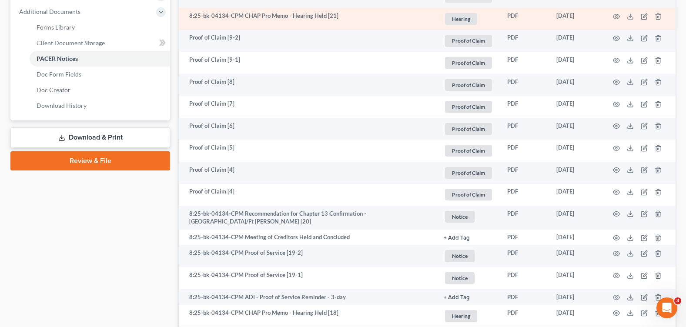
scroll to position [238, 0]
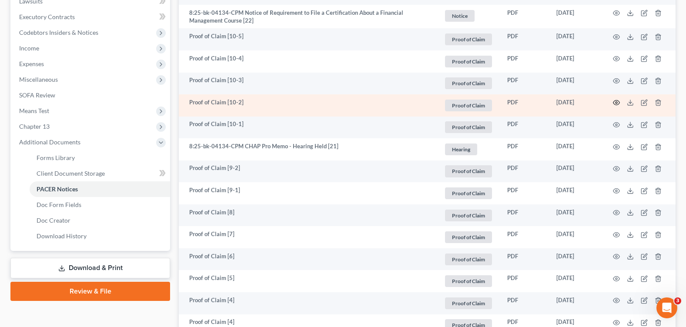
click at [617, 103] on icon "button" at bounding box center [616, 102] width 7 height 7
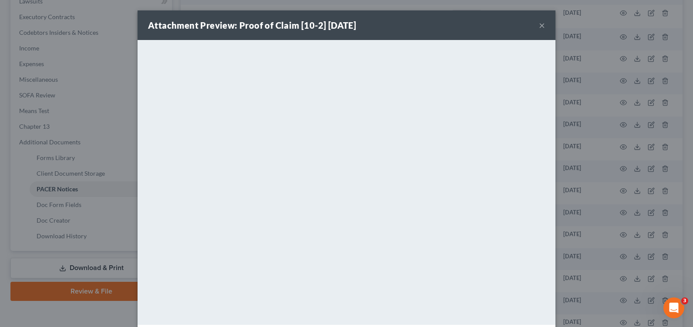
click at [539, 25] on button "×" at bounding box center [542, 25] width 6 height 10
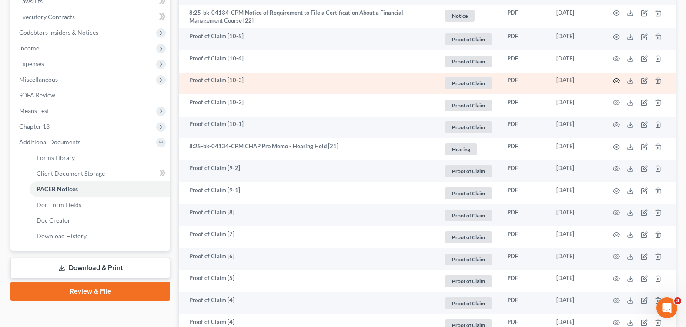
click at [615, 80] on icon "button" at bounding box center [616, 80] width 7 height 7
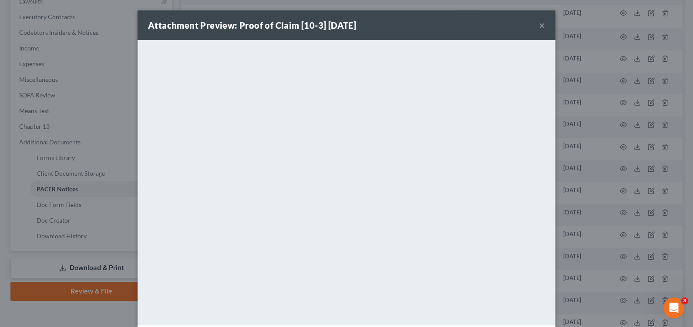
click at [539, 25] on button "×" at bounding box center [542, 25] width 6 height 10
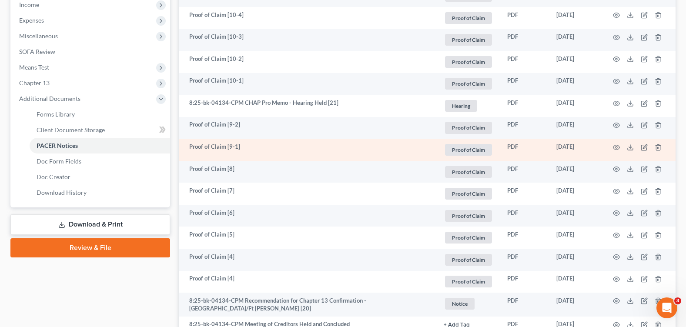
scroll to position [151, 0]
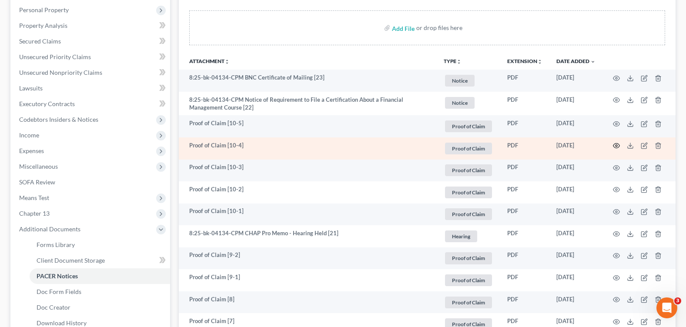
click at [618, 148] on icon "button" at bounding box center [616, 145] width 7 height 7
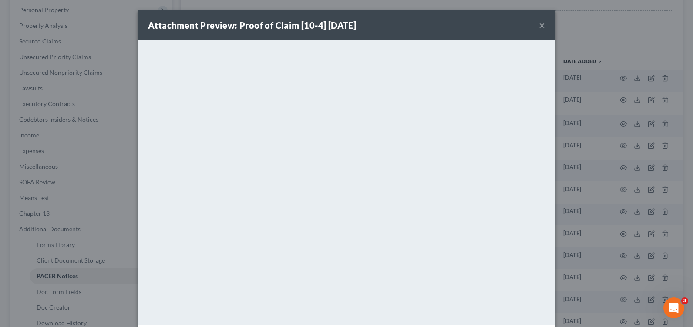
click at [539, 26] on button "×" at bounding box center [542, 25] width 6 height 10
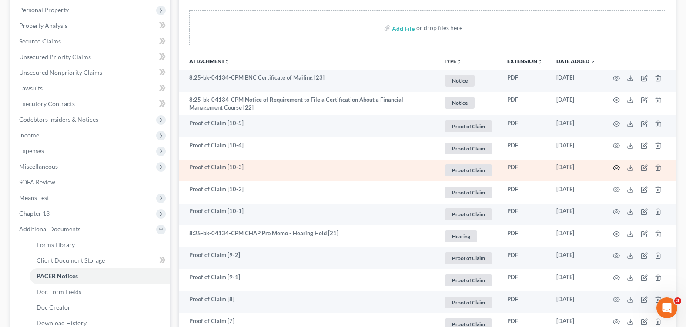
click at [619, 169] on icon "button" at bounding box center [616, 168] width 7 height 7
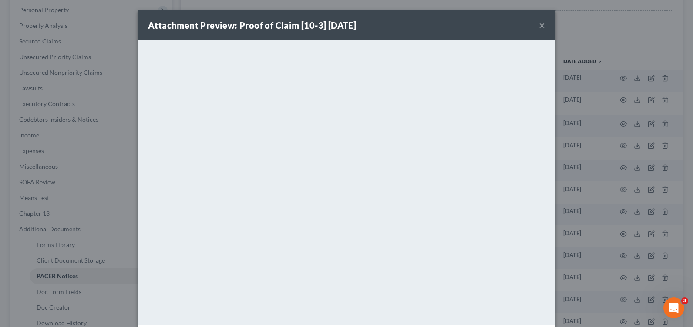
click at [539, 27] on button "×" at bounding box center [542, 25] width 6 height 10
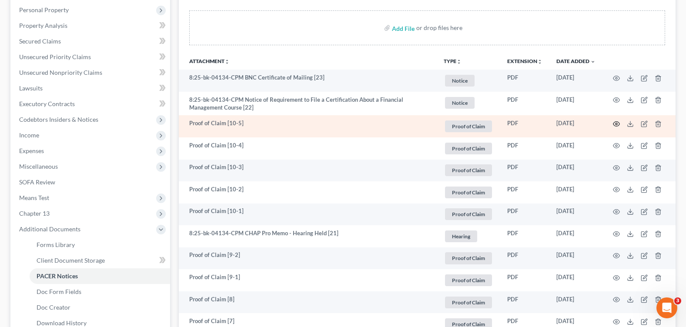
click at [615, 125] on icon "button" at bounding box center [616, 124] width 7 height 7
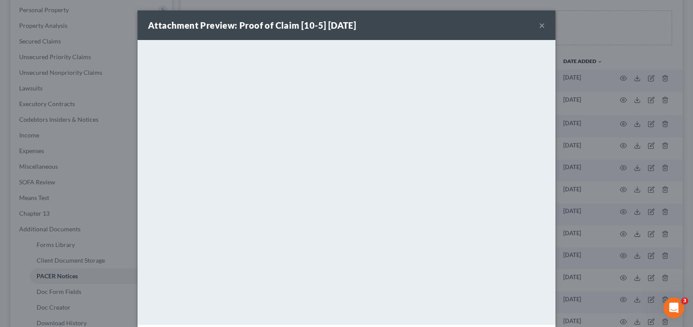
click at [539, 24] on button "×" at bounding box center [542, 25] width 6 height 10
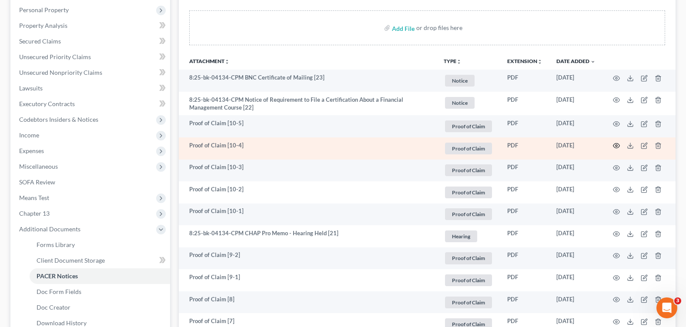
click at [618, 144] on icon "button" at bounding box center [617, 146] width 7 height 5
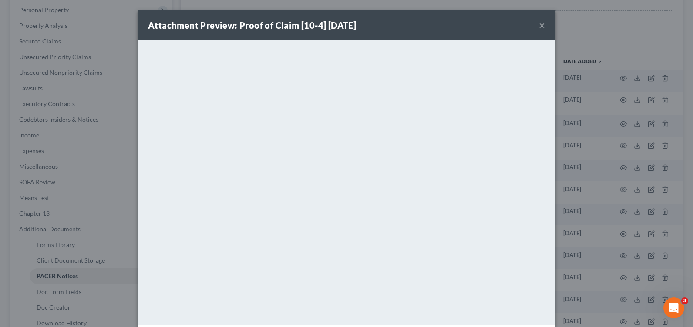
click at [539, 25] on button "×" at bounding box center [542, 25] width 6 height 10
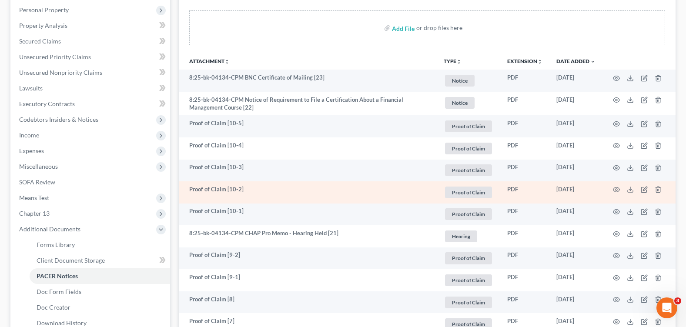
scroll to position [195, 0]
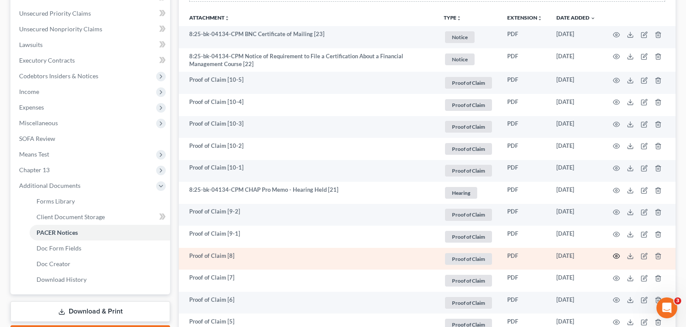
click at [616, 257] on icon "button" at bounding box center [616, 256] width 7 height 7
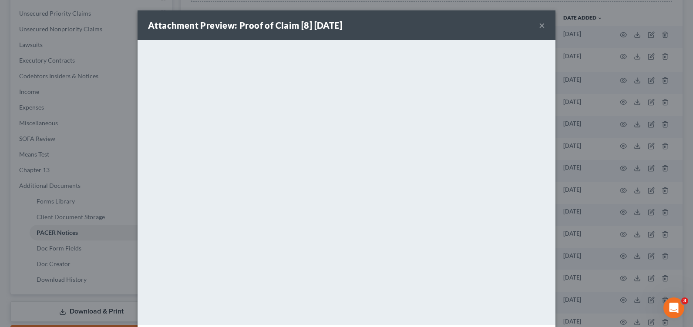
click at [539, 24] on button "×" at bounding box center [542, 25] width 6 height 10
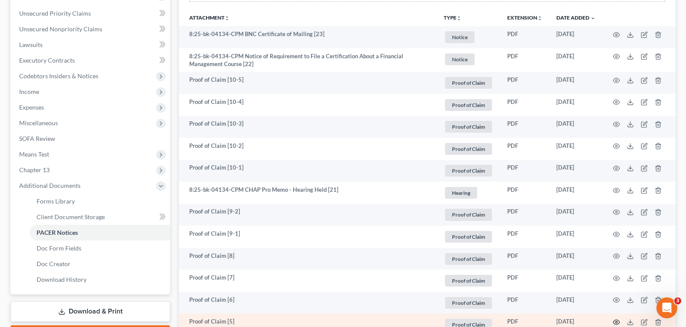
click at [617, 322] on circle "button" at bounding box center [617, 323] width 2 height 2
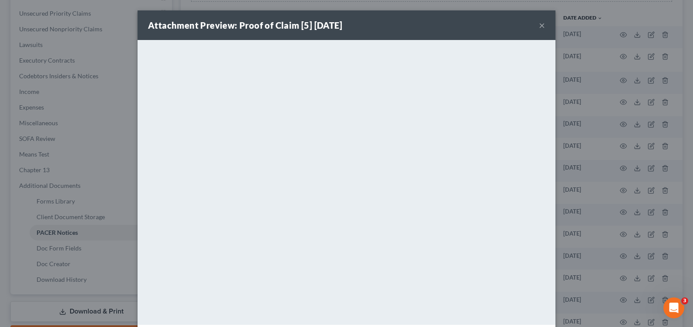
drag, startPoint x: 538, startPoint y: 28, endPoint x: 521, endPoint y: 48, distance: 26.2
click at [539, 28] on button "×" at bounding box center [542, 25] width 6 height 10
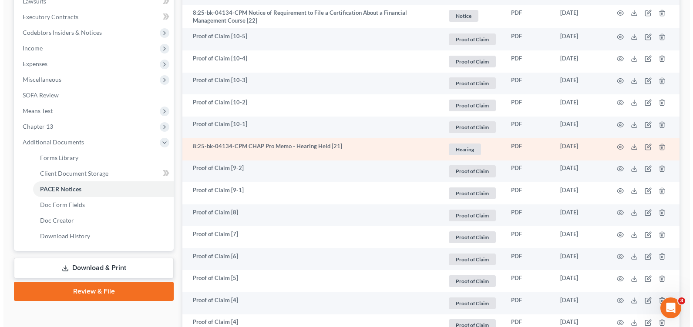
scroll to position [325, 0]
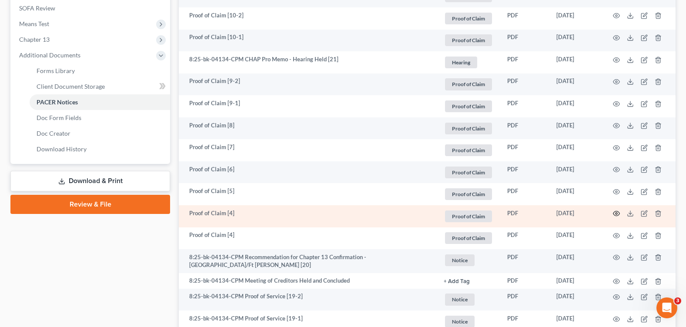
click at [619, 213] on icon "button" at bounding box center [617, 214] width 7 height 5
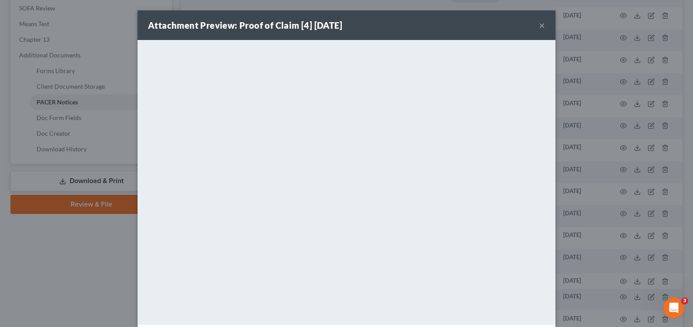
click at [539, 27] on button "×" at bounding box center [542, 25] width 6 height 10
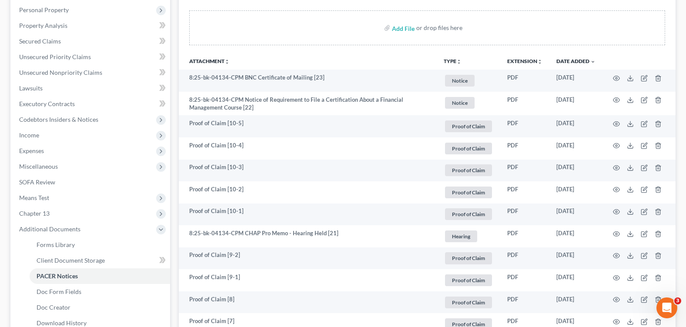
scroll to position [0, 0]
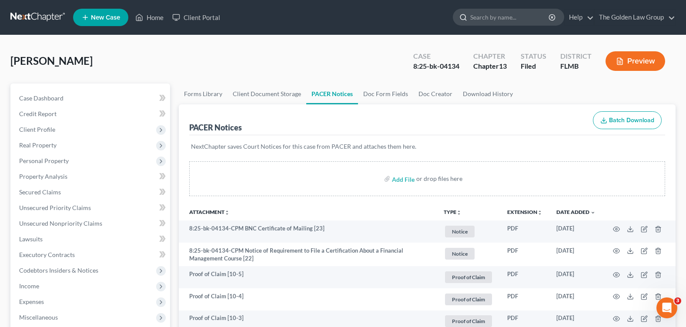
click at [477, 20] on input "search" at bounding box center [510, 17] width 80 height 16
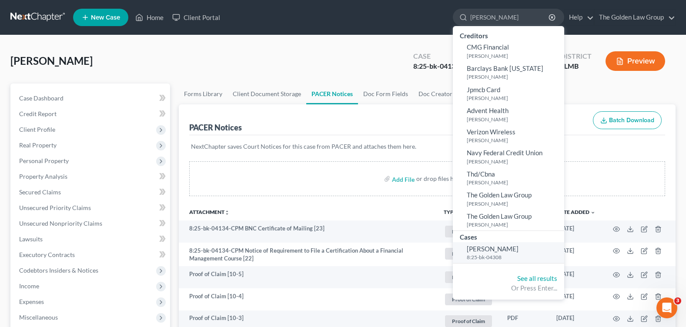
type input "[PERSON_NAME]"
click at [493, 251] on span "[PERSON_NAME]" at bounding box center [493, 249] width 52 height 8
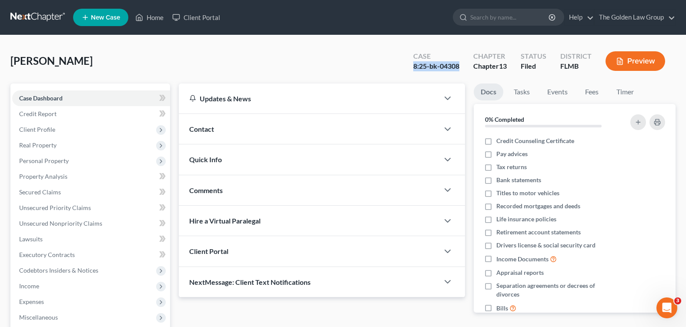
drag, startPoint x: 423, startPoint y: 69, endPoint x: 460, endPoint y: 65, distance: 37.2
click at [463, 71] on div "Case 8:25-bk-04308 Chapter Chapter 13 Status [GEOGRAPHIC_DATA] [GEOGRAPHIC_DATA…" at bounding box center [539, 61] width 273 height 31
copy div "8:25-bk-04308"
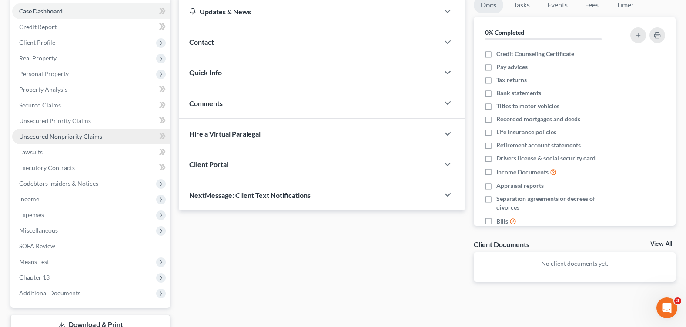
scroll to position [131, 0]
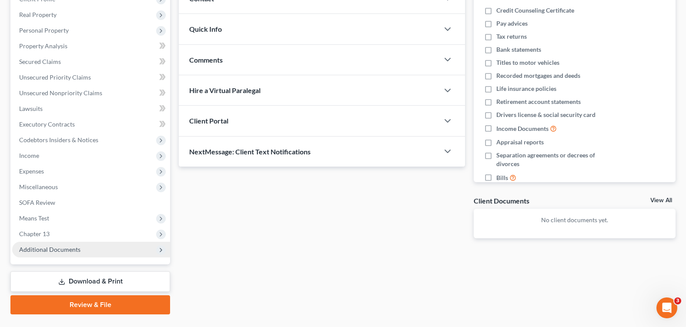
click at [66, 249] on span "Additional Documents" at bounding box center [49, 249] width 61 height 7
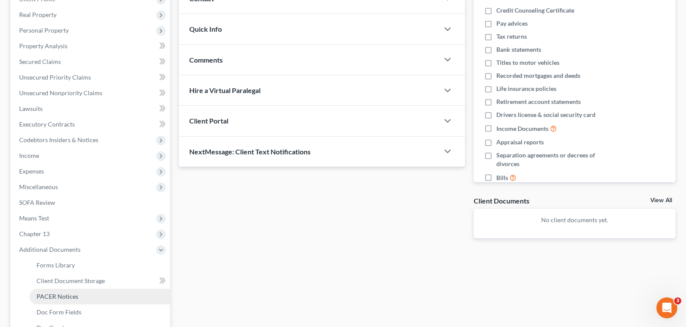
click at [77, 295] on span "PACER Notices" at bounding box center [58, 296] width 42 height 7
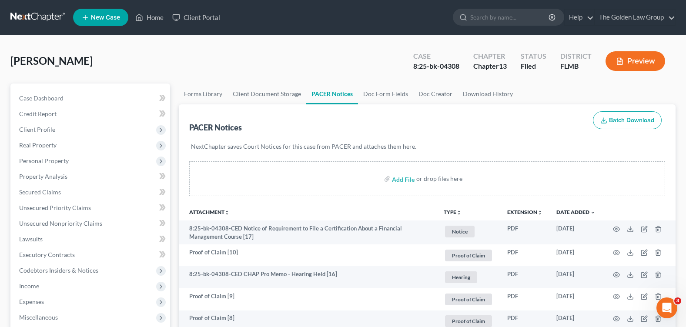
click at [291, 67] on div "[PERSON_NAME] Upgraded Case 8:25-bk-04308 Chapter Chapter 13 Status Filed Distr…" at bounding box center [342, 65] width 665 height 38
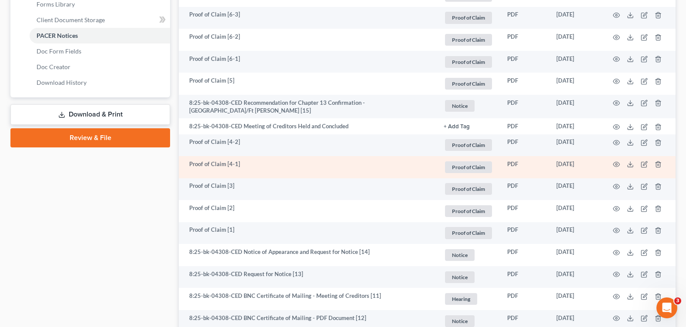
scroll to position [566, 0]
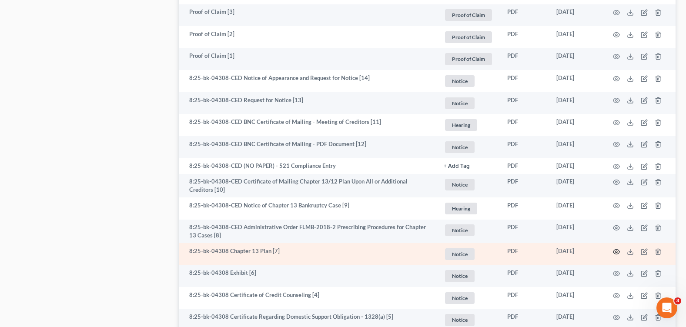
click at [616, 251] on circle "button" at bounding box center [617, 252] width 2 height 2
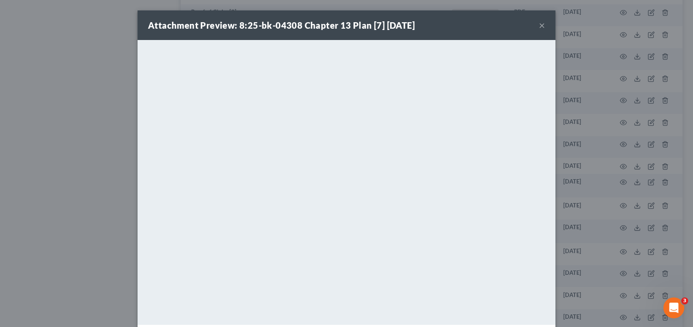
click at [539, 26] on button "×" at bounding box center [542, 25] width 6 height 10
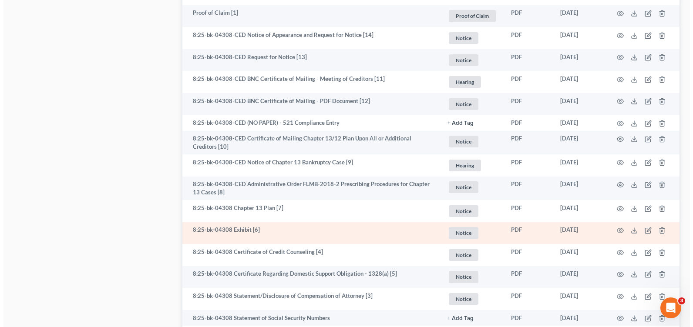
scroll to position [522, 0]
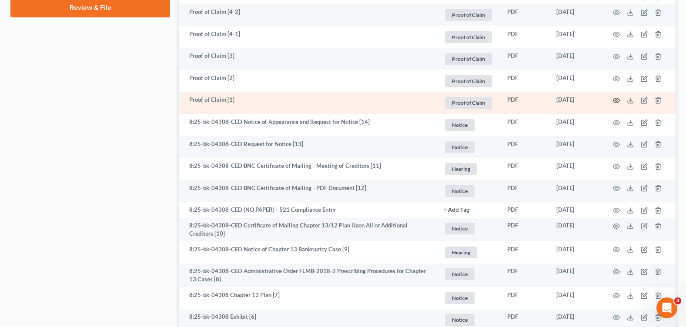
click at [615, 99] on icon "button" at bounding box center [616, 100] width 7 height 7
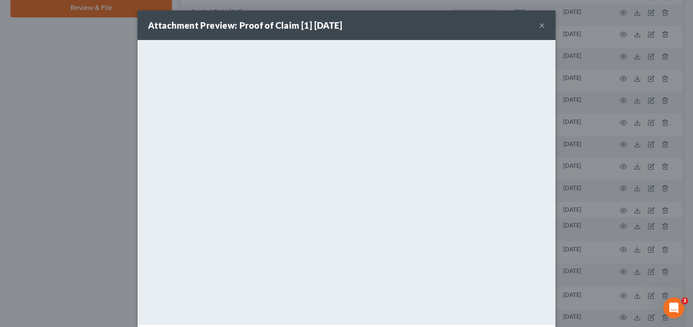
drag, startPoint x: 539, startPoint y: 25, endPoint x: 460, endPoint y: 56, distance: 84.9
click at [539, 25] on button "×" at bounding box center [542, 25] width 6 height 10
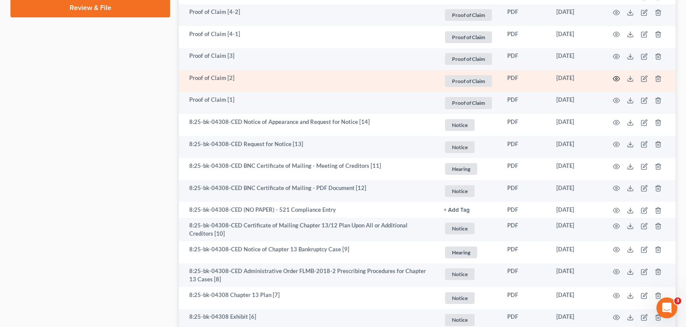
click at [616, 76] on icon "button" at bounding box center [616, 78] width 7 height 7
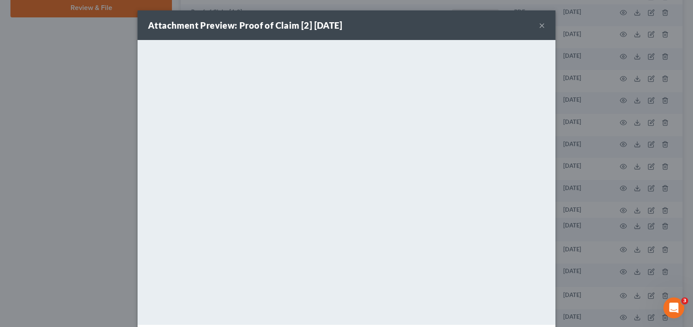
drag, startPoint x: 539, startPoint y: 25, endPoint x: 514, endPoint y: 34, distance: 26.3
click at [539, 25] on button "×" at bounding box center [542, 25] width 6 height 10
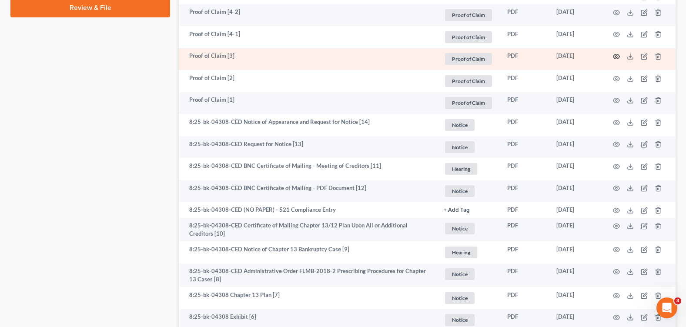
click at [617, 56] on circle "button" at bounding box center [617, 57] width 2 height 2
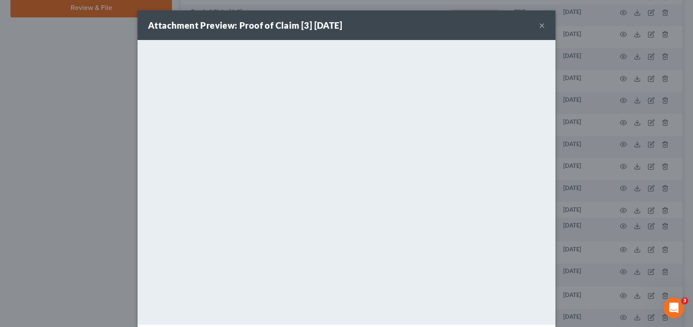
click at [539, 27] on button "×" at bounding box center [542, 25] width 6 height 10
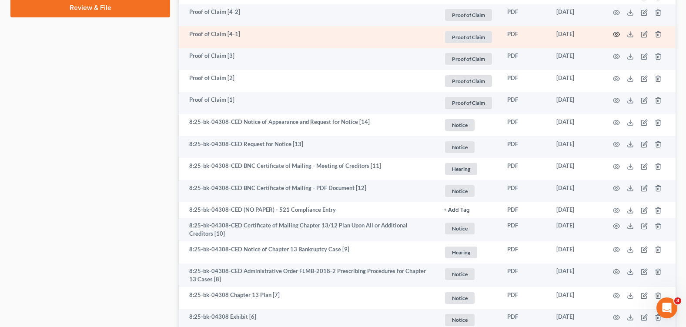
click at [615, 32] on icon "button" at bounding box center [616, 34] width 7 height 7
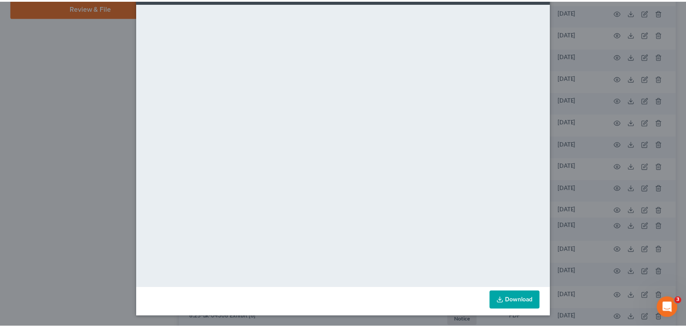
scroll to position [0, 0]
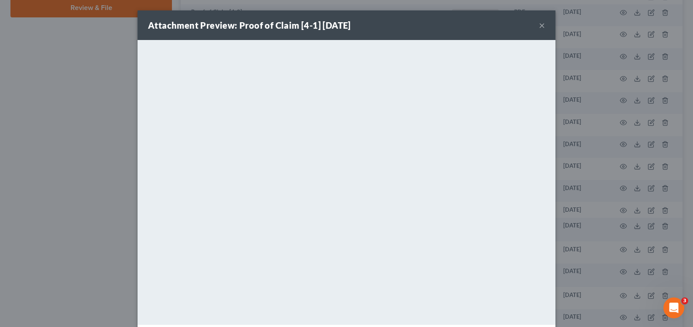
click at [539, 24] on button "×" at bounding box center [542, 25] width 6 height 10
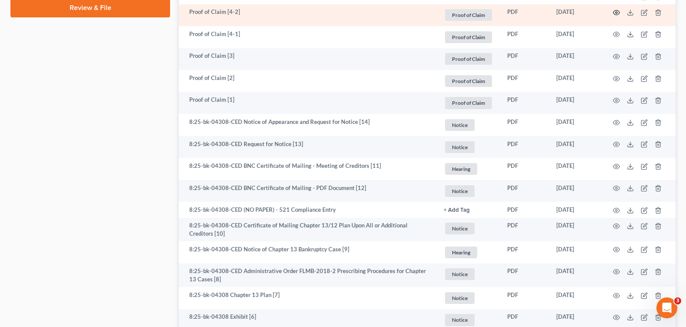
click at [617, 11] on icon "button" at bounding box center [616, 12] width 7 height 7
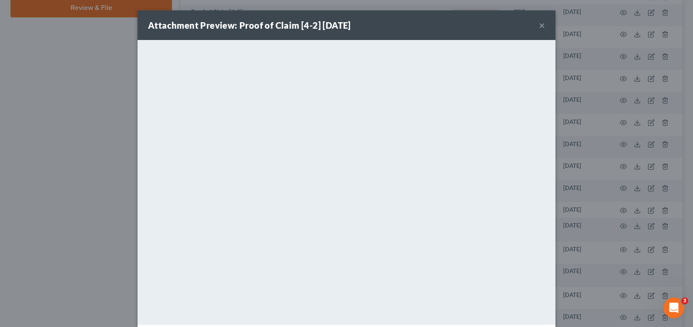
click at [539, 26] on button "×" at bounding box center [542, 25] width 6 height 10
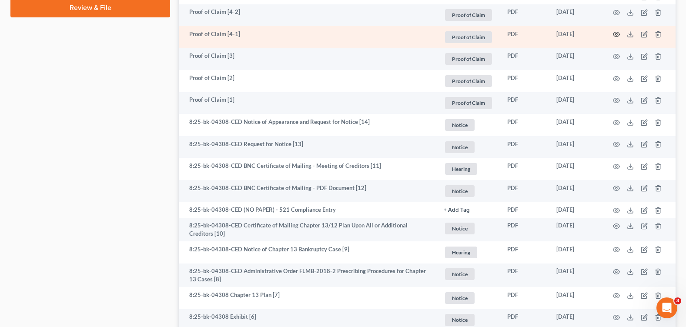
click at [617, 33] on icon "button" at bounding box center [616, 34] width 7 height 7
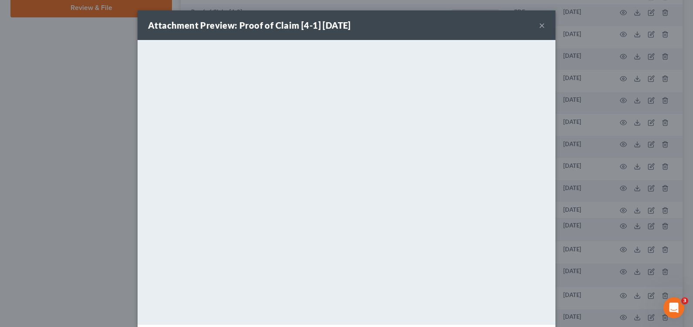
click at [539, 24] on button "×" at bounding box center [542, 25] width 6 height 10
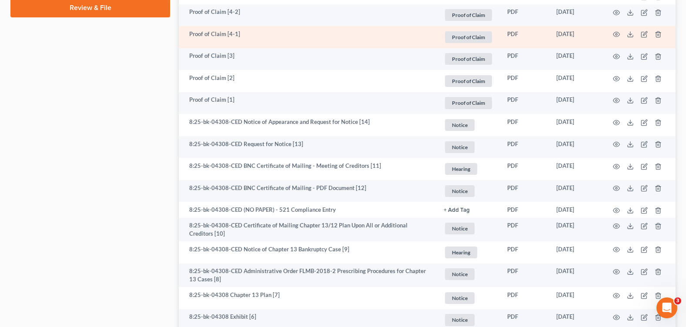
scroll to position [435, 0]
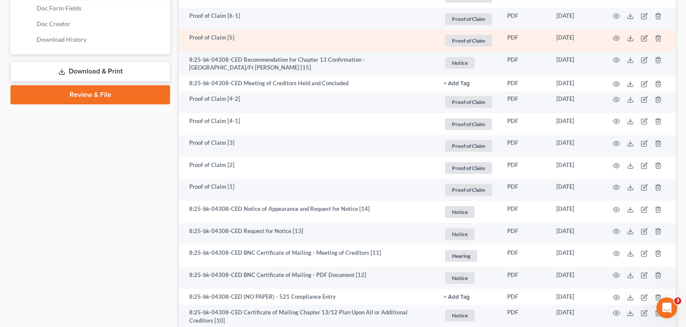
click at [612, 37] on td at bounding box center [639, 41] width 73 height 22
click at [616, 38] on icon "button" at bounding box center [616, 38] width 7 height 7
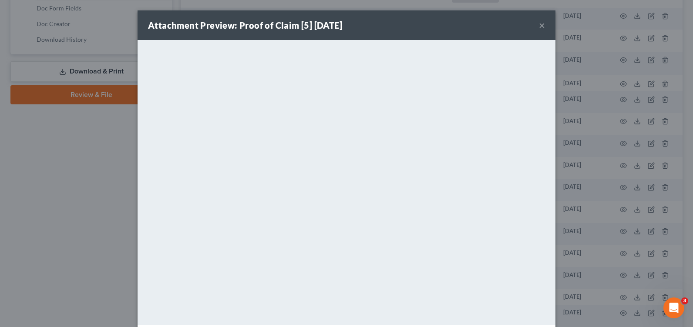
click at [539, 26] on button "×" at bounding box center [542, 25] width 6 height 10
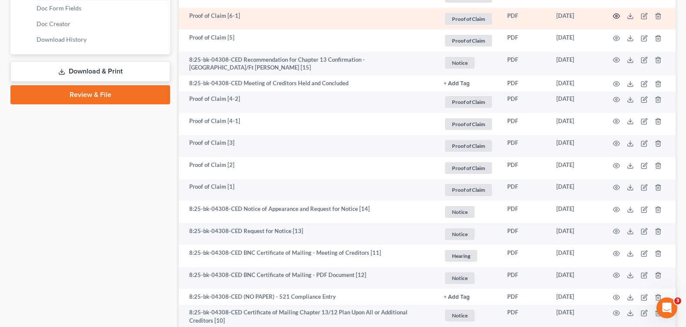
click at [615, 15] on icon "button" at bounding box center [616, 16] width 7 height 7
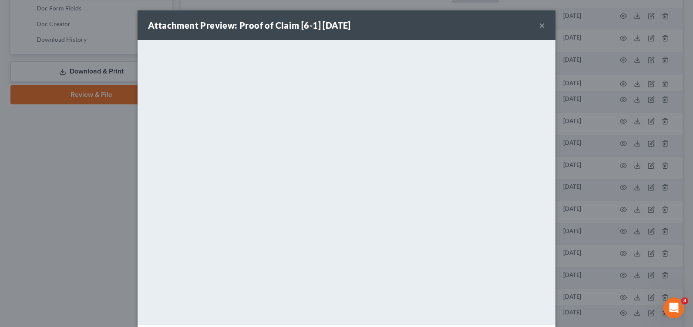
click at [539, 24] on button "×" at bounding box center [542, 25] width 6 height 10
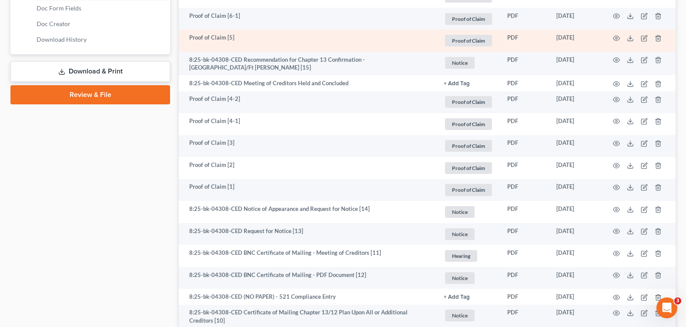
scroll to position [348, 0]
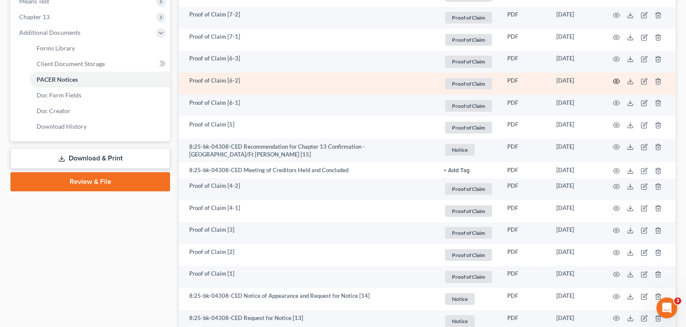
click at [615, 81] on icon "button" at bounding box center [616, 81] width 7 height 7
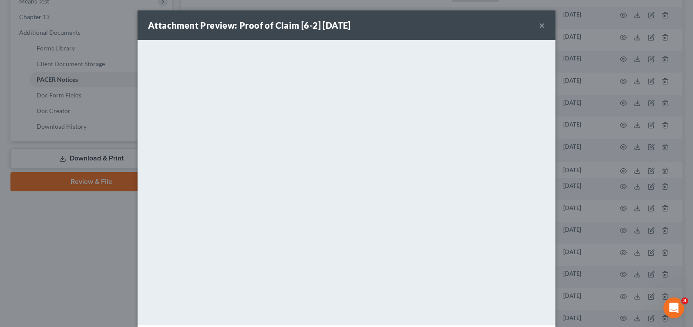
click at [539, 26] on button "×" at bounding box center [542, 25] width 6 height 10
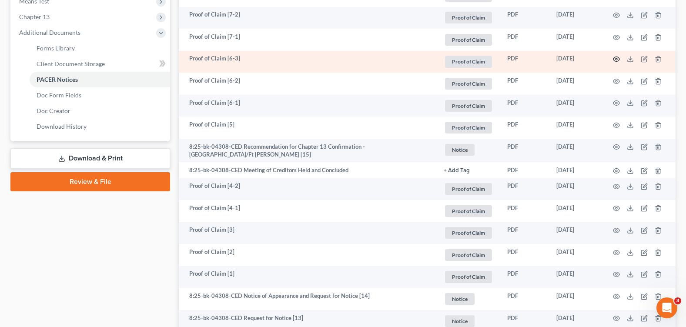
click at [616, 59] on icon "button" at bounding box center [616, 59] width 7 height 7
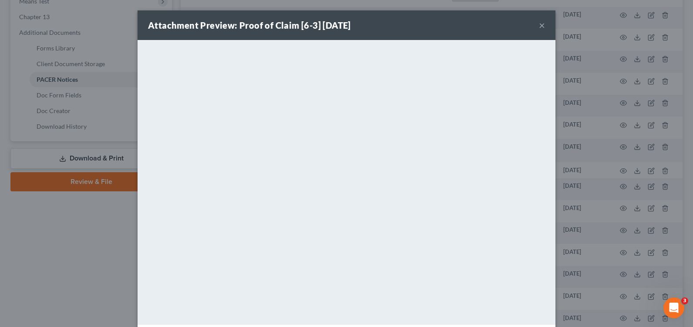
click at [539, 24] on button "×" at bounding box center [542, 25] width 6 height 10
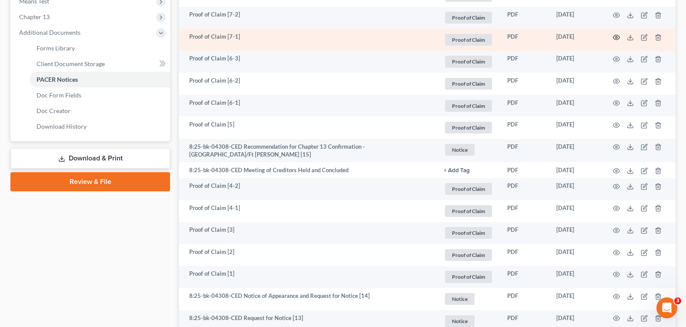
click at [617, 39] on icon "button" at bounding box center [616, 37] width 7 height 7
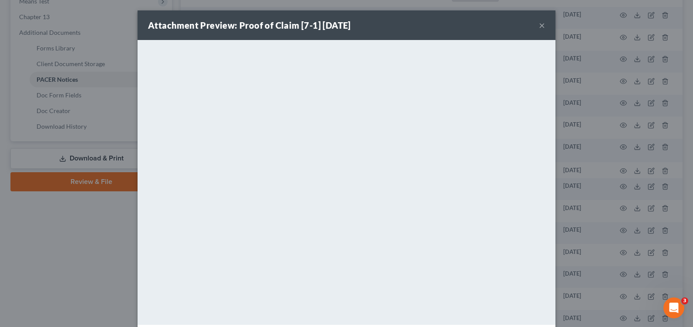
drag, startPoint x: 537, startPoint y: 25, endPoint x: 25, endPoint y: 160, distance: 529.4
click at [539, 25] on button "×" at bounding box center [542, 25] width 6 height 10
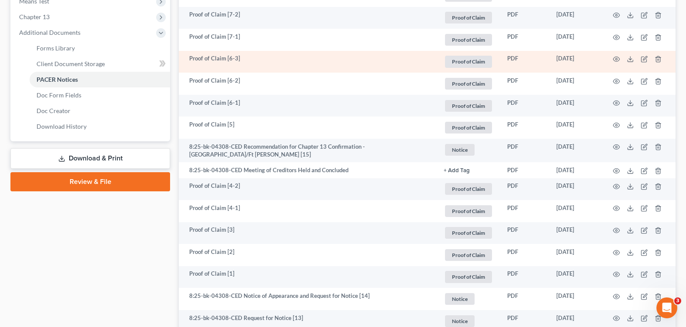
scroll to position [261, 0]
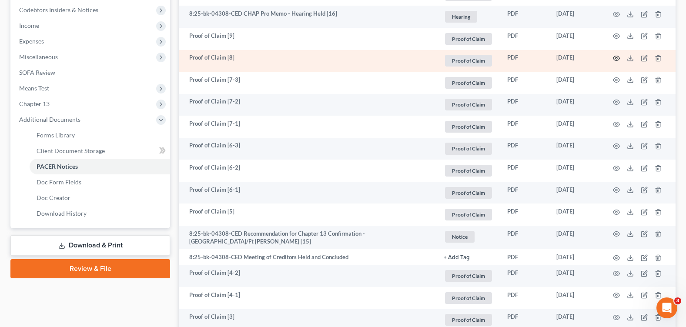
click at [616, 59] on circle "button" at bounding box center [617, 58] width 2 height 2
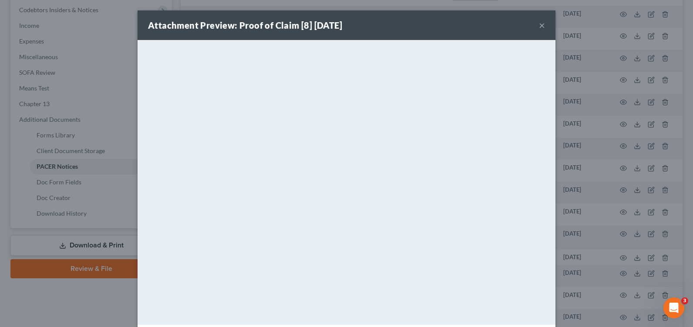
click at [539, 24] on button "×" at bounding box center [542, 25] width 6 height 10
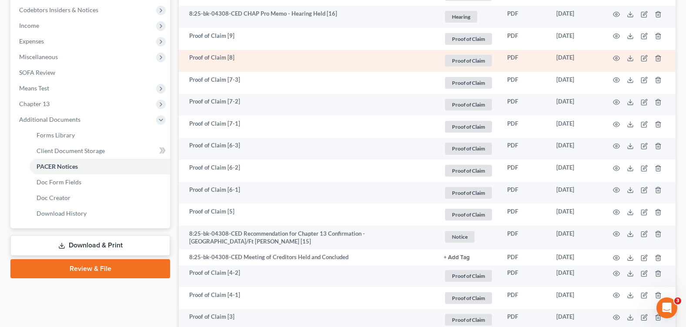
scroll to position [217, 0]
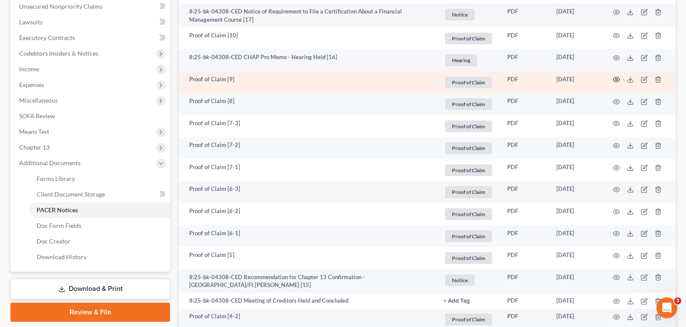
click at [618, 78] on icon "button" at bounding box center [616, 79] width 7 height 7
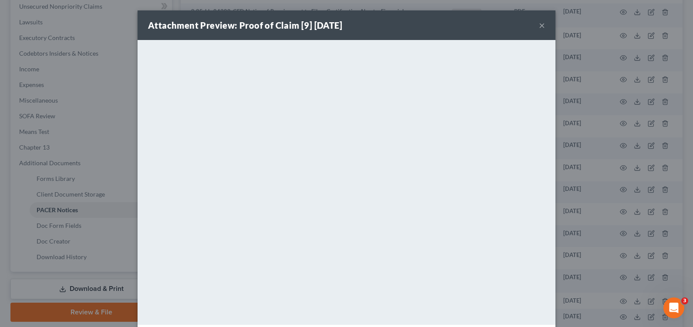
click at [539, 24] on button "×" at bounding box center [542, 25] width 6 height 10
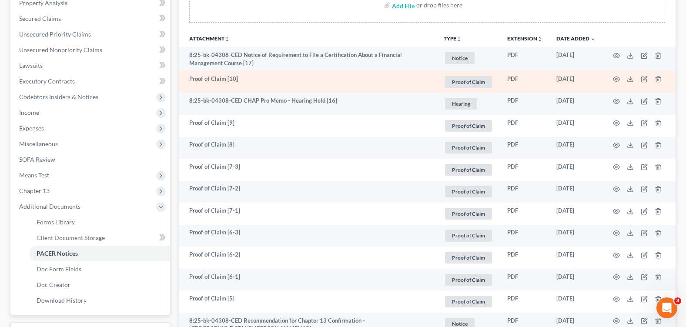
scroll to position [130, 0]
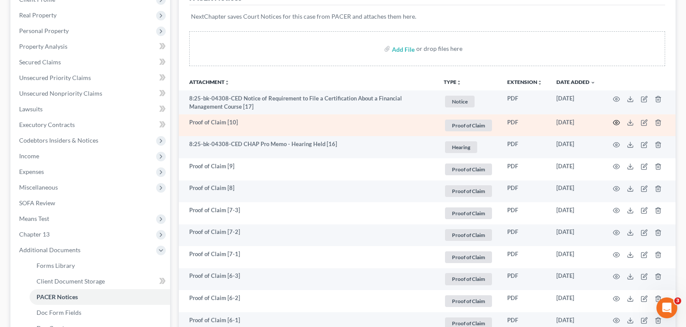
click at [617, 124] on circle "button" at bounding box center [617, 123] width 2 height 2
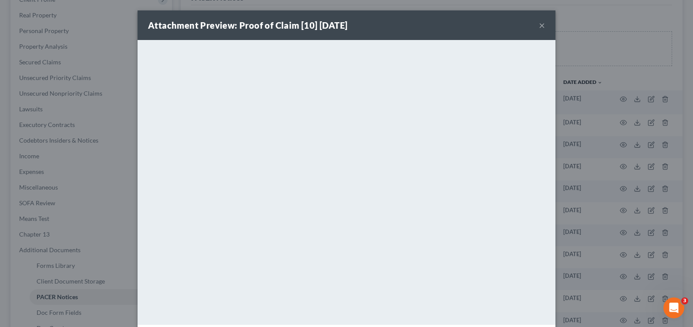
click at [539, 27] on button "×" at bounding box center [542, 25] width 6 height 10
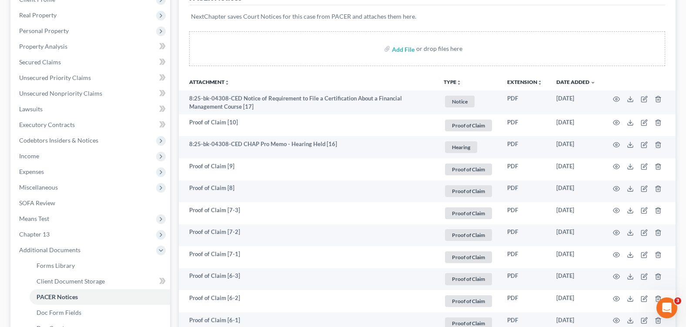
scroll to position [0, 0]
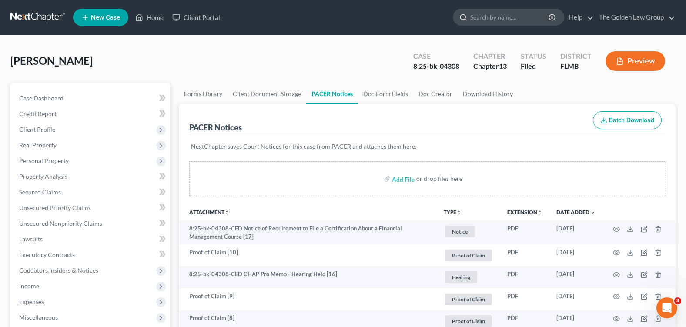
click at [489, 15] on input "search" at bounding box center [510, 17] width 80 height 16
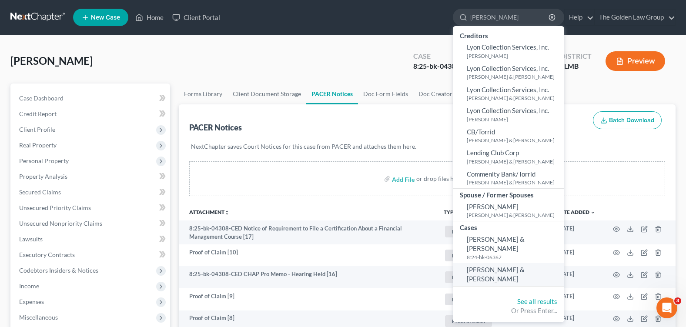
type input "[PERSON_NAME]"
click at [501, 266] on span "[PERSON_NAME] & [PERSON_NAME]" at bounding box center [496, 274] width 58 height 17
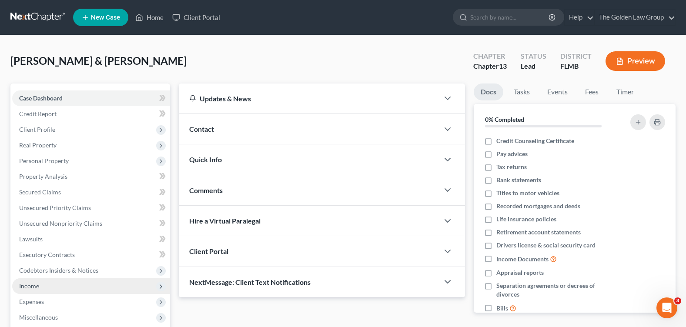
click at [73, 285] on span "Income" at bounding box center [91, 287] width 158 height 16
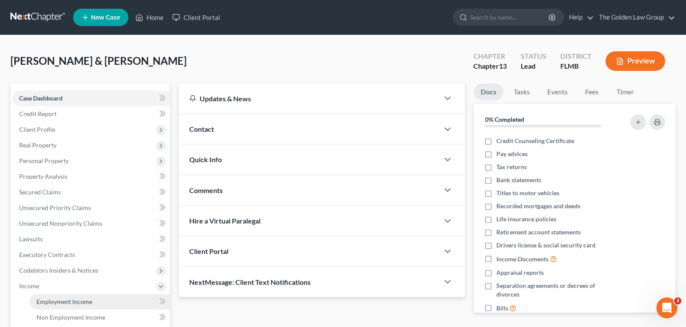
click at [111, 297] on link "Employment Income" at bounding box center [100, 302] width 141 height 16
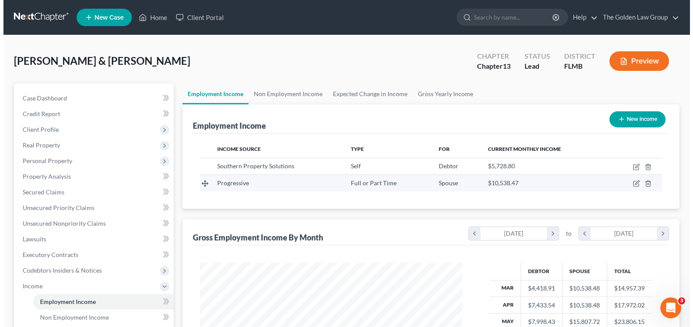
scroll to position [156, 279]
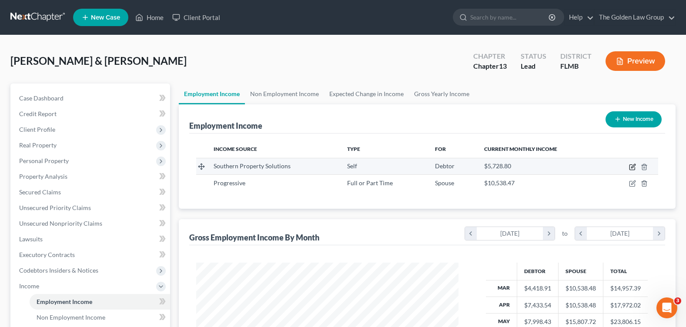
click at [631, 170] on icon "button" at bounding box center [632, 167] width 5 height 5
select select "1"
select select "9"
select select "0"
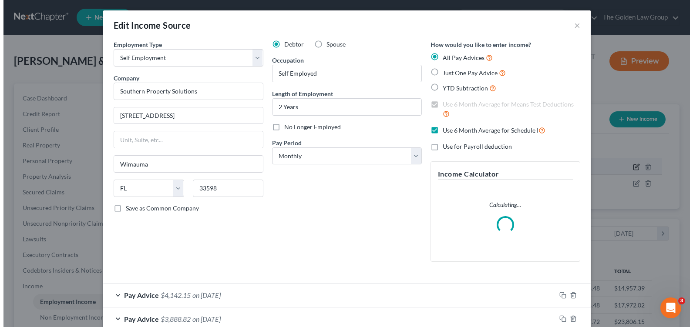
scroll to position [156, 283]
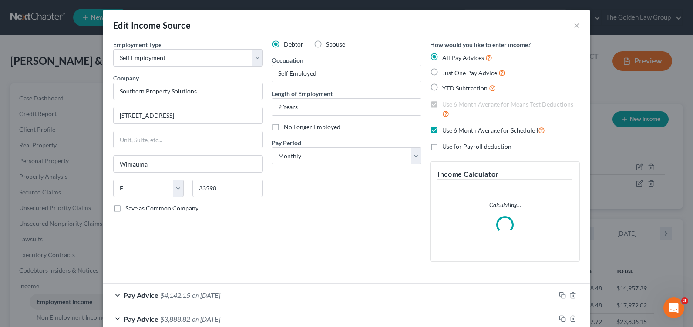
click at [369, 206] on div "Debtor Spouse Occupation [DEMOGRAPHIC_DATA] Length of Employment 2 Years No Lon…" at bounding box center [346, 154] width 158 height 229
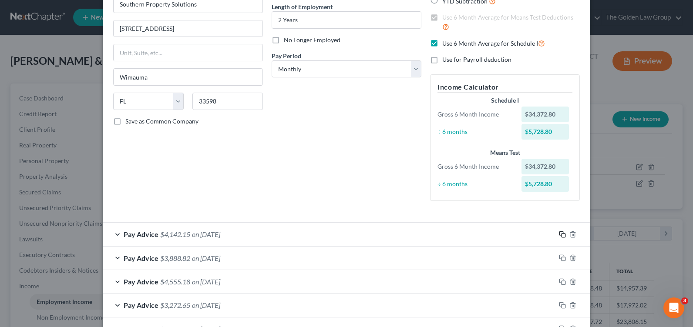
click at [559, 232] on icon "button" at bounding box center [562, 234] width 7 height 7
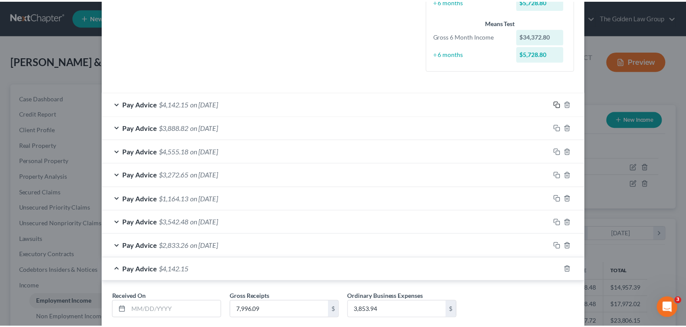
scroll to position [261, 0]
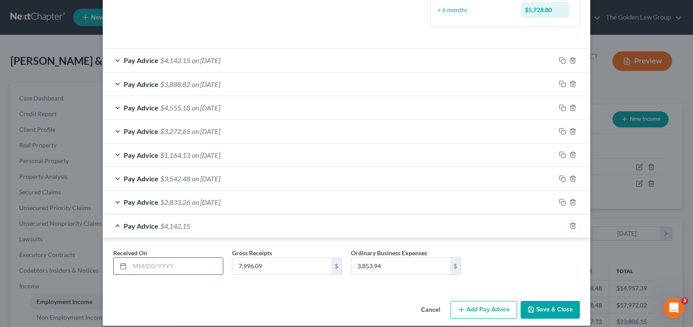
click at [162, 264] on input "text" at bounding box center [176, 266] width 93 height 17
type input "[DATE]"
click at [266, 269] on input "7,996.09" at bounding box center [281, 266] width 99 height 17
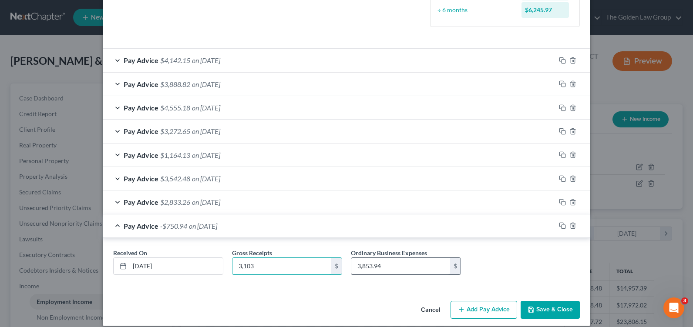
type input "3,103"
click at [363, 262] on input "3,853.94" at bounding box center [400, 266] width 99 height 17
click at [384, 266] on input "3,853.94" at bounding box center [400, 266] width 99 height 17
type input "908.35"
drag, startPoint x: 521, startPoint y: 307, endPoint x: 323, endPoint y: 215, distance: 218.9
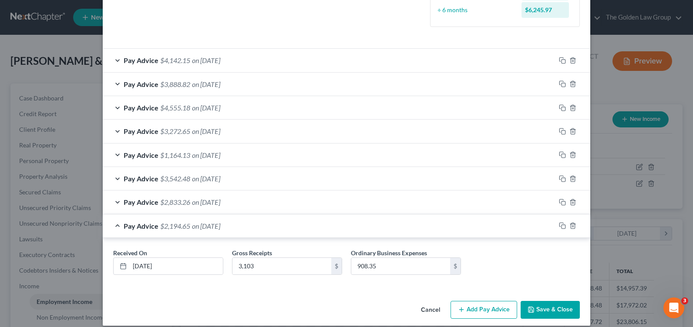
click at [506, 304] on div "Cancel Add Pay Advice Save & Close" at bounding box center [346, 312] width 487 height 29
click at [537, 306] on button "Save & Close" at bounding box center [550, 310] width 59 height 18
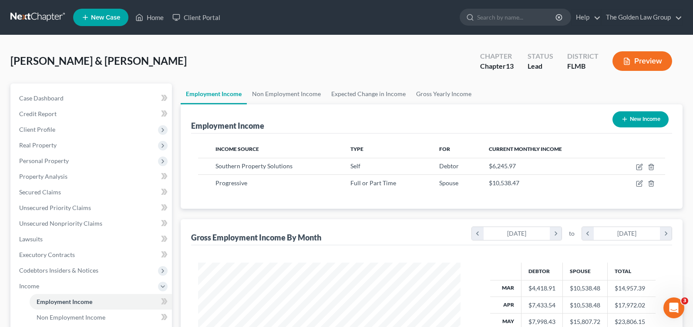
scroll to position [435076, 434952]
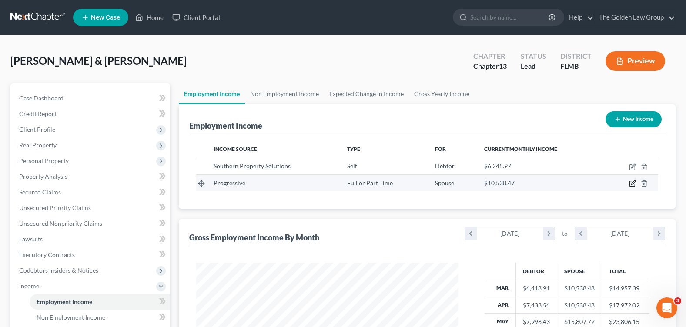
click at [633, 184] on icon "button" at bounding box center [632, 183] width 7 height 7
select select "0"
select select "36"
select select "2"
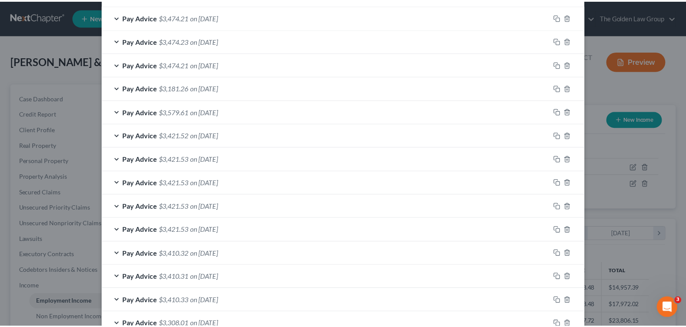
scroll to position [361, 0]
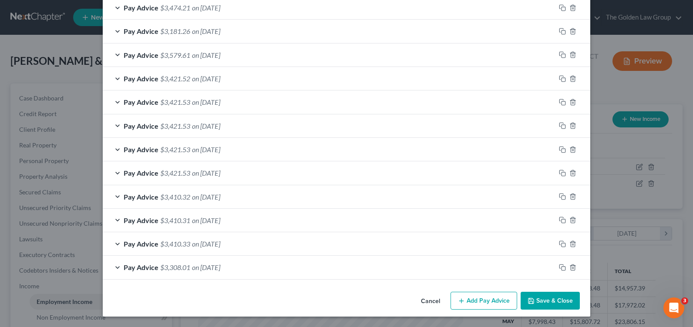
click at [555, 309] on button "Save & Close" at bounding box center [550, 301] width 59 height 18
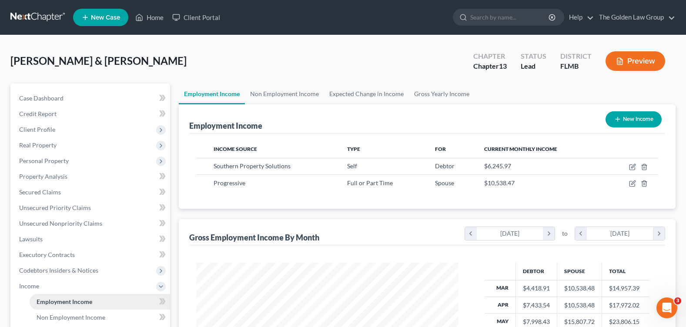
scroll to position [87, 0]
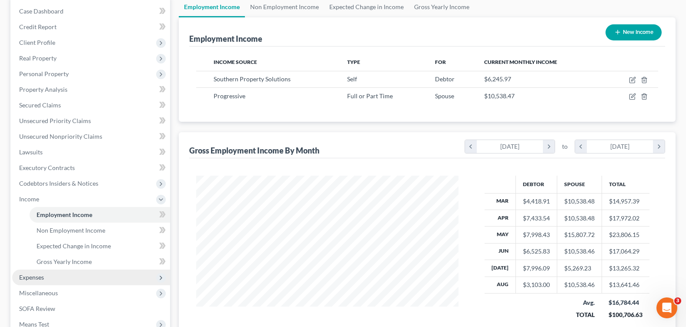
click at [81, 279] on span "Expenses" at bounding box center [91, 278] width 158 height 16
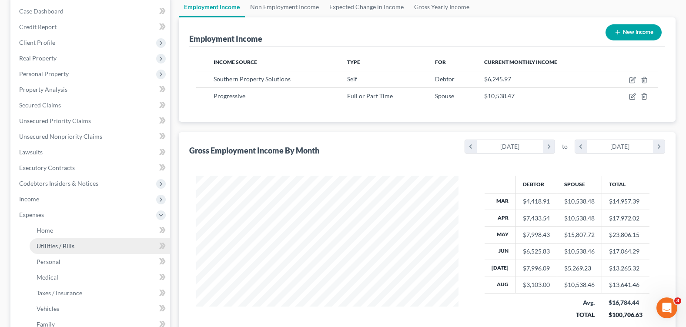
click at [82, 253] on link "Utilities / Bills" at bounding box center [100, 247] width 141 height 16
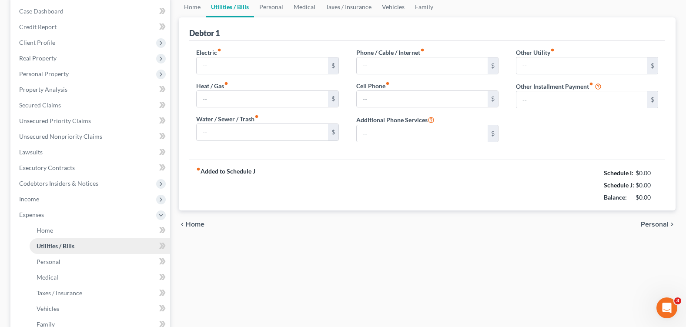
type input "383.00"
type input "0.00"
type input "183.00"
type input "806.00"
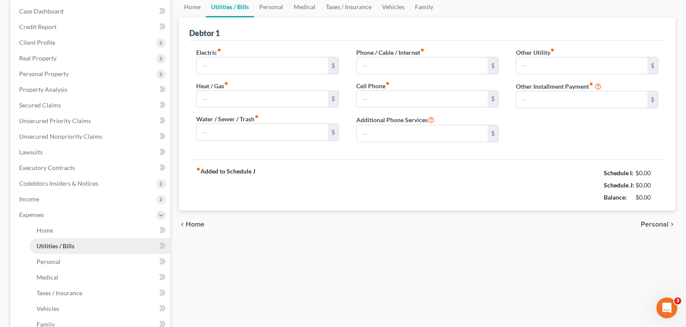
type input "0.00"
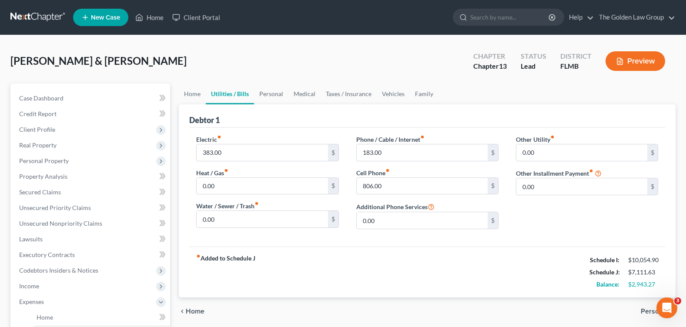
scroll to position [44, 0]
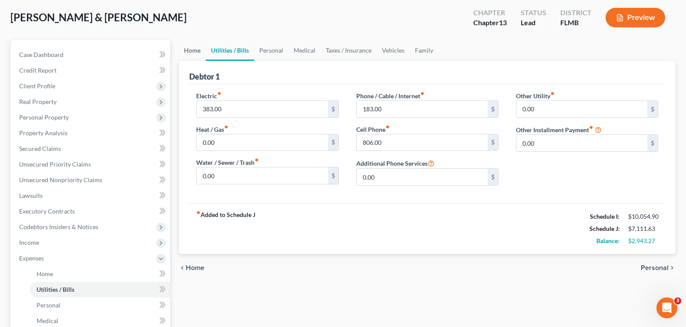
click at [195, 52] on link "Home" at bounding box center [192, 50] width 27 height 21
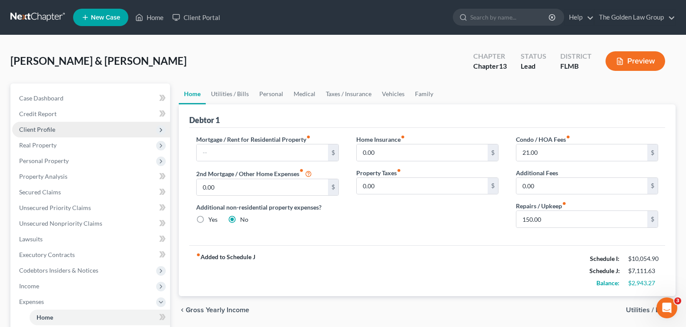
click at [121, 128] on span "Client Profile" at bounding box center [91, 130] width 158 height 16
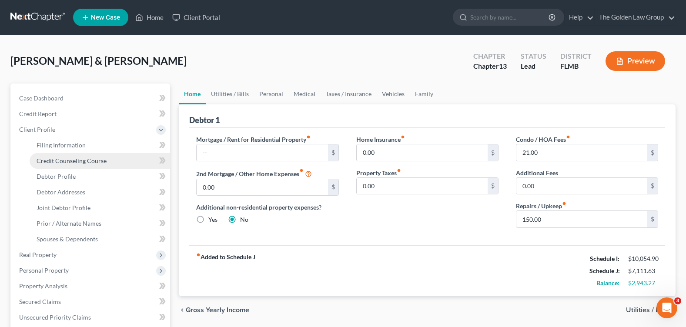
click at [122, 160] on link "Credit Counseling Course" at bounding box center [100, 161] width 141 height 16
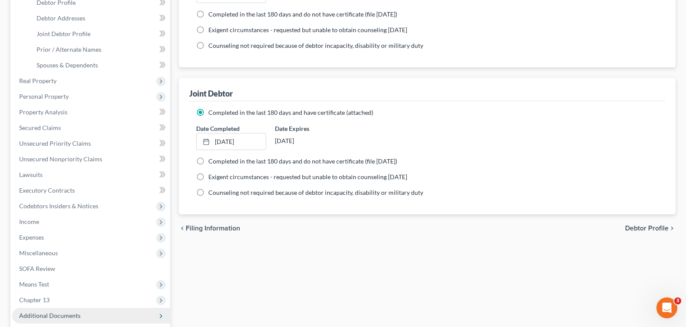
scroll to position [218, 0]
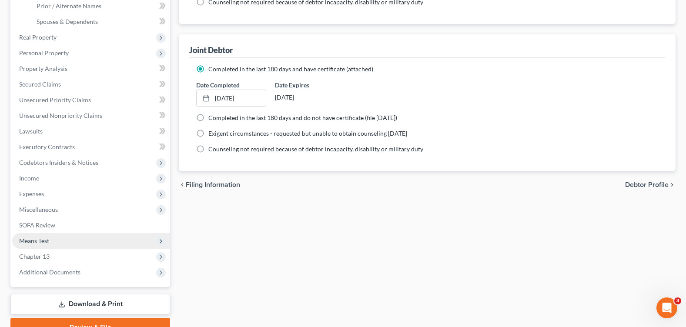
click at [54, 242] on span "Means Test" at bounding box center [91, 241] width 158 height 16
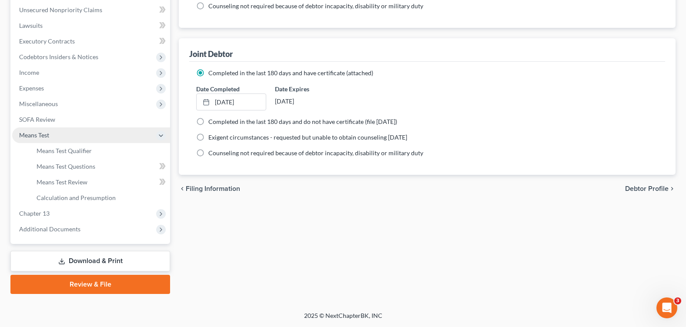
scroll to position [214, 0]
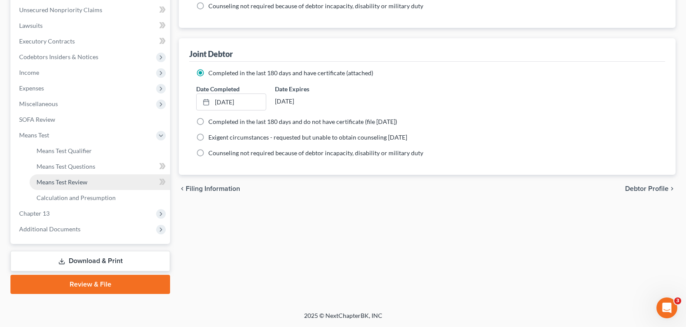
click at [73, 186] on link "Means Test Review" at bounding box center [100, 183] width 141 height 16
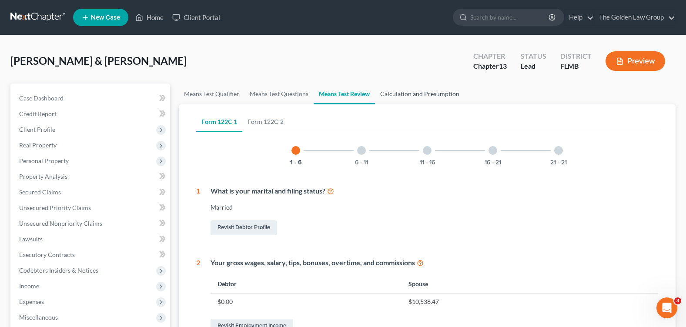
click at [417, 95] on link "Calculation and Presumption" at bounding box center [420, 94] width 90 height 21
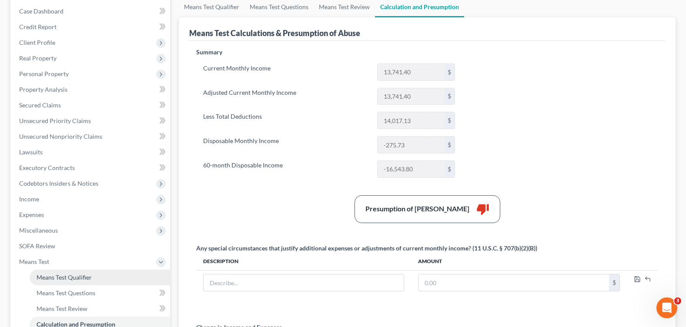
scroll to position [235, 0]
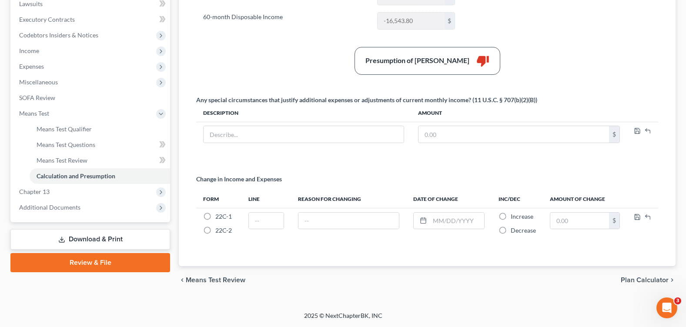
click at [81, 239] on link "Download & Print" at bounding box center [90, 239] width 160 height 20
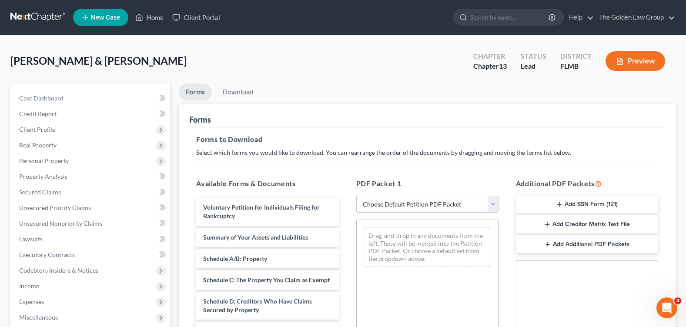
click at [423, 209] on select "Choose Default Petition PDF Packet Complete Bankruptcy Petition (all forms and …" at bounding box center [427, 204] width 142 height 17
select select "0"
click at [356, 196] on select "Choose Default Petition PDF Packet Complete Bankruptcy Petition (all forms and …" at bounding box center [427, 204] width 142 height 17
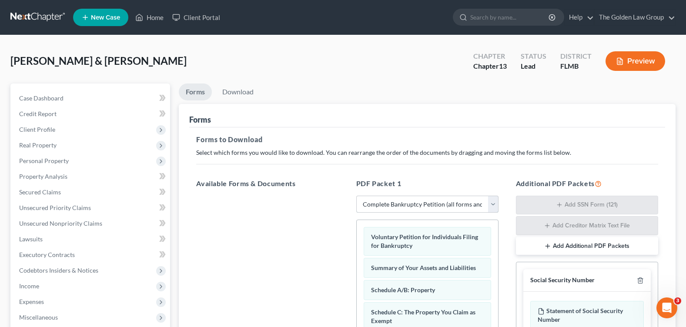
scroll to position [131, 0]
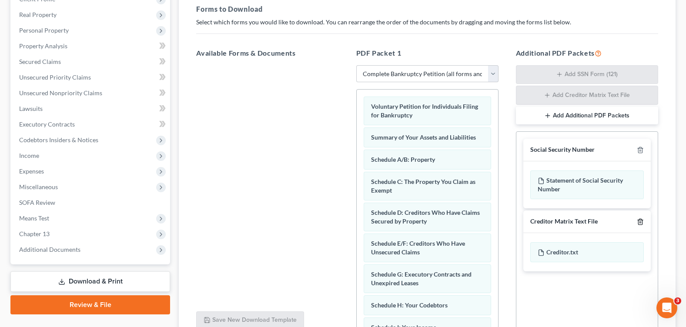
click at [640, 222] on icon "button" at bounding box center [640, 221] width 7 height 7
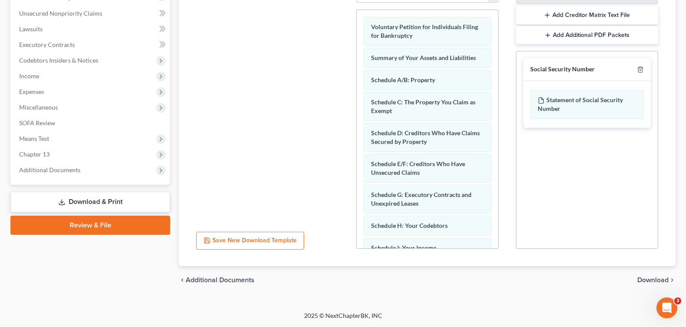
click at [645, 279] on span "Download" at bounding box center [653, 280] width 31 height 7
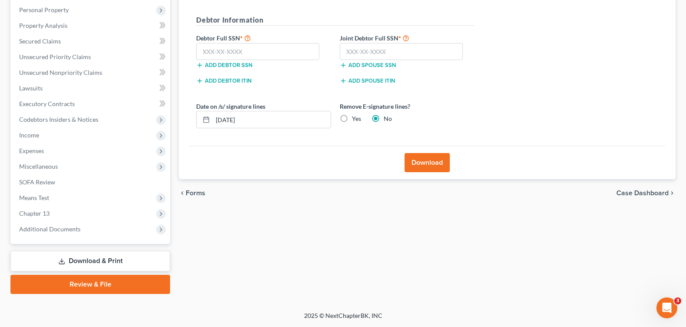
scroll to position [151, 0]
drag, startPoint x: 254, startPoint y: 123, endPoint x: 197, endPoint y: 124, distance: 56.6
click at [197, 124] on div "[DATE]" at bounding box center [263, 119] width 135 height 17
click at [352, 116] on label "Yes" at bounding box center [356, 118] width 9 height 9
click at [356, 116] on input "Yes" at bounding box center [359, 117] width 6 height 6
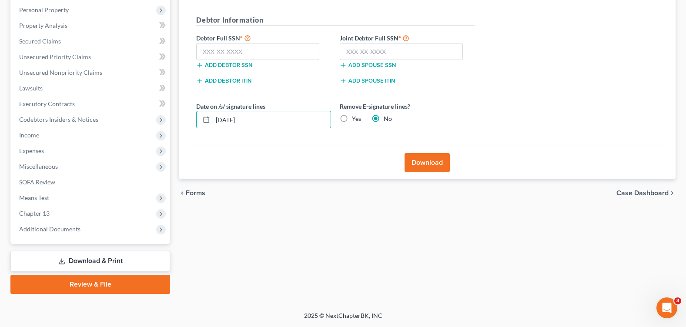
radio input "true"
radio input "false"
drag, startPoint x: 280, startPoint y: 116, endPoint x: 153, endPoint y: 117, distance: 126.7
click at [155, 119] on div "Petition Navigation Case Dashboard Payments Invoices Payments Payments Credit R…" at bounding box center [343, 114] width 674 height 362
click at [389, 51] on input "text" at bounding box center [401, 51] width 123 height 17
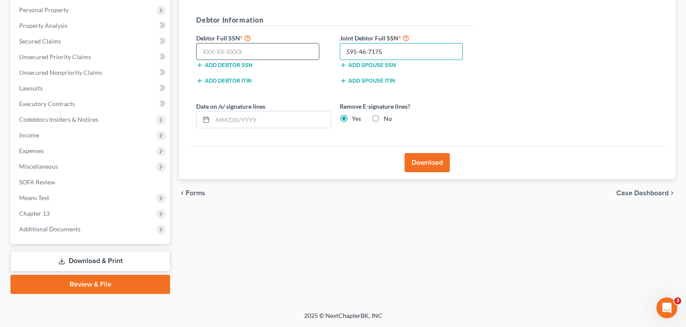
type input "595-46-7175"
click at [282, 50] on input "text" at bounding box center [257, 51] width 123 height 17
click at [254, 120] on input "text" at bounding box center [272, 119] width 118 height 17
click at [233, 43] on input "text" at bounding box center [257, 51] width 123 height 17
type input "327-68-5566"
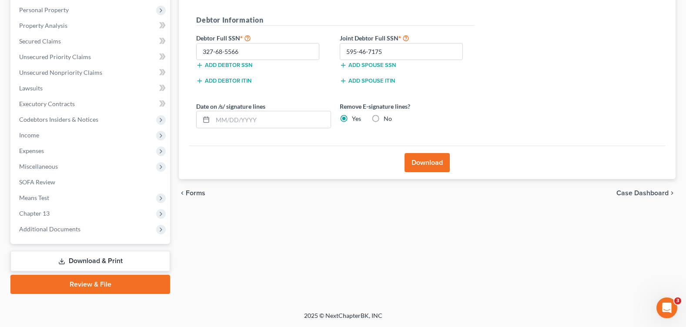
click at [425, 161] on button "Download" at bounding box center [427, 162] width 45 height 19
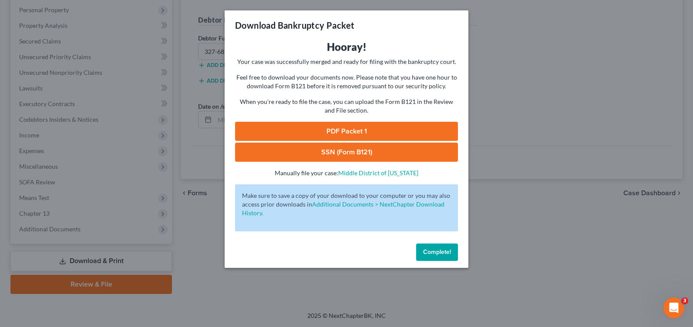
click at [334, 136] on link "PDF Packet 1" at bounding box center [346, 131] width 223 height 19
click at [329, 154] on link "SSN (Form B121)" at bounding box center [346, 152] width 223 height 19
click at [434, 248] on button "Complete!" at bounding box center [437, 252] width 42 height 17
